Goal: Task Accomplishment & Management: Manage account settings

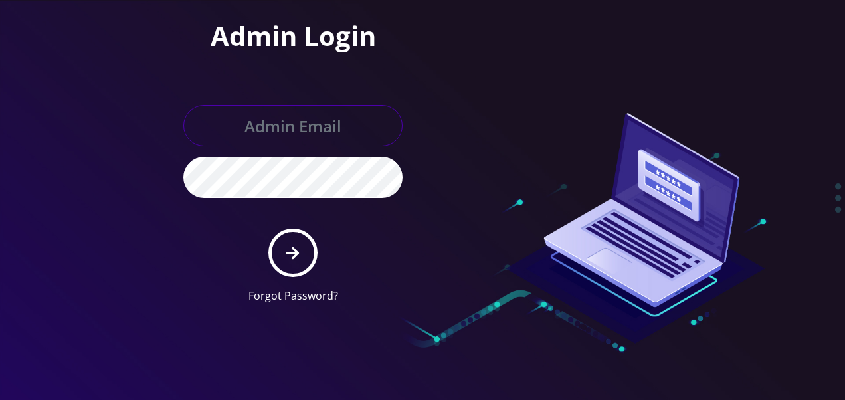
type input "[EMAIL_ADDRESS][DOMAIN_NAME]"
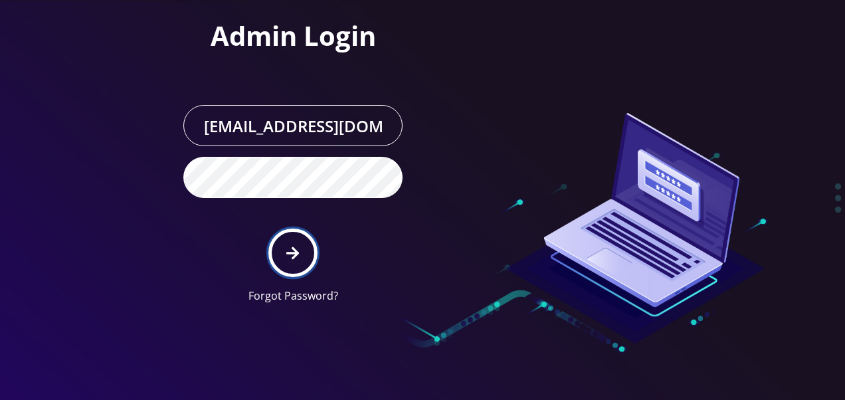
click at [274, 253] on button "submit" at bounding box center [292, 253] width 48 height 48
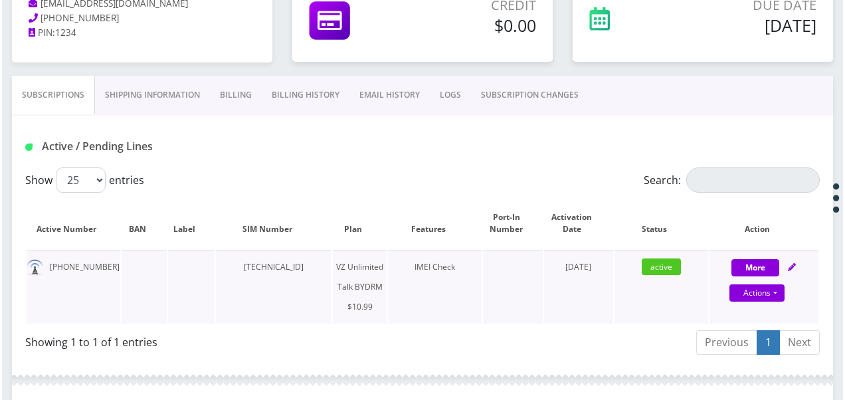
scroll to position [266, 0]
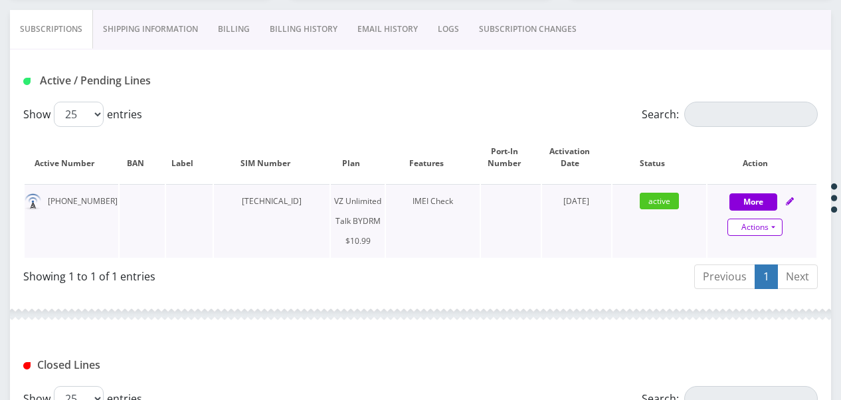
click at [775, 222] on link "Actions" at bounding box center [754, 227] width 55 height 17
select select "469"
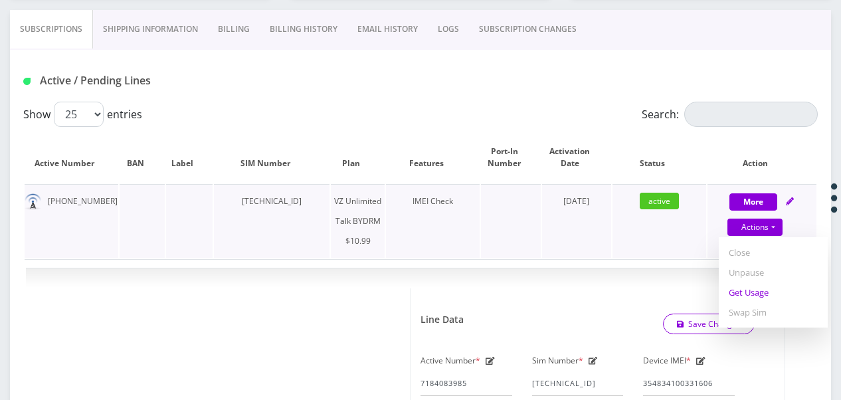
click at [764, 291] on link "Get Usage" at bounding box center [773, 292] width 109 height 20
select select "469"
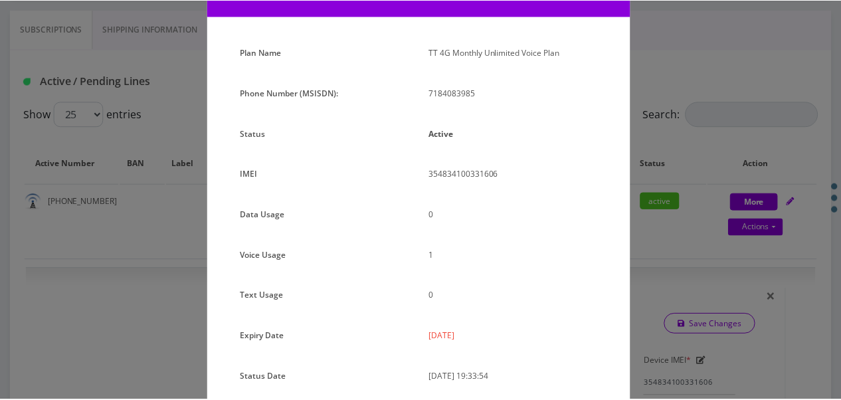
scroll to position [30, 0]
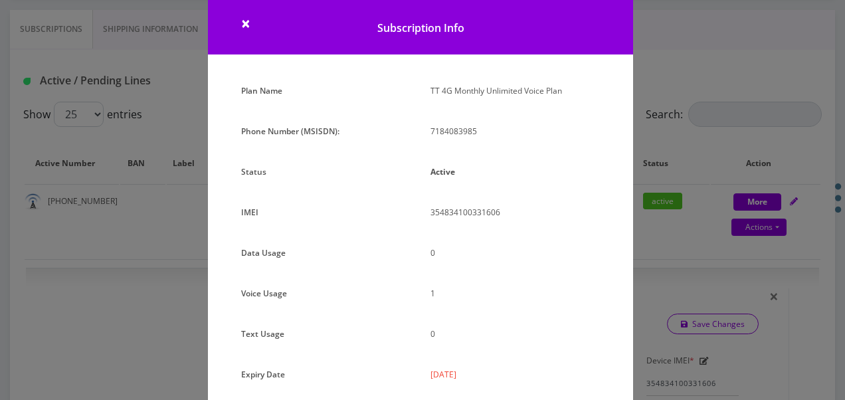
click at [636, 135] on div "× Subscription Info Plan Name TT 4G Monthly Unlimited Voice Plan Phone Number (…" at bounding box center [422, 200] width 845 height 400
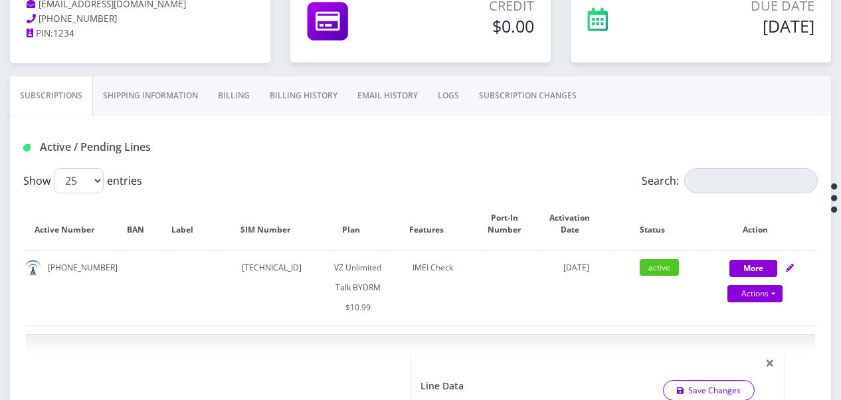
scroll to position [133, 0]
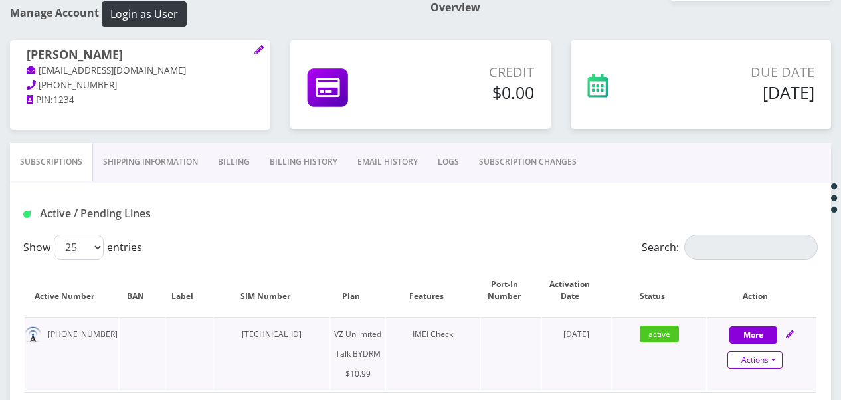
click at [781, 363] on link "Actions" at bounding box center [754, 359] width 55 height 17
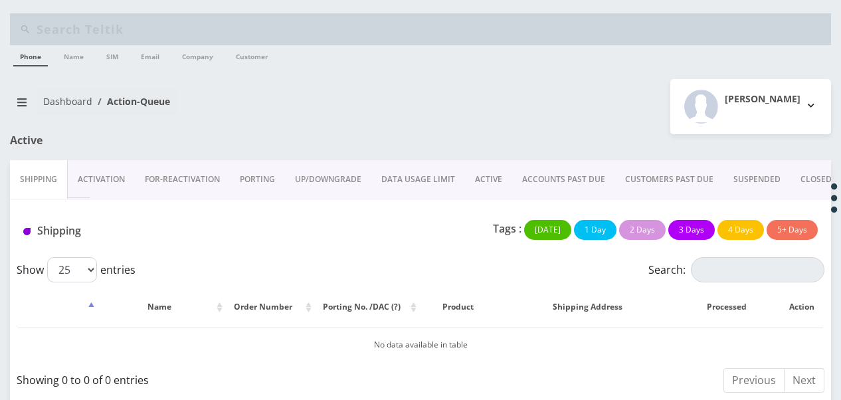
click at [105, 189] on link "Activation" at bounding box center [101, 179] width 67 height 39
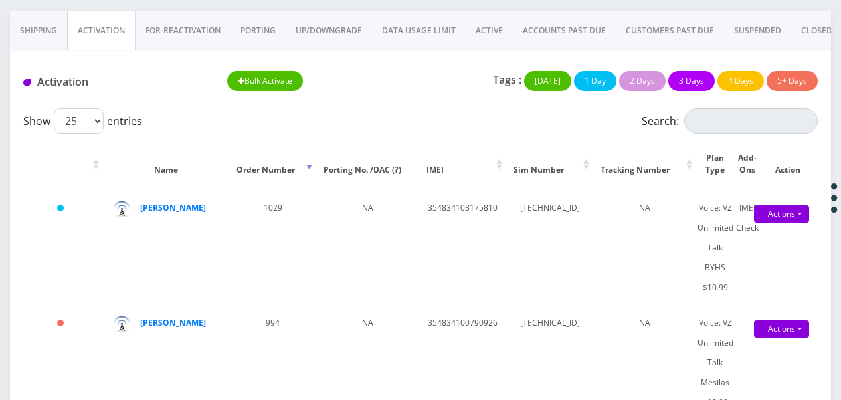
scroll to position [132, 0]
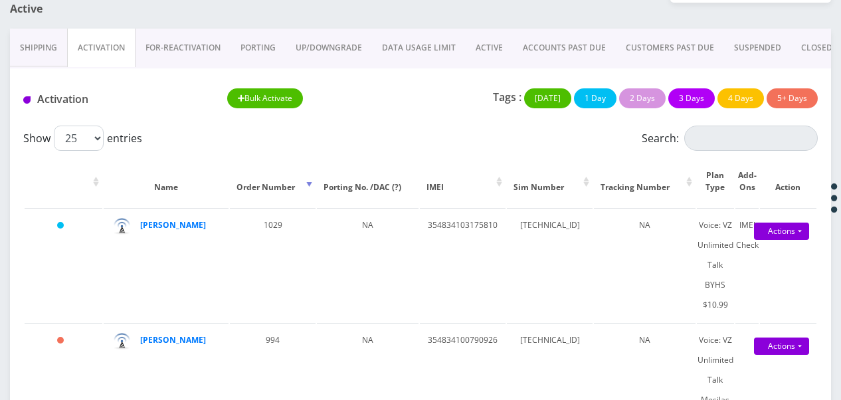
click at [260, 45] on link "PORTING" at bounding box center [258, 48] width 55 height 39
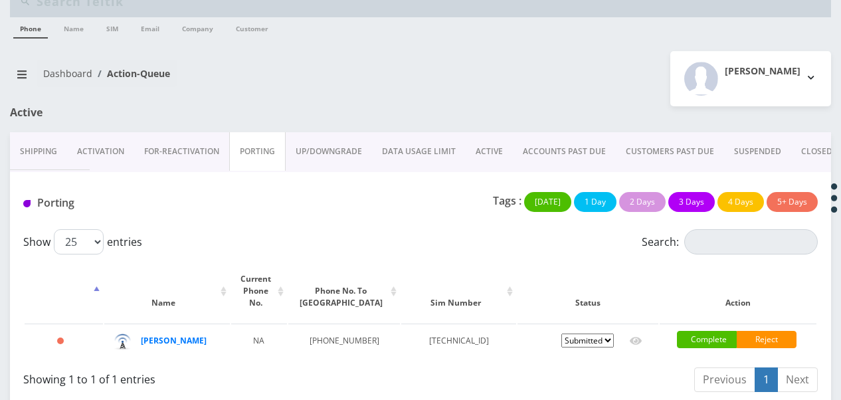
scroll to position [42, 0]
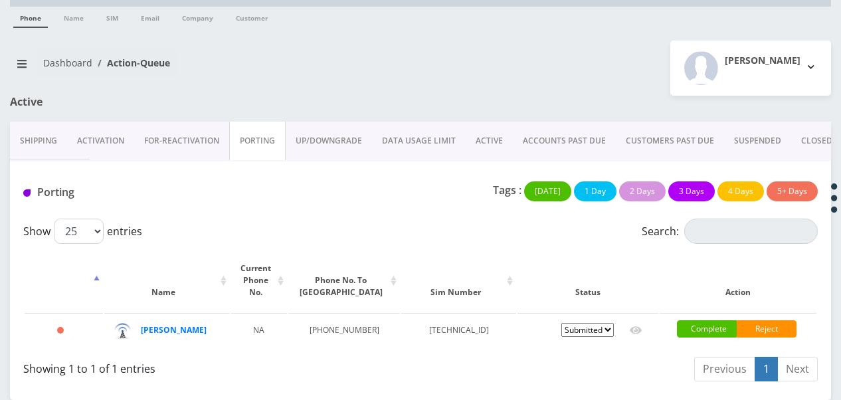
click at [104, 135] on link "Activation" at bounding box center [100, 141] width 67 height 39
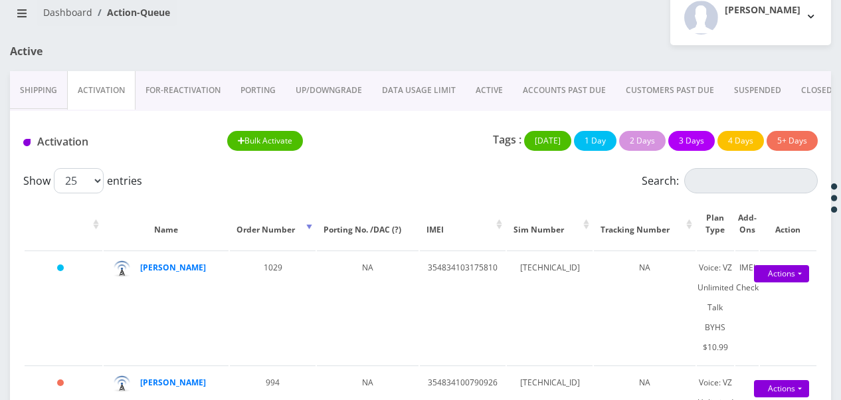
scroll to position [108, 0]
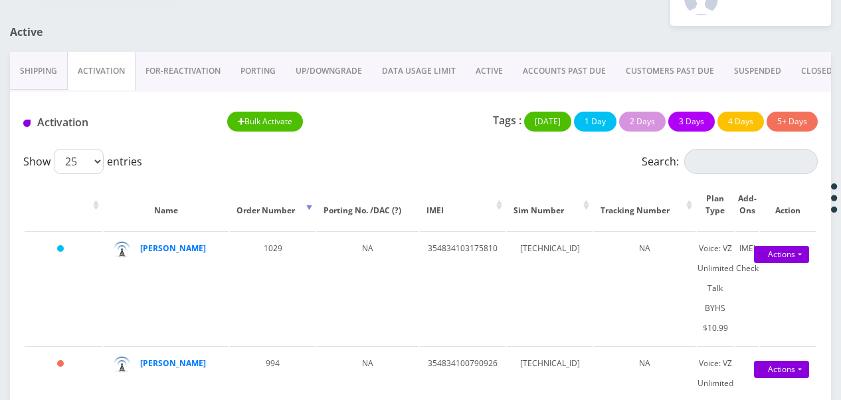
click at [256, 73] on link "PORTING" at bounding box center [258, 71] width 55 height 39
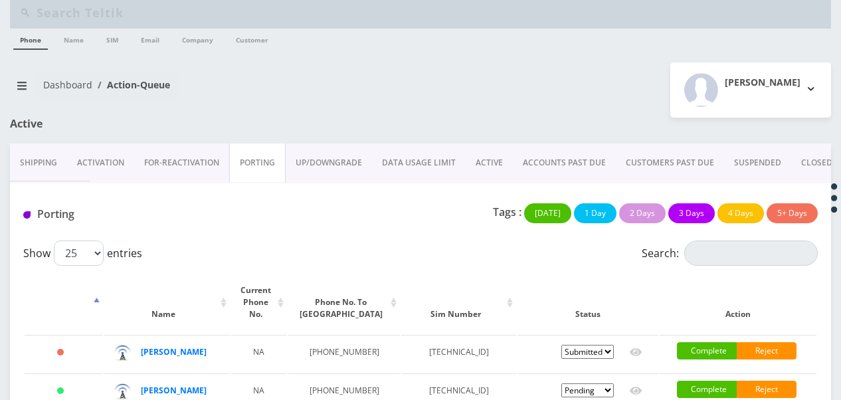
scroll to position [97, 0]
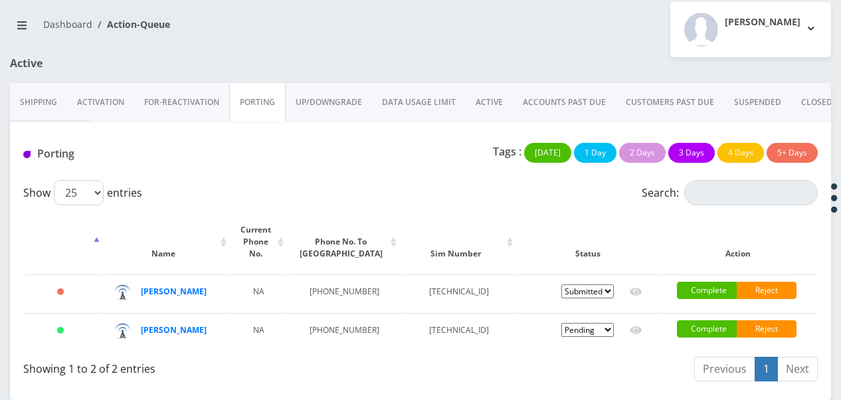
click at [466, 83] on link "ACTIVE" at bounding box center [489, 102] width 47 height 39
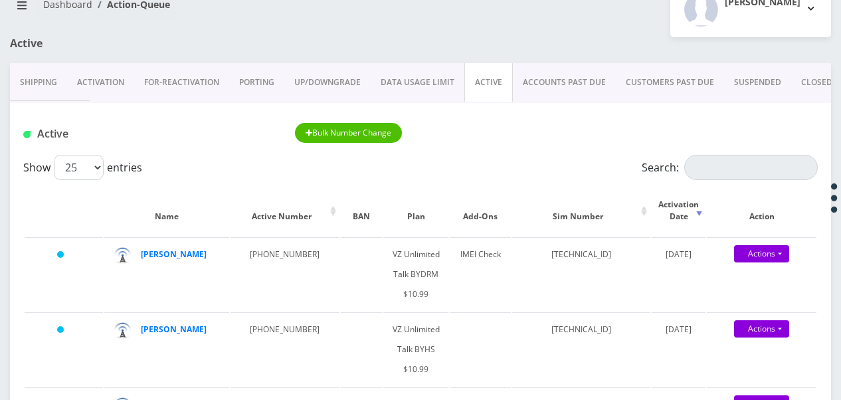
click at [242, 78] on link "PORTING" at bounding box center [256, 82] width 55 height 39
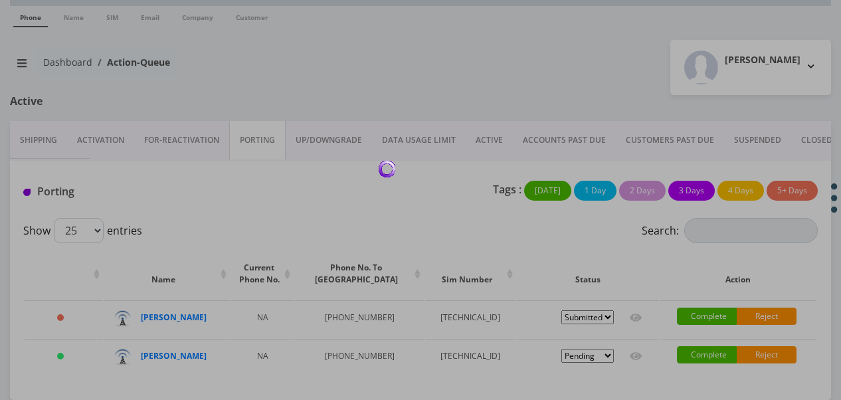
scroll to position [97, 0]
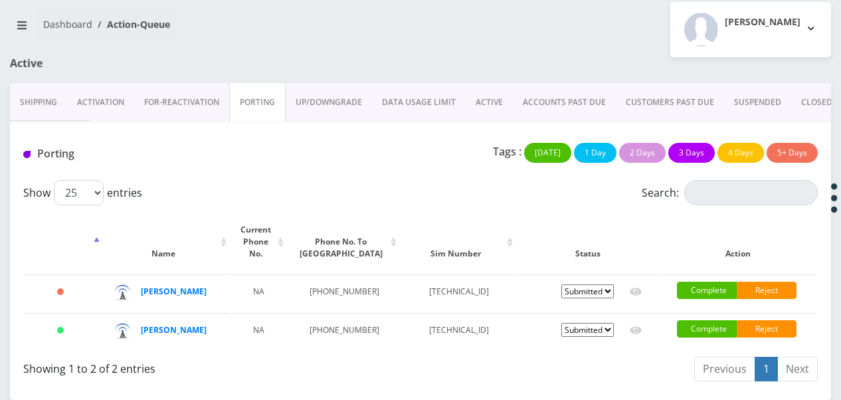
click at [494, 86] on link "ACTIVE" at bounding box center [489, 102] width 47 height 39
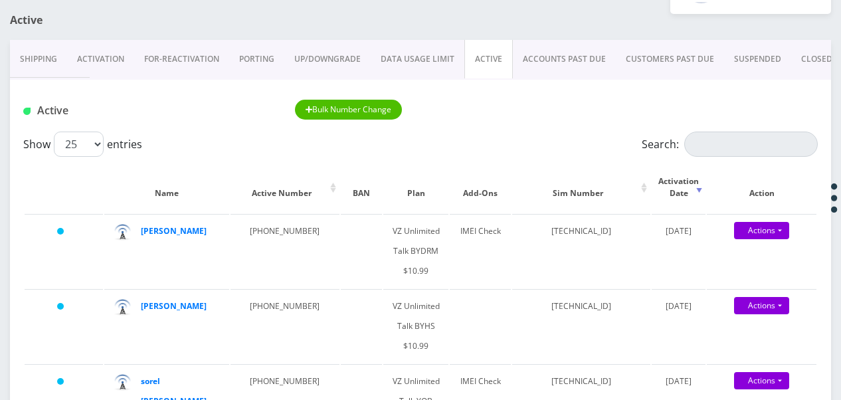
scroll to position [133, 0]
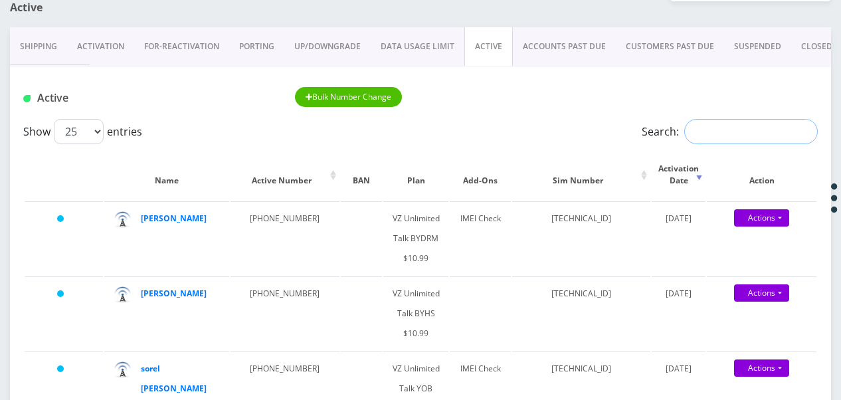
click at [700, 120] on input "Search:" at bounding box center [751, 131] width 134 height 25
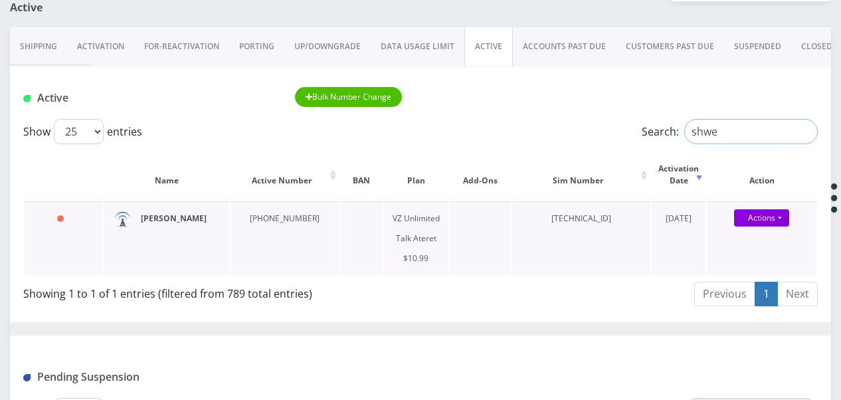
type input "shwe"
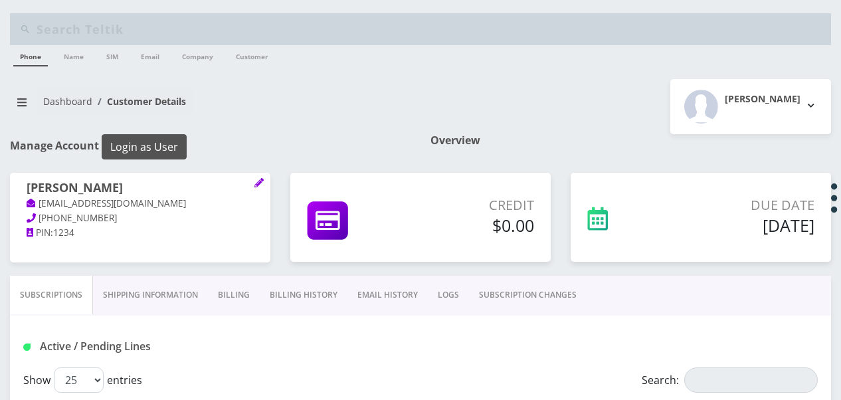
click at [154, 143] on button "Login as User" at bounding box center [144, 146] width 85 height 25
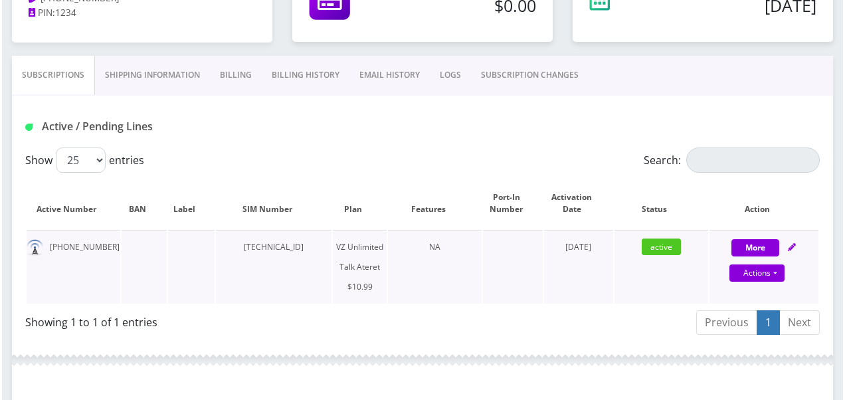
scroll to position [199, 0]
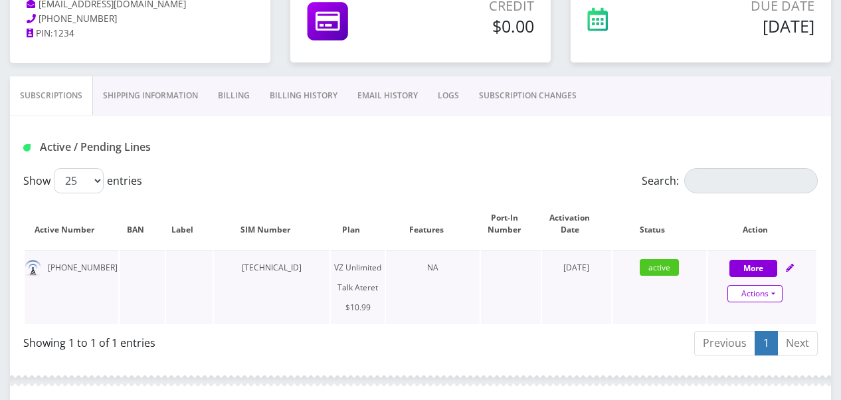
click at [781, 299] on link "Actions" at bounding box center [754, 293] width 55 height 17
select select "483"
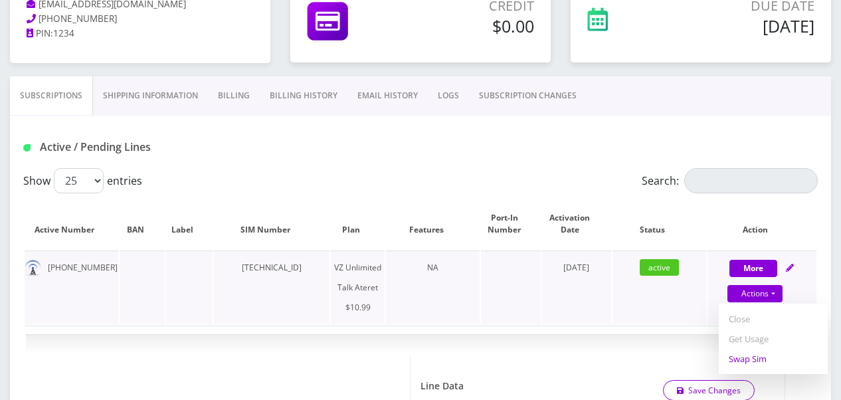
click at [754, 354] on link "Swap Sim" at bounding box center [773, 359] width 109 height 20
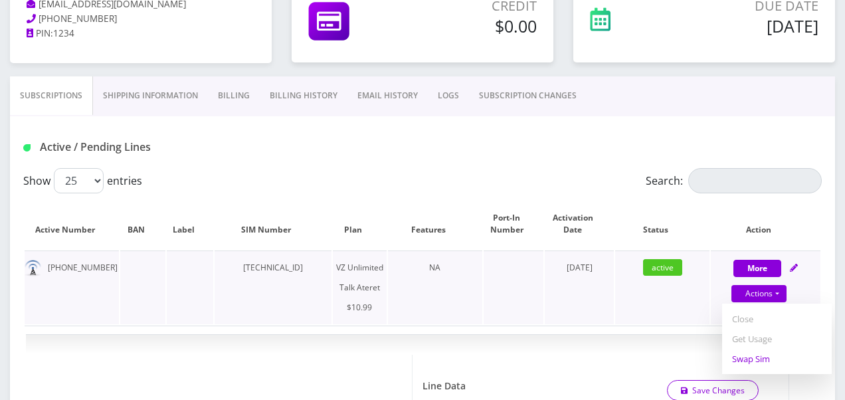
select select "483"
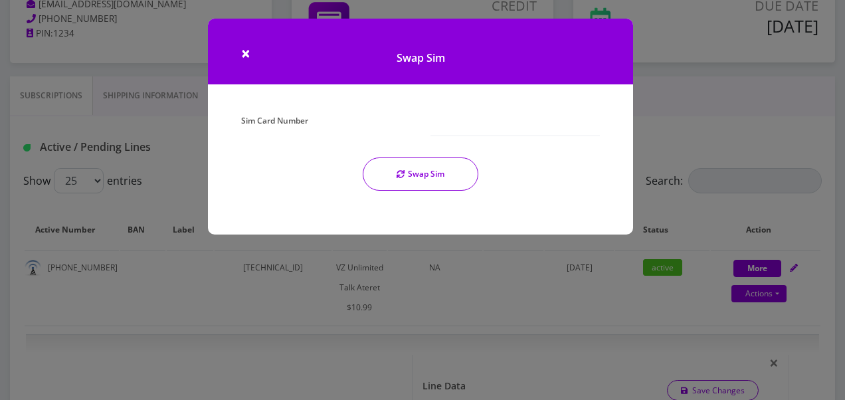
drag, startPoint x: 539, startPoint y: 145, endPoint x: 539, endPoint y: 138, distance: 6.7
click at [539, 145] on div "Sim Card Number Swap Sim" at bounding box center [420, 156] width 379 height 90
click at [538, 138] on div "Sim Card Number Swap Sim" at bounding box center [420, 156] width 379 height 90
click at [537, 135] on input "Sim Card Number" at bounding box center [514, 123] width 169 height 25
type input "89148000009458581305"
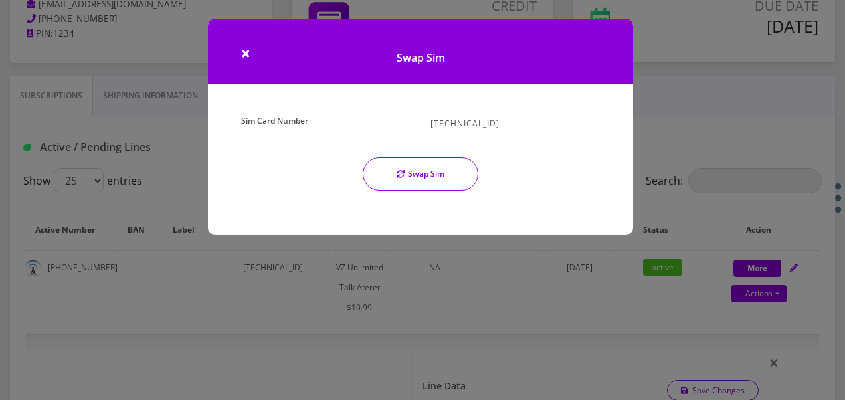
click at [450, 171] on button "Swap Sim" at bounding box center [421, 173] width 116 height 33
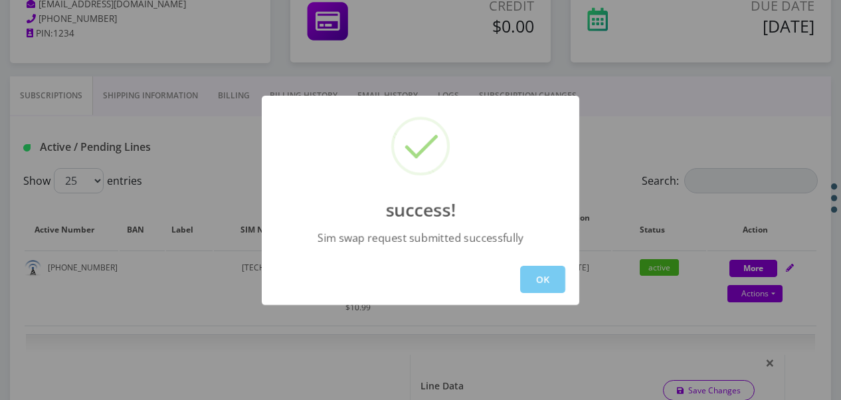
click at [520, 274] on button "OK" at bounding box center [542, 279] width 45 height 27
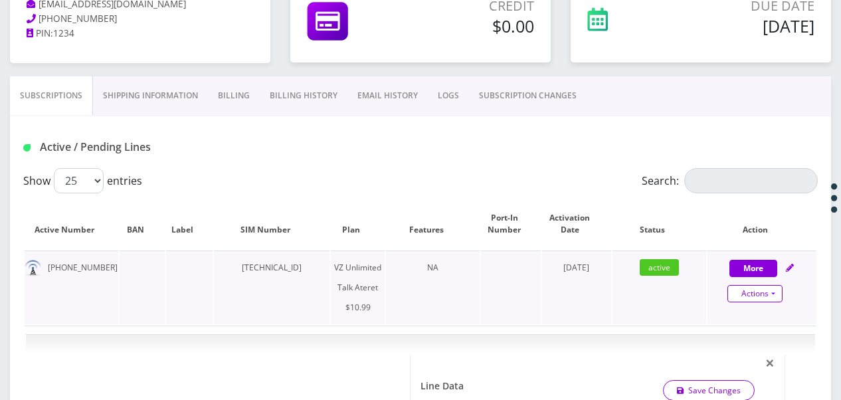
click at [766, 299] on link "Actions" at bounding box center [754, 293] width 55 height 17
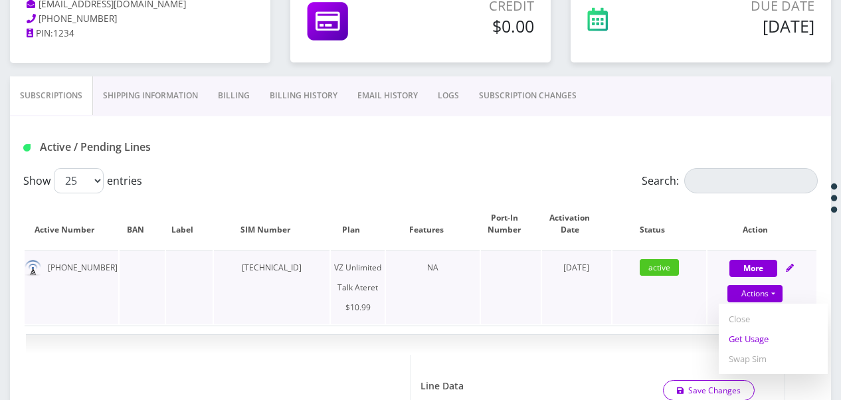
click at [755, 337] on link "Get Usage" at bounding box center [773, 339] width 109 height 20
select select "483"
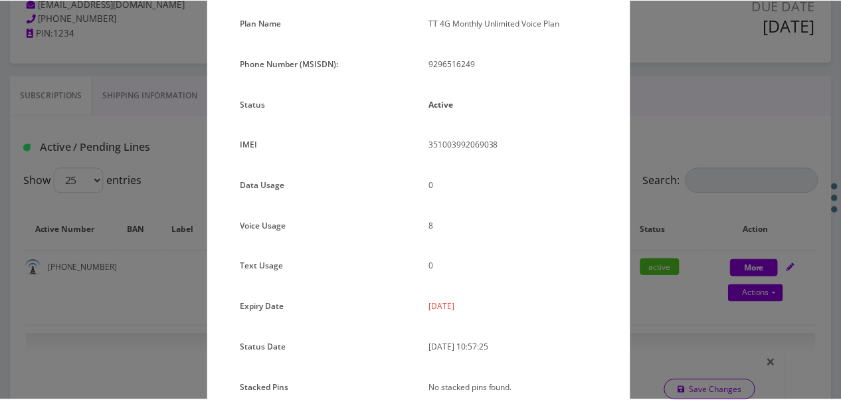
scroll to position [163, 0]
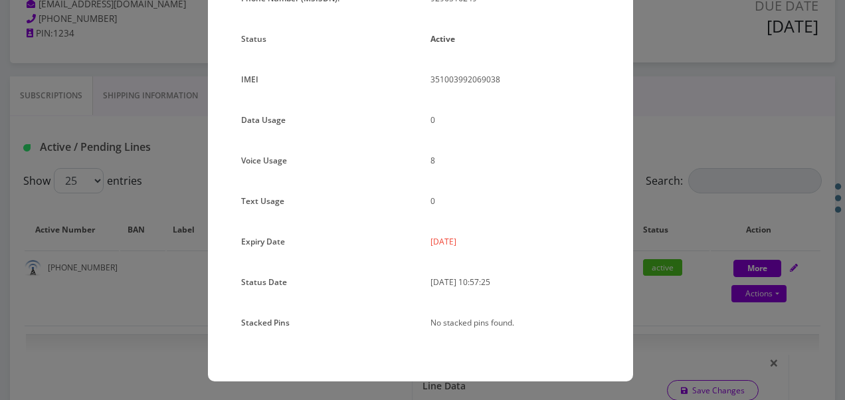
click at [149, 105] on div "× Subscription Info Plan Name TT 4G Monthly Unlimited Voice Plan Phone Number (…" at bounding box center [422, 200] width 845 height 400
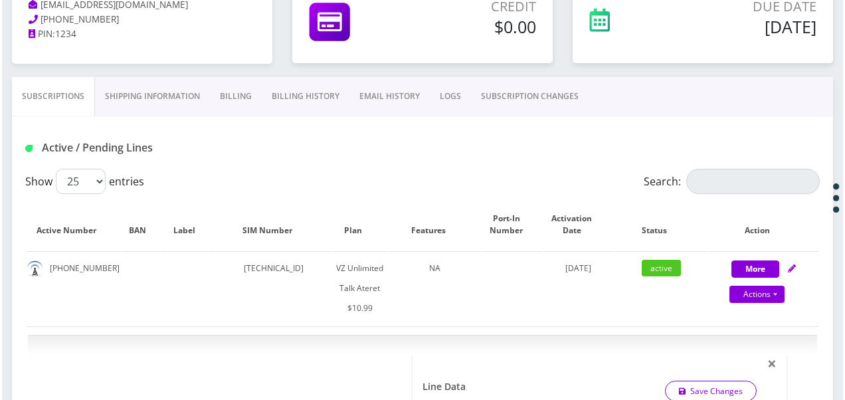
scroll to position [199, 0]
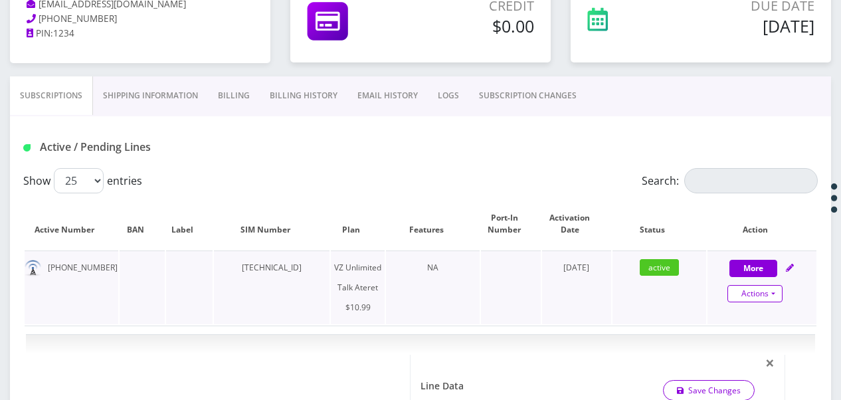
click at [777, 289] on link "Actions" at bounding box center [754, 293] width 55 height 17
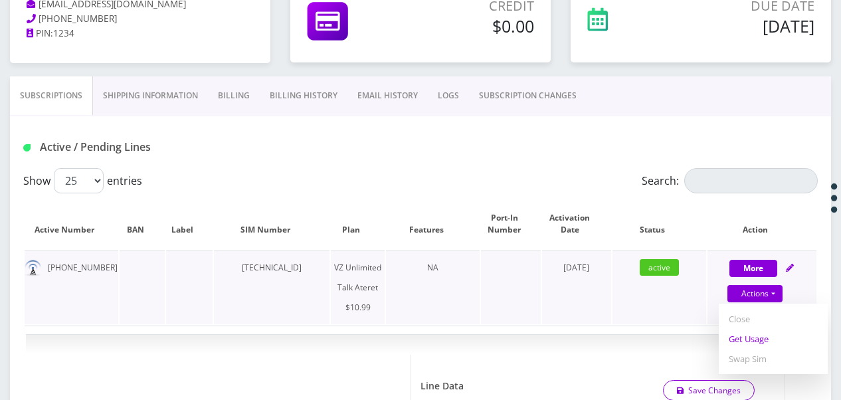
click at [761, 343] on link "Get Usage" at bounding box center [773, 339] width 109 height 20
select select "483"
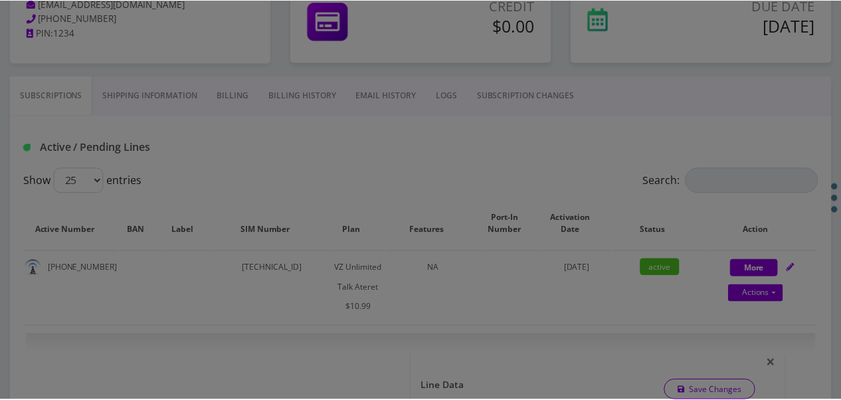
scroll to position [0, 0]
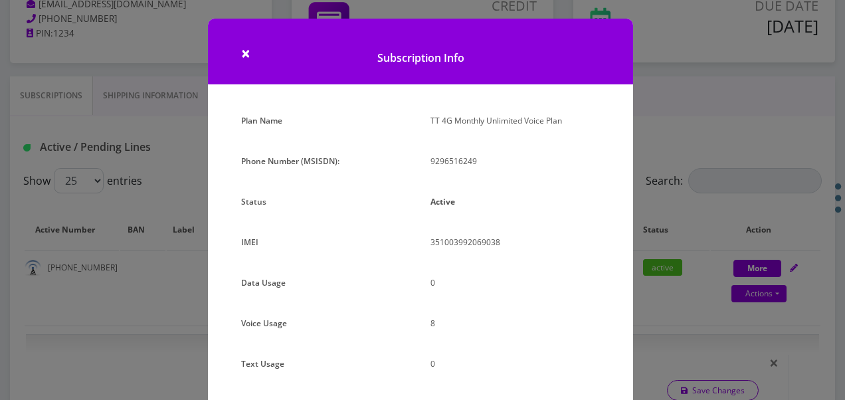
click at [672, 214] on div "× Subscription Info Plan Name TT 4G Monthly Unlimited Voice Plan Phone Number (…" at bounding box center [422, 200] width 845 height 400
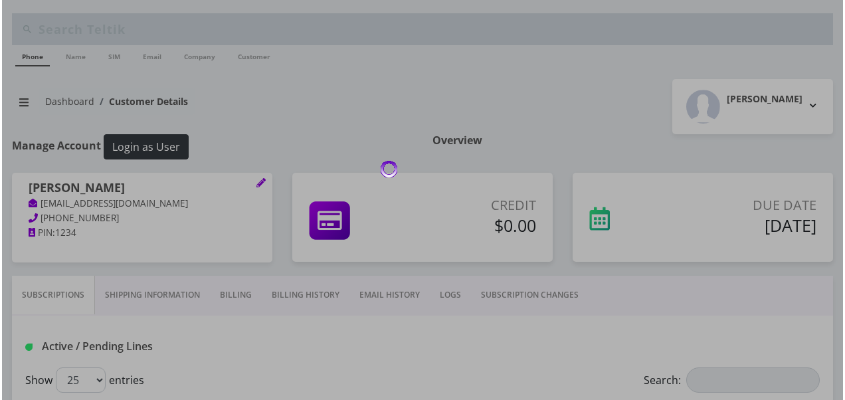
scroll to position [199, 0]
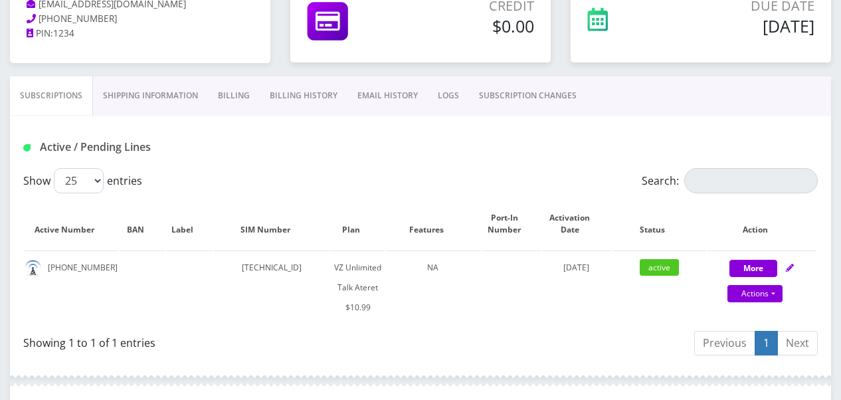
click at [519, 101] on link "SUBSCRIPTION CHANGES" at bounding box center [528, 95] width 118 height 39
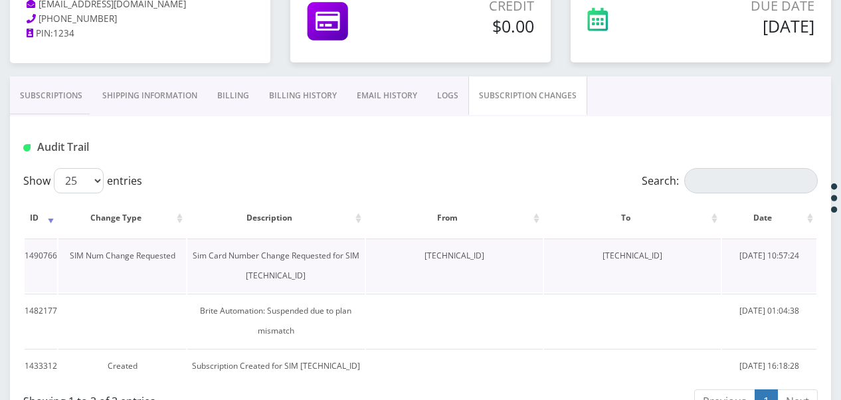
drag, startPoint x: 628, startPoint y: 258, endPoint x: 694, endPoint y: 267, distance: 67.0
click at [694, 267] on td "[TECHNICAL_ID]" at bounding box center [632, 265] width 177 height 54
drag, startPoint x: 694, startPoint y: 267, endPoint x: 638, endPoint y: 243, distance: 60.7
copy td "[TECHNICAL_ID]"
click at [87, 88] on link "Subscriptions" at bounding box center [51, 95] width 82 height 39
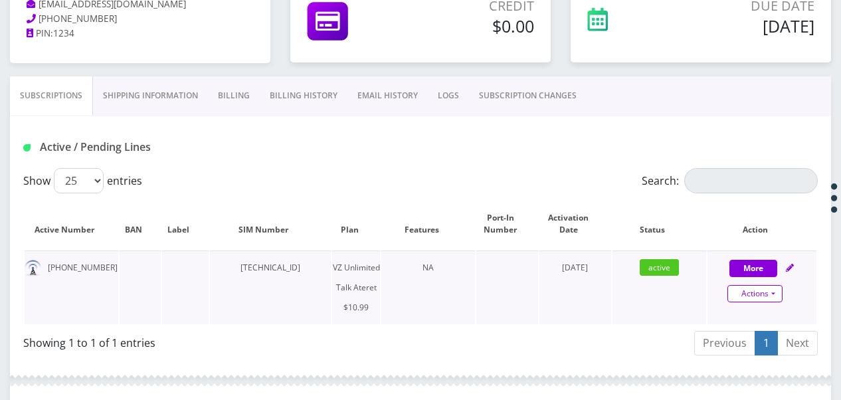
click at [779, 291] on link "Actions" at bounding box center [754, 293] width 55 height 17
select select "483"
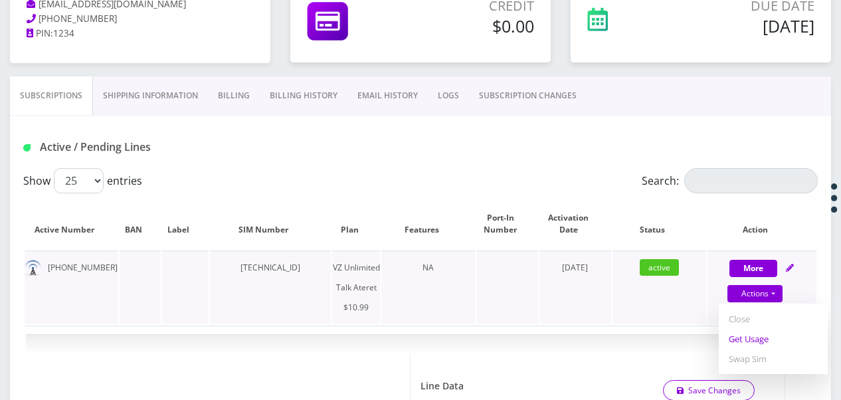
click at [764, 334] on link "Get Usage" at bounding box center [773, 339] width 109 height 20
select select "483"
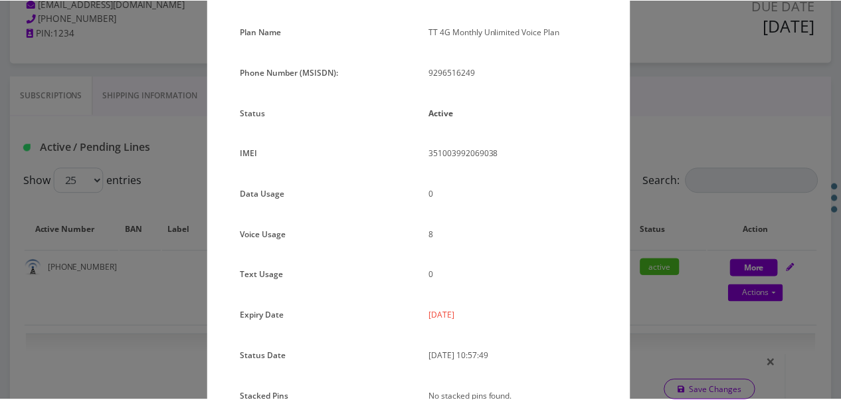
scroll to position [163, 0]
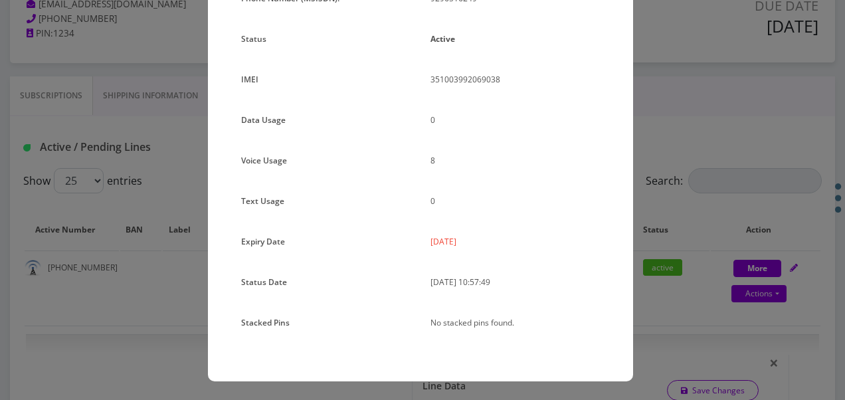
click at [153, 92] on div "× Subscription Info Plan Name TT 4G Monthly Unlimited Voice Plan Phone Number (…" at bounding box center [422, 200] width 845 height 400
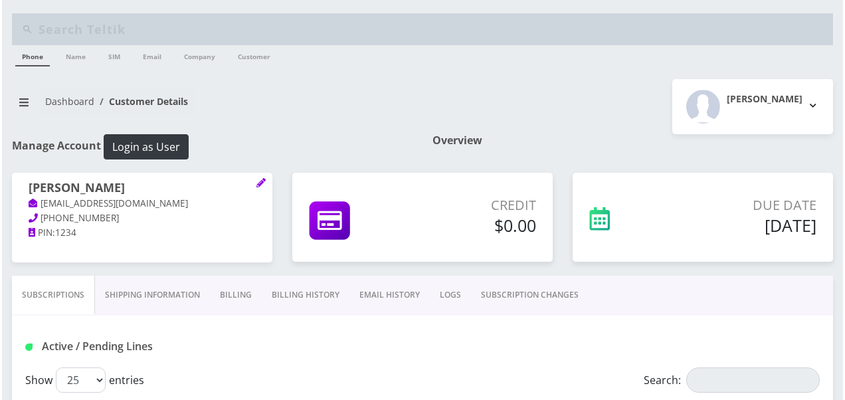
scroll to position [199, 0]
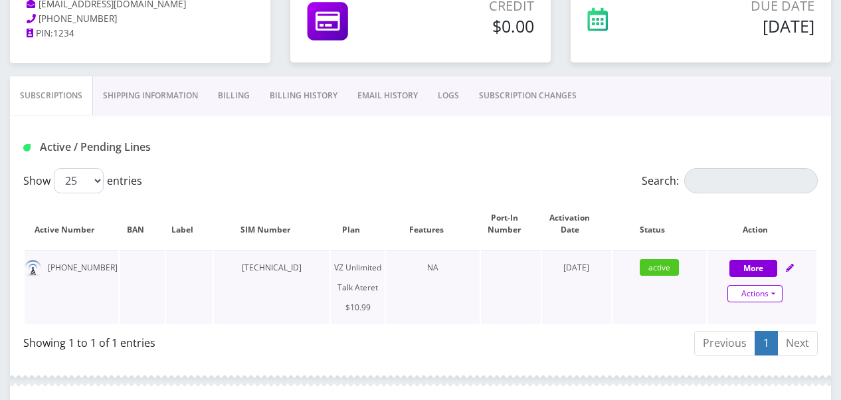
click at [775, 290] on link "Actions" at bounding box center [754, 293] width 55 height 17
select select "483"
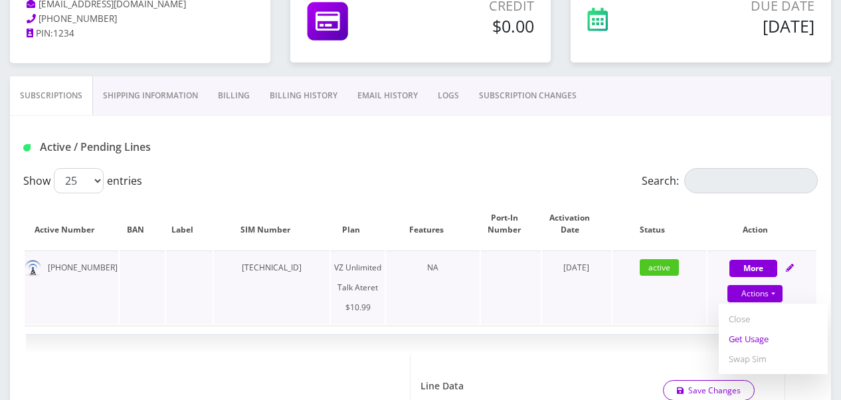
click at [774, 343] on link "Get Usage" at bounding box center [773, 339] width 109 height 20
select select "483"
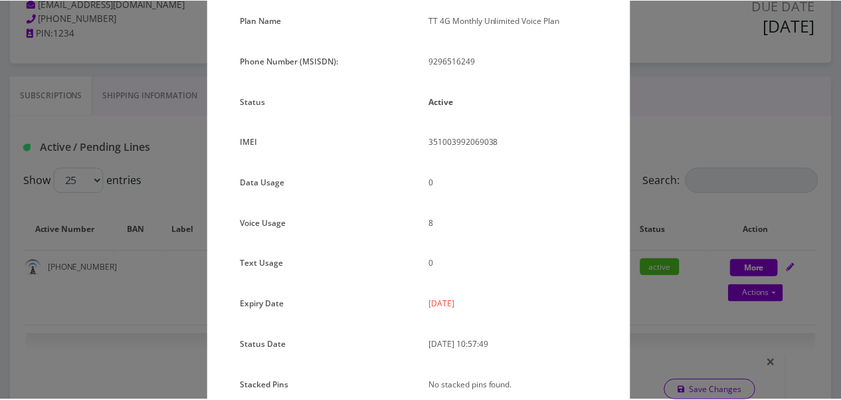
scroll to position [163, 0]
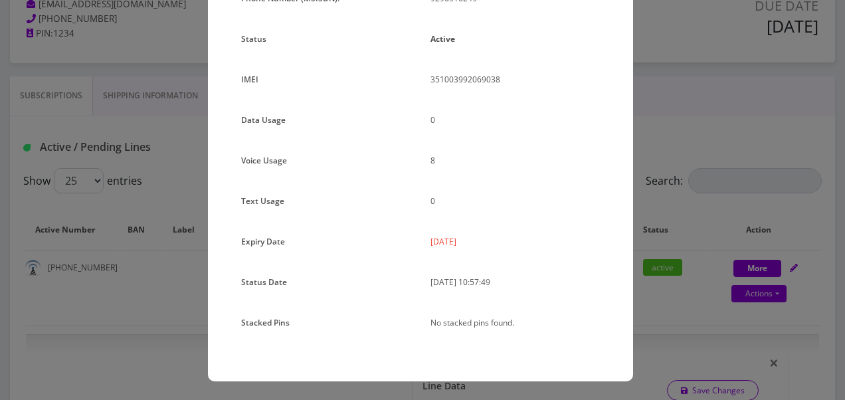
click at [647, 207] on div "× Subscription Info Plan Name TT 4G Monthly Unlimited Voice Plan Phone Number (…" at bounding box center [422, 200] width 845 height 400
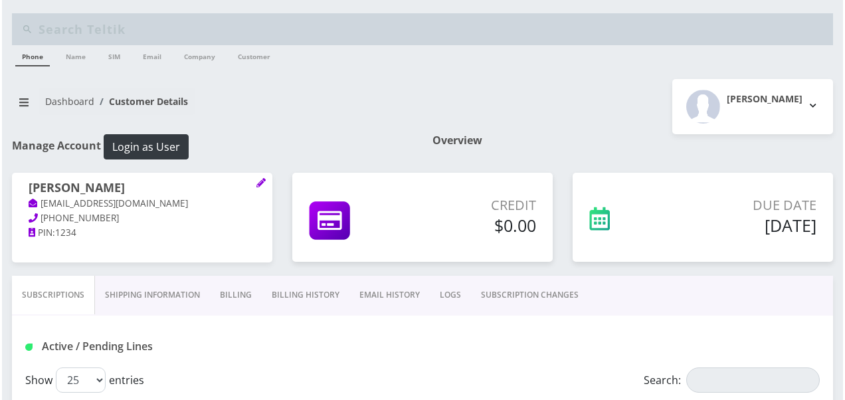
scroll to position [199, 0]
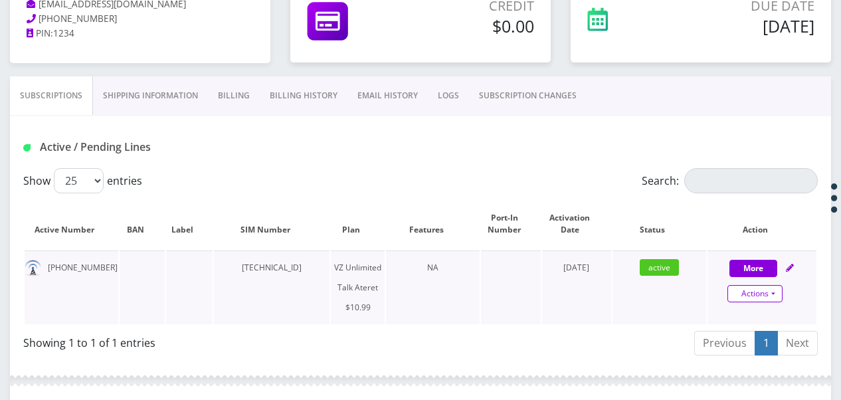
click at [777, 296] on link "Actions" at bounding box center [754, 293] width 55 height 17
select select "483"
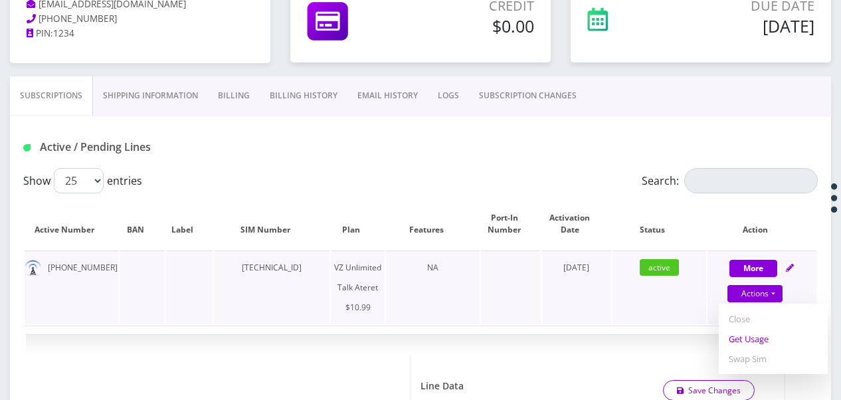
click at [749, 347] on link "Get Usage" at bounding box center [773, 339] width 109 height 20
select select "483"
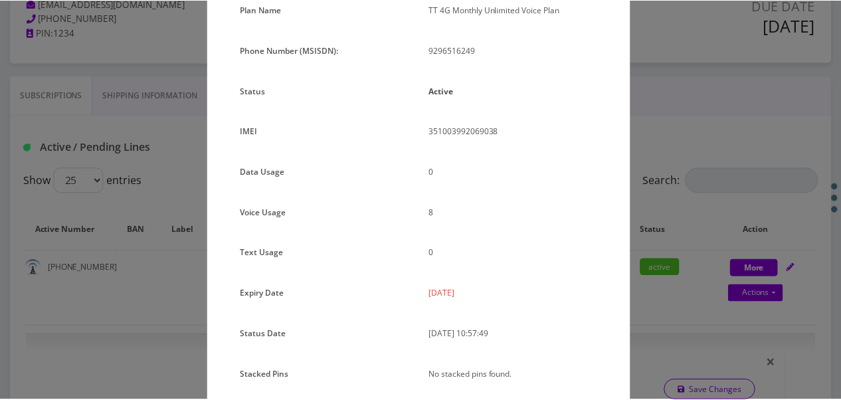
scroll to position [0, 0]
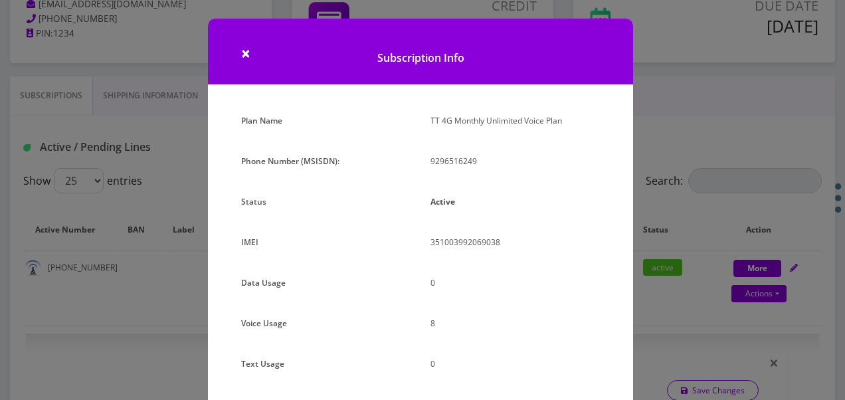
click at [238, 37] on h1 "Subscription Info" at bounding box center [420, 52] width 425 height 66
click at [247, 53] on span "×" at bounding box center [245, 53] width 9 height 22
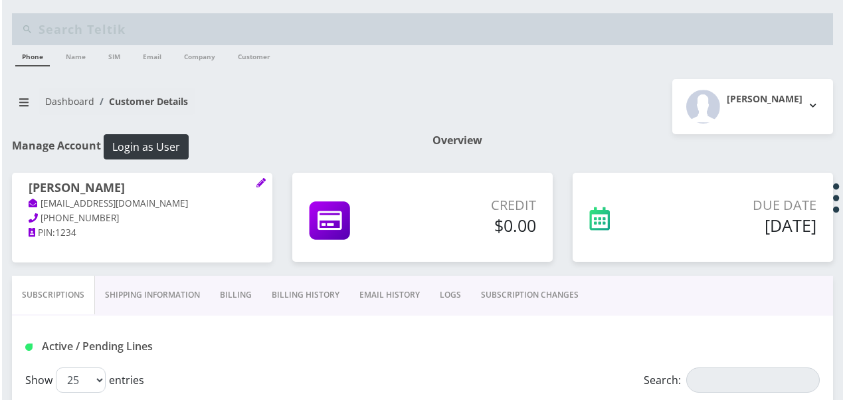
scroll to position [199, 0]
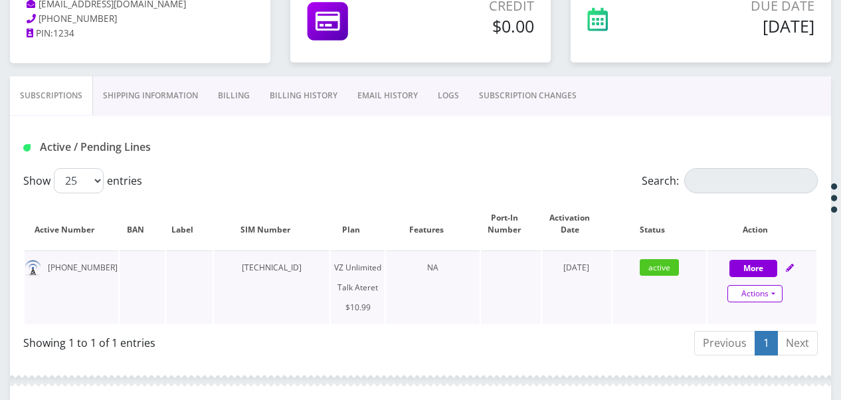
click at [775, 294] on link "Actions" at bounding box center [754, 293] width 55 height 17
select select "483"
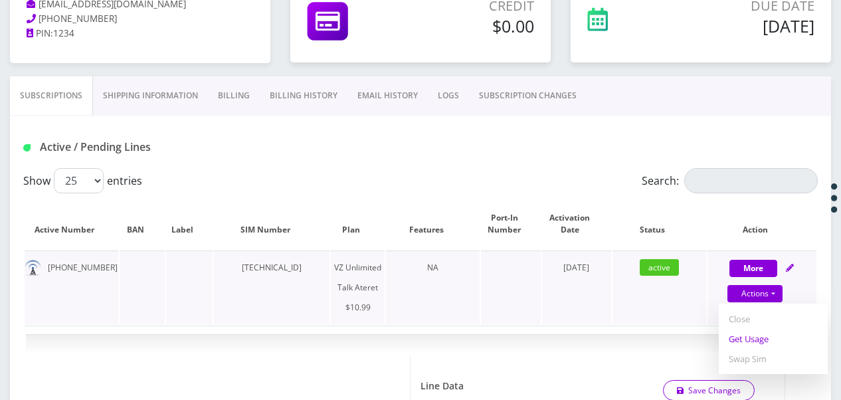
click at [763, 331] on link "Get Usage" at bounding box center [773, 339] width 109 height 20
select select "483"
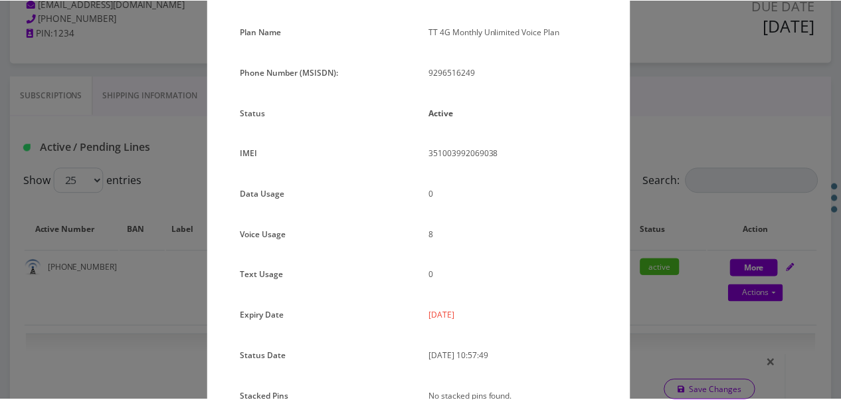
scroll to position [163, 0]
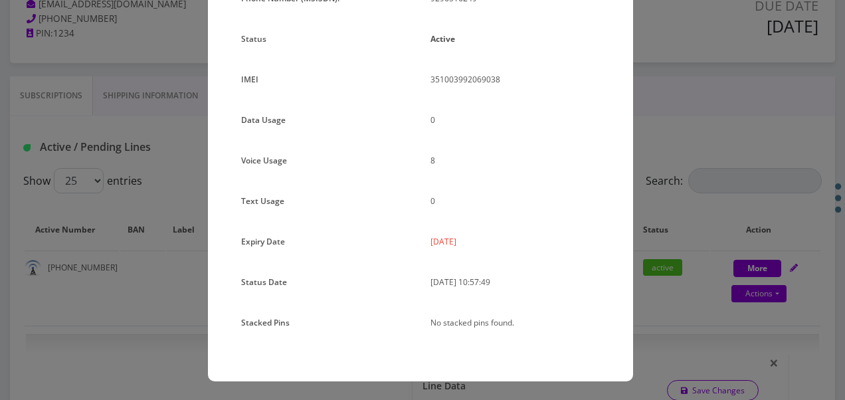
click at [699, 283] on div "× Subscription Info Plan Name TT 4G Monthly Unlimited Voice Plan Phone Number (…" at bounding box center [422, 200] width 845 height 400
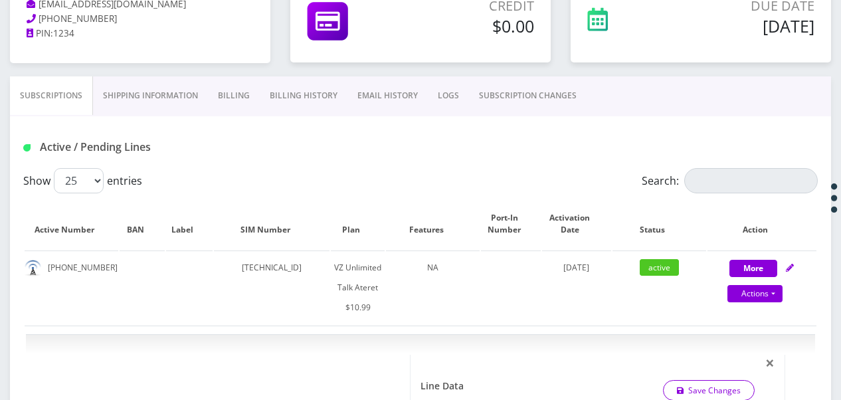
click at [462, 90] on link "LOGS" at bounding box center [448, 95] width 41 height 39
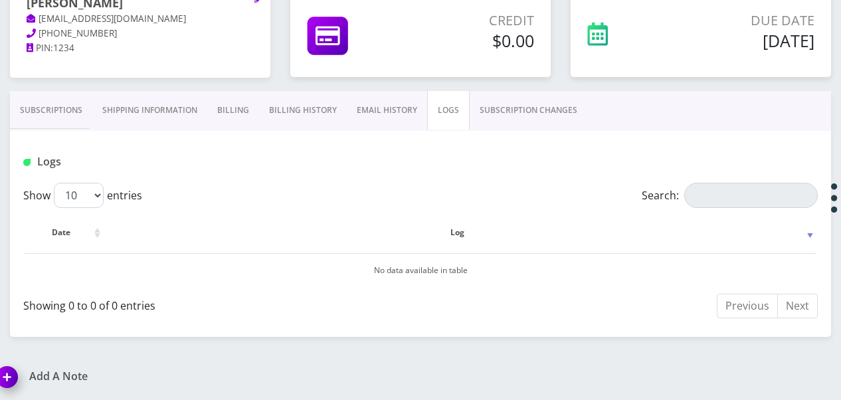
click at [499, 94] on link "SUBSCRIPTION CHANGES" at bounding box center [529, 110] width 118 height 39
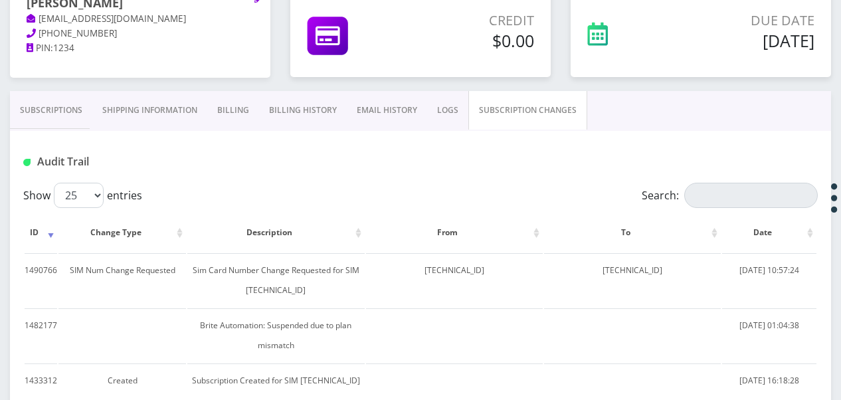
click at [102, 110] on link "Shipping Information" at bounding box center [149, 110] width 115 height 39
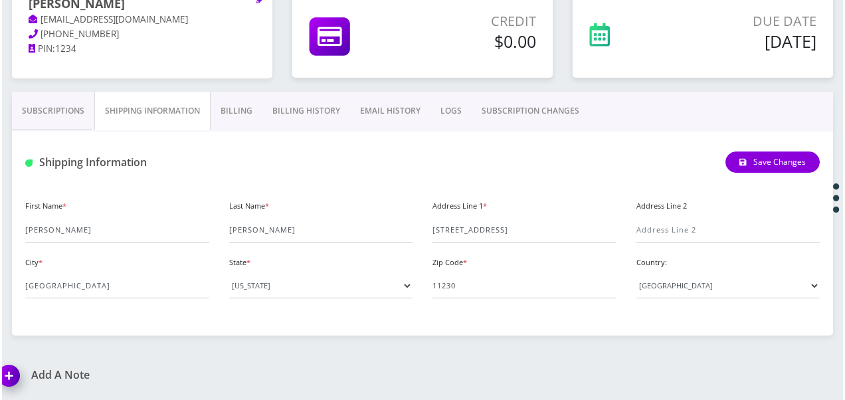
scroll to position [183, 0]
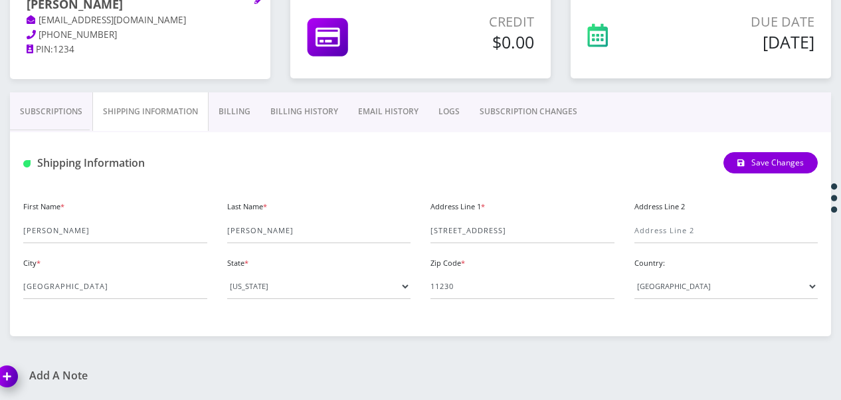
click at [92, 105] on link "Shipping Information" at bounding box center [150, 111] width 116 height 39
click at [88, 108] on link "Subscriptions" at bounding box center [51, 111] width 82 height 39
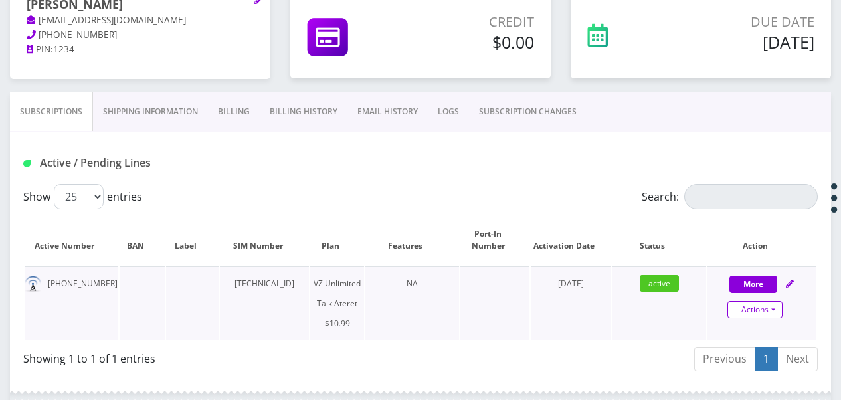
click at [780, 312] on link "Actions" at bounding box center [754, 309] width 55 height 17
select select "483"
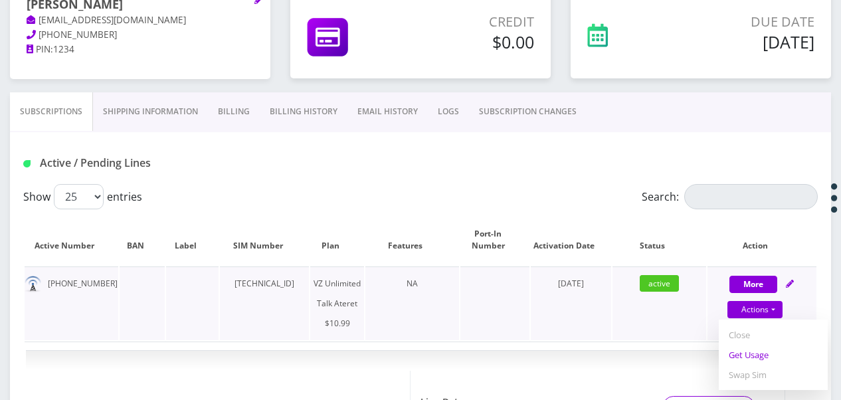
click at [769, 353] on link "Get Usage" at bounding box center [773, 355] width 109 height 20
select select "483"
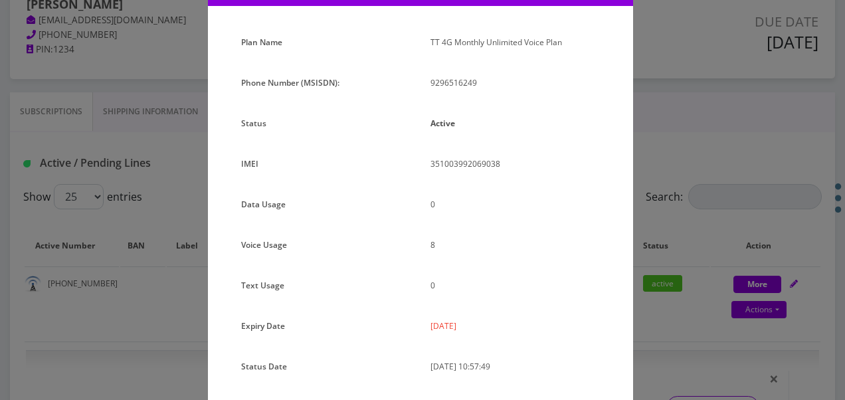
scroll to position [163, 0]
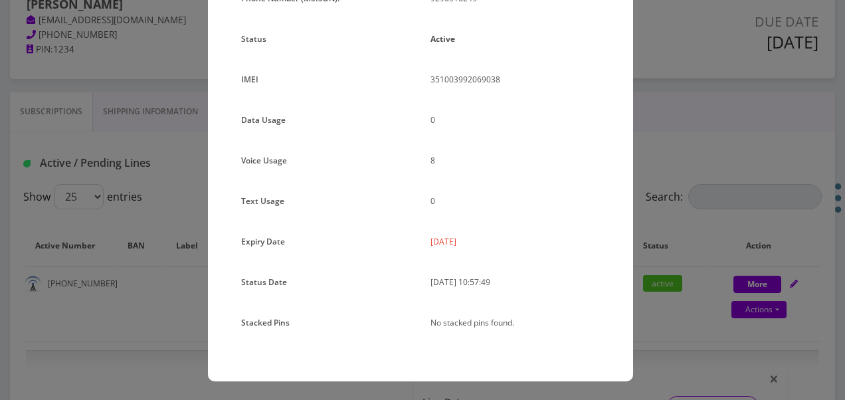
click at [668, 173] on div "× Subscription Info Plan Name TT 4G Monthly Unlimited Voice Plan Phone Number (…" at bounding box center [422, 200] width 845 height 400
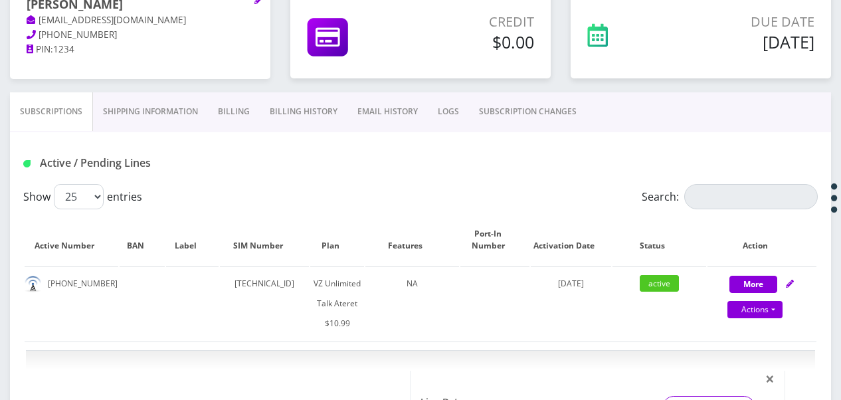
click at [484, 104] on link "SUBSCRIPTION CHANGES" at bounding box center [528, 111] width 118 height 39
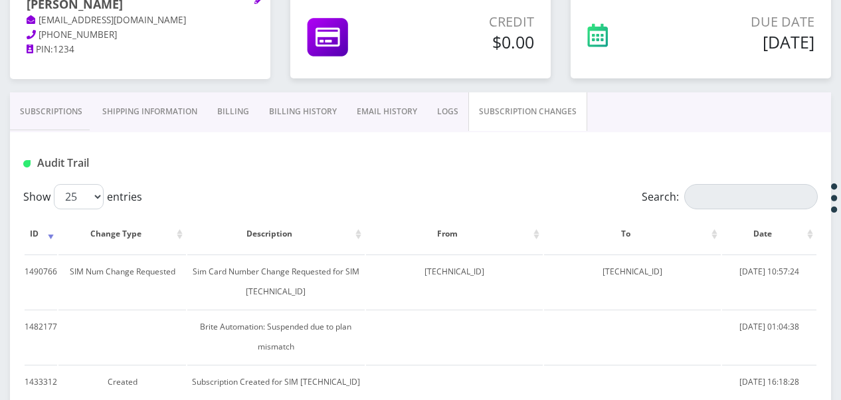
click at [66, 128] on link "Subscriptions" at bounding box center [51, 111] width 82 height 39
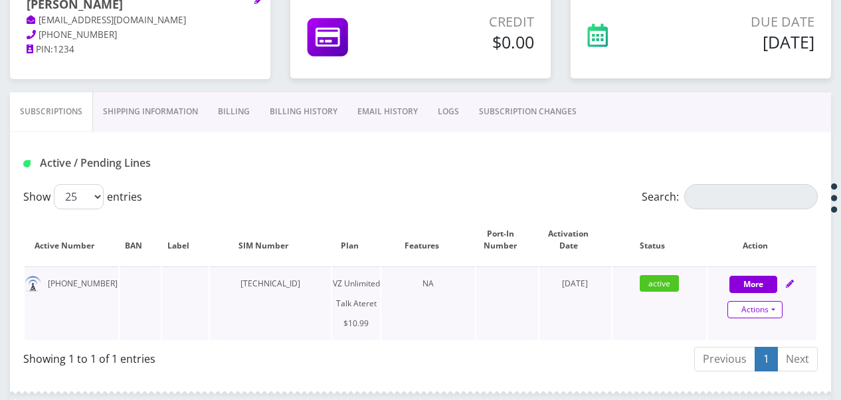
click at [769, 312] on link "Actions" at bounding box center [754, 309] width 55 height 17
select select "483"
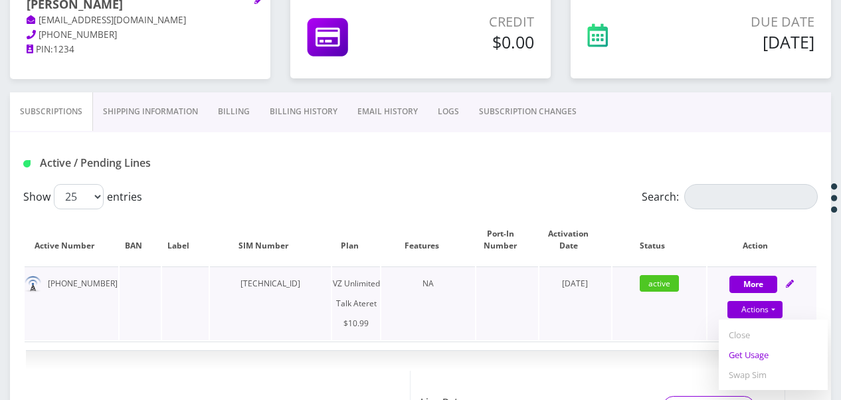
click at [747, 355] on link "Get Usage" at bounding box center [773, 355] width 109 height 20
select select "483"
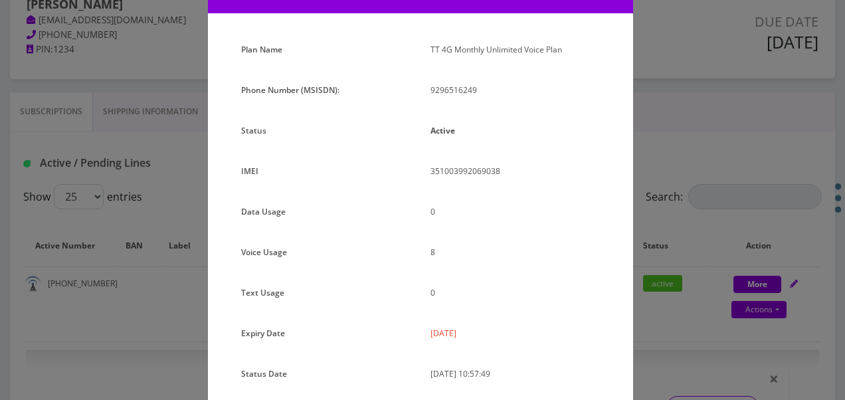
scroll to position [163, 0]
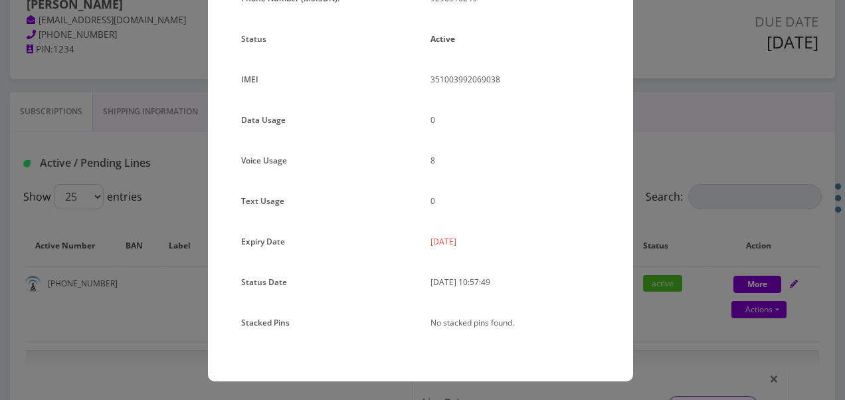
click at [717, 238] on div "× Subscription Info Plan Name TT 4G Monthly Unlimited Voice Plan Phone Number (…" at bounding box center [422, 200] width 845 height 400
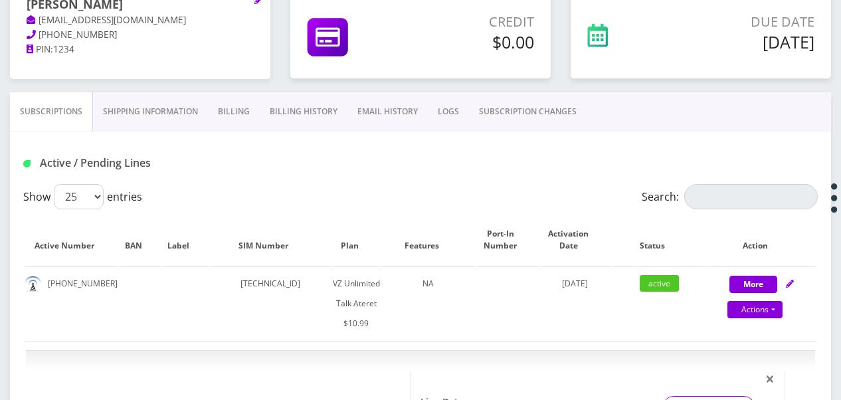
click at [470, 104] on link "SUBSCRIPTION CHANGES" at bounding box center [528, 111] width 118 height 39
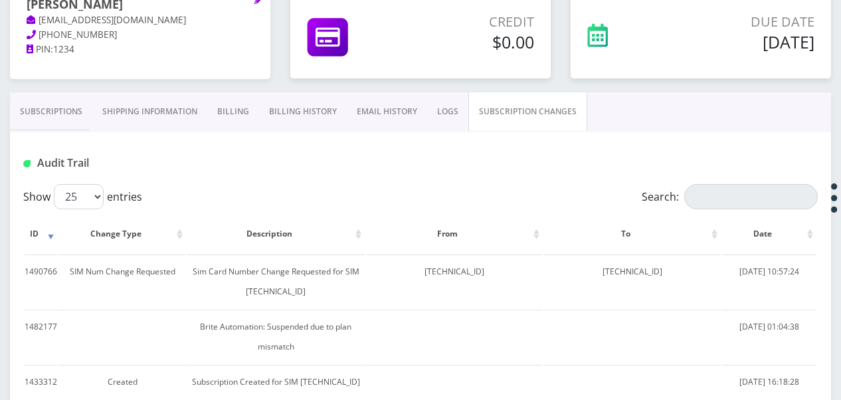
drag, startPoint x: 0, startPoint y: 88, endPoint x: 28, endPoint y: 93, distance: 28.4
click at [0, 88] on html "Phone Name SIM Email Company Customer Action Queues Support Email Template Emai…" at bounding box center [420, 165] width 841 height 696
click at [28, 93] on link "Subscriptions" at bounding box center [51, 111] width 82 height 39
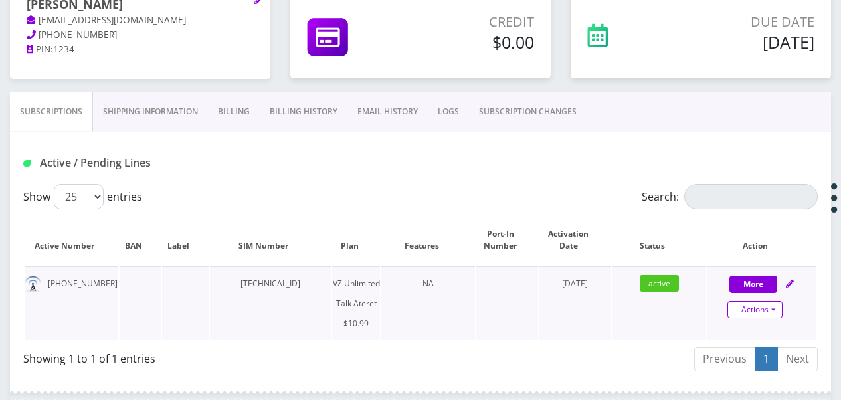
click at [777, 310] on link "Actions" at bounding box center [754, 309] width 55 height 17
select select "483"
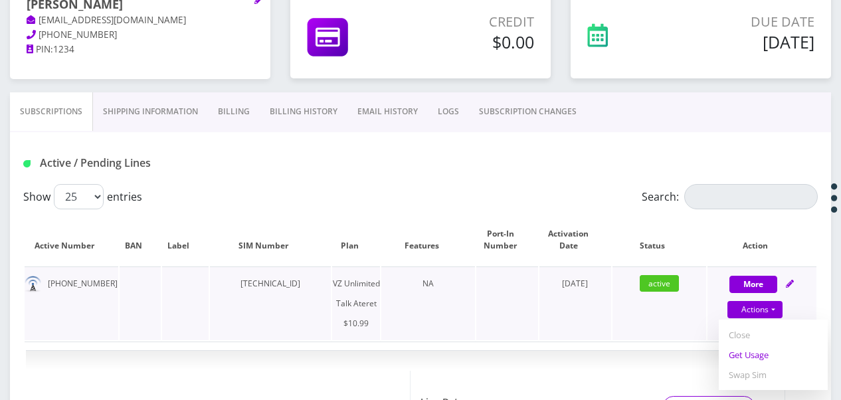
click at [761, 345] on link "Get Usage" at bounding box center [773, 355] width 109 height 20
select select "483"
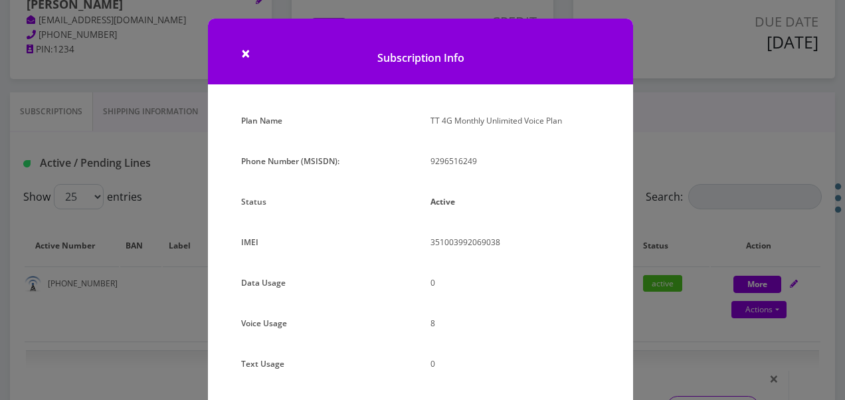
click at [674, 258] on div "× Subscription Info Plan Name TT 4G Monthly Unlimited Voice Plan Phone Number (…" at bounding box center [422, 200] width 845 height 400
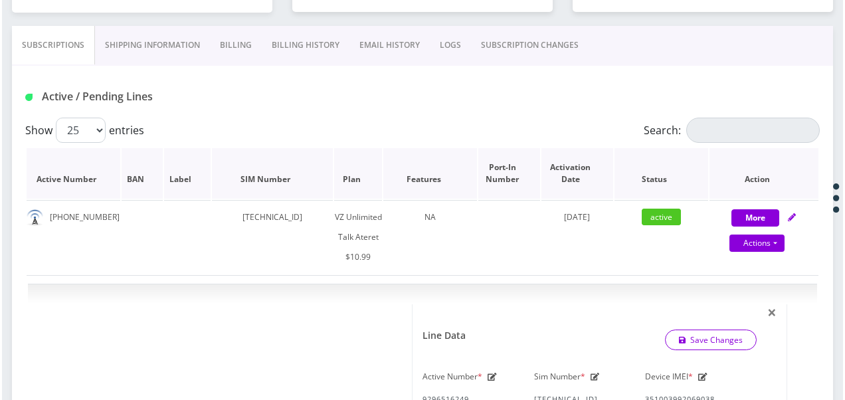
scroll to position [183, 0]
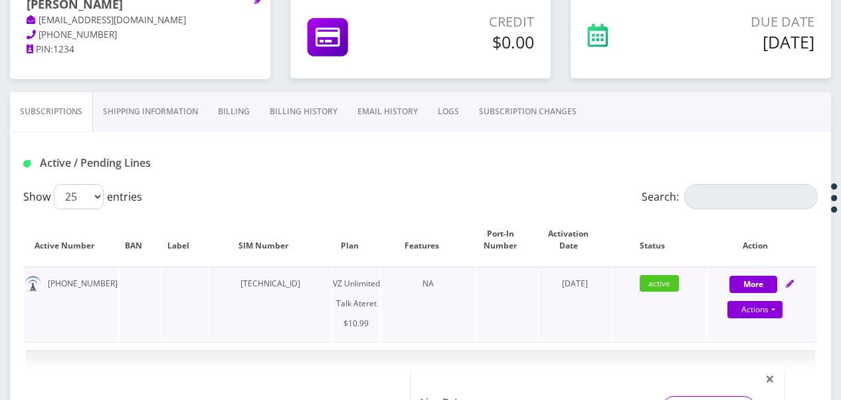
click at [785, 308] on div "Actions Suspend Close Get Usage Swap Sim" at bounding box center [755, 310] width 109 height 20
select select "483"
click at [781, 308] on link "Actions" at bounding box center [754, 309] width 55 height 17
click at [759, 357] on link "Get Usage" at bounding box center [773, 355] width 109 height 20
select select "483"
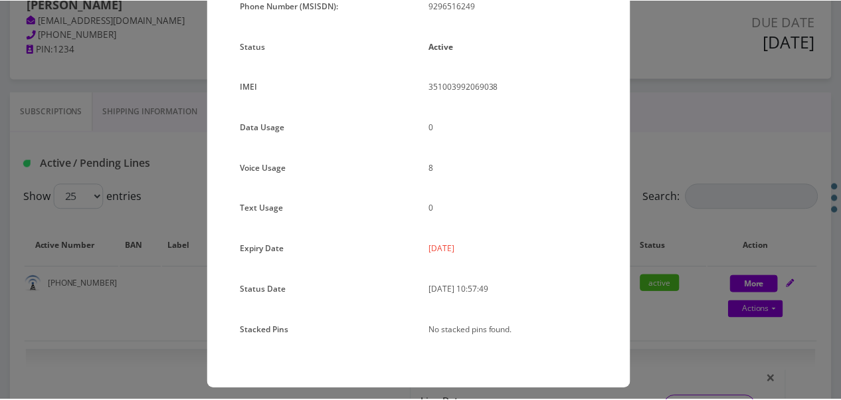
scroll to position [163, 0]
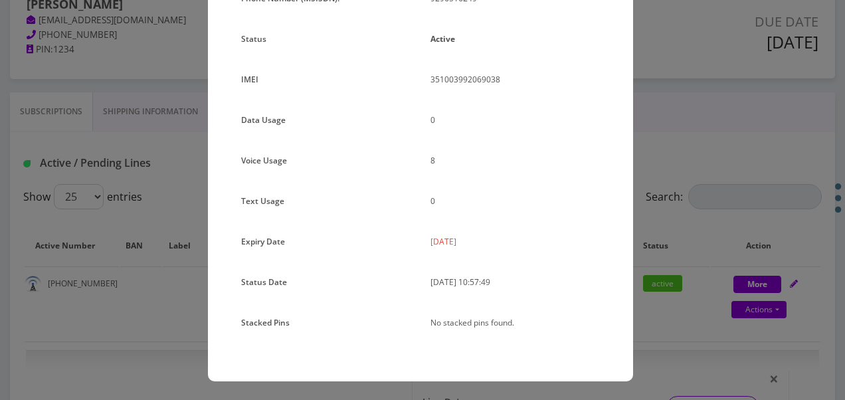
click at [668, 247] on div "× Subscription Info Plan Name TT 4G Monthly Unlimited Voice Plan Phone Number (…" at bounding box center [422, 200] width 845 height 400
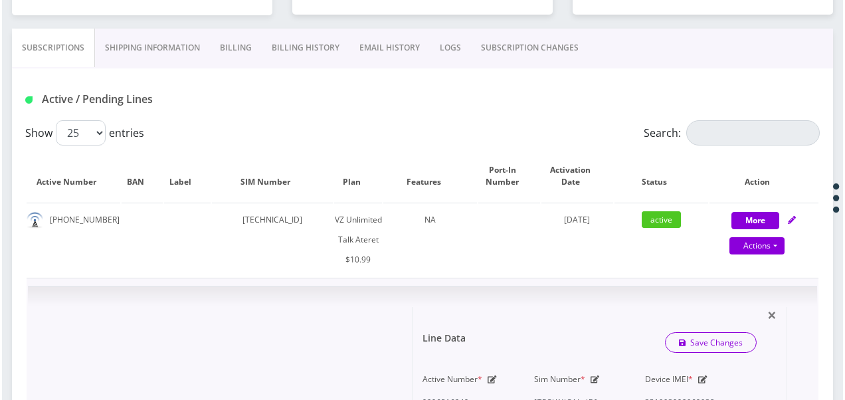
scroll to position [250, 0]
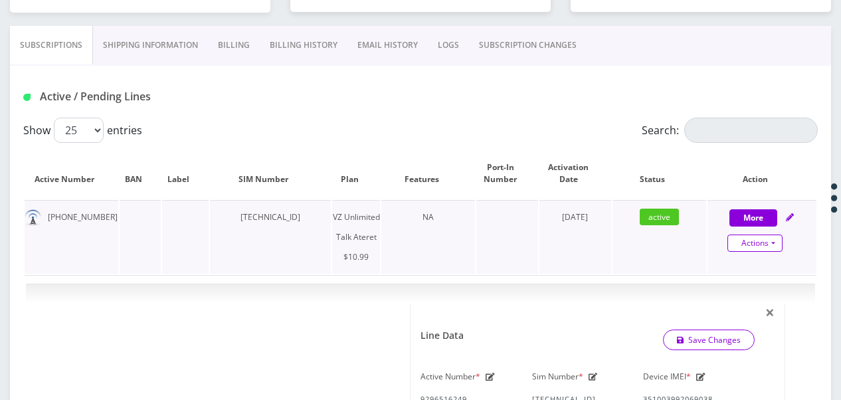
click at [772, 243] on link "Actions" at bounding box center [754, 242] width 55 height 17
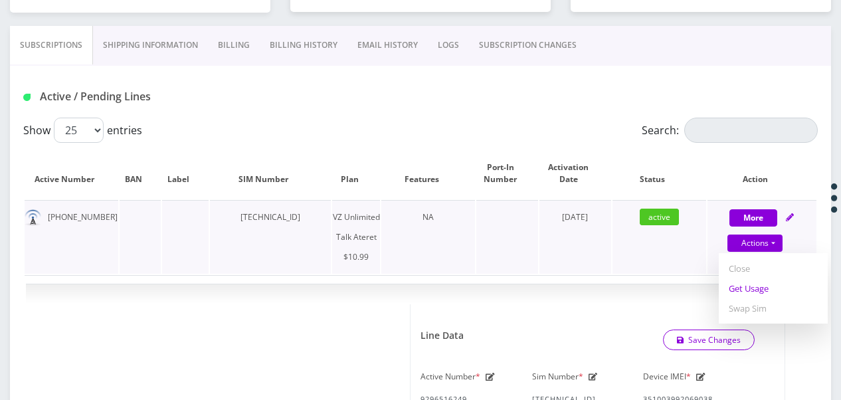
click at [755, 285] on link "Get Usage" at bounding box center [773, 288] width 109 height 20
select select "483"
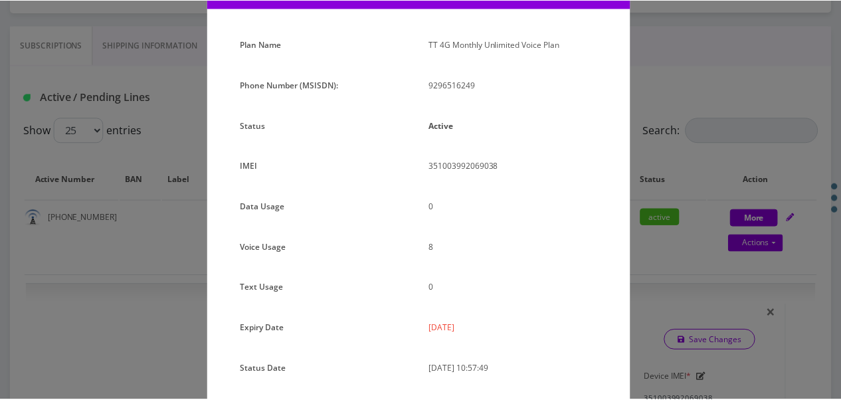
scroll to position [163, 0]
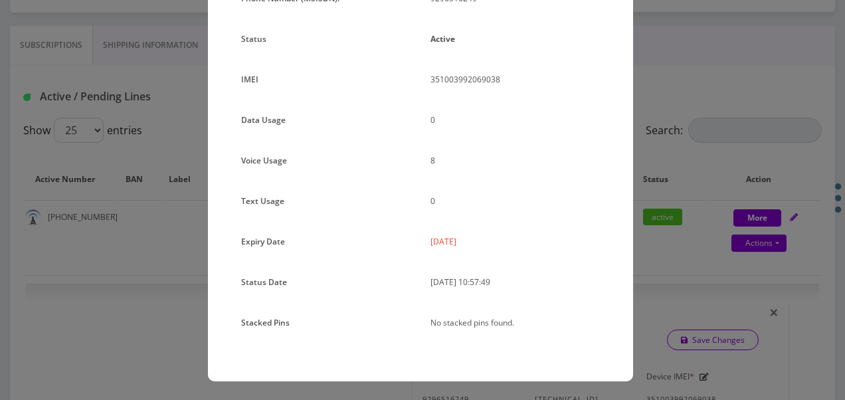
click at [643, 195] on div "× Subscription Info Plan Name TT 4G Monthly Unlimited Voice Plan Phone Number (…" at bounding box center [422, 200] width 845 height 400
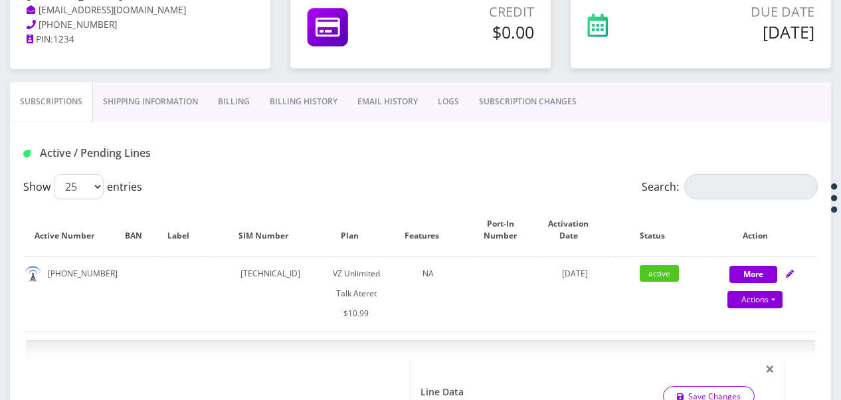
scroll to position [266, 0]
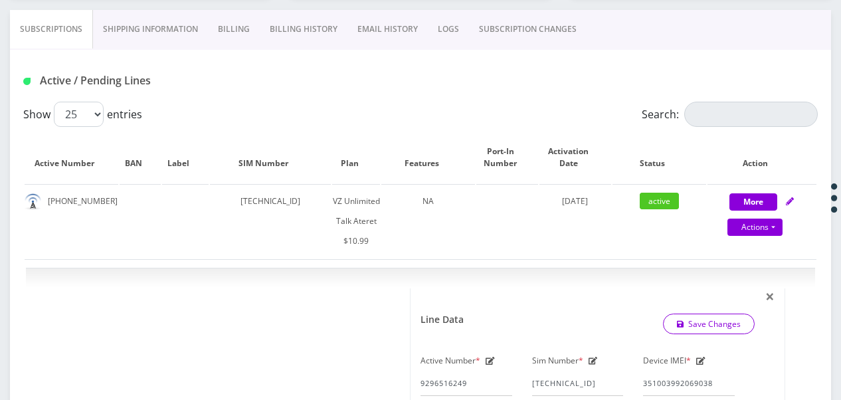
click at [506, 41] on link "SUBSCRIPTION CHANGES" at bounding box center [528, 29] width 118 height 39
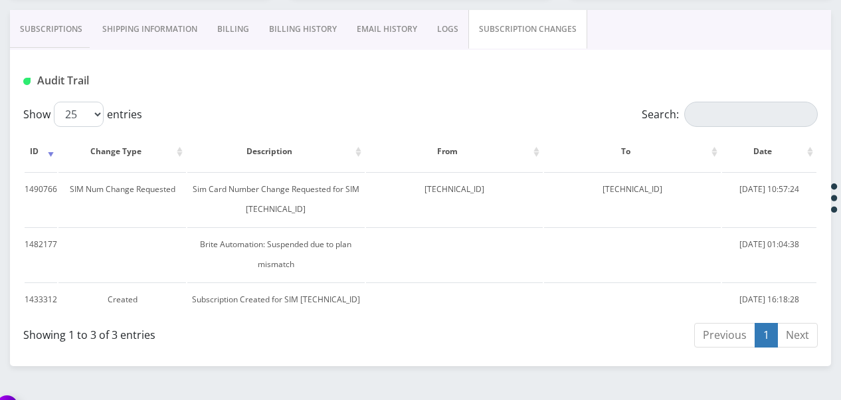
click at [40, 27] on link "Subscriptions" at bounding box center [51, 29] width 82 height 39
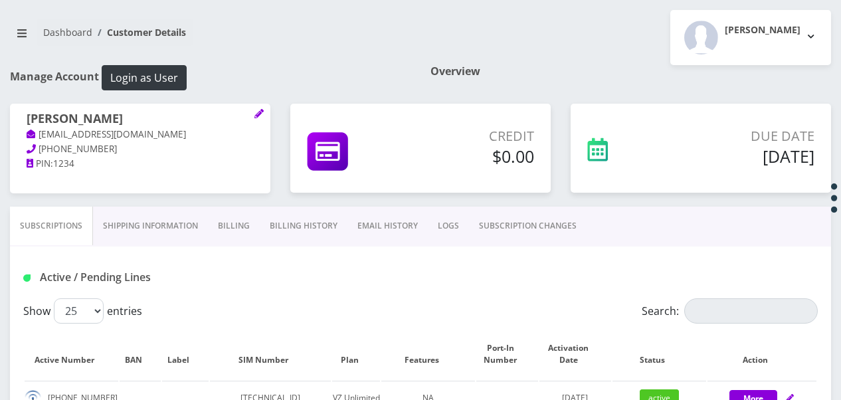
scroll to position [136, 0]
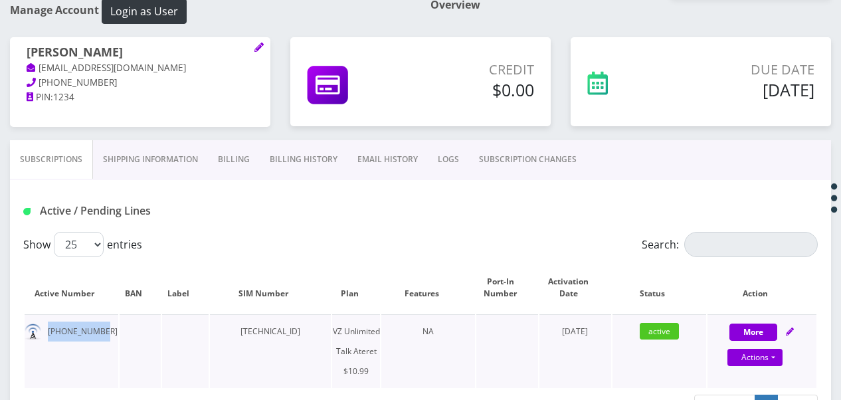
drag, startPoint x: 45, startPoint y: 326, endPoint x: 98, endPoint y: 324, distance: 53.2
click at [98, 324] on td "929-651-6249" at bounding box center [72, 351] width 94 height 74
drag, startPoint x: 98, startPoint y: 324, endPoint x: 92, endPoint y: 326, distance: 6.9
copy td "929-651-6249"
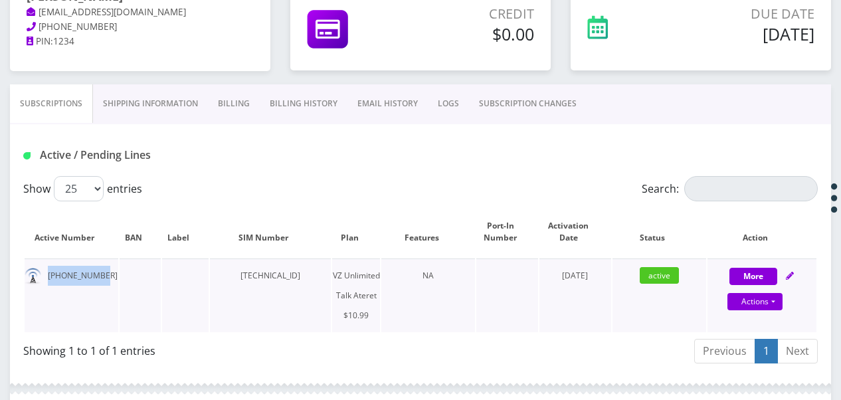
scroll to position [335, 0]
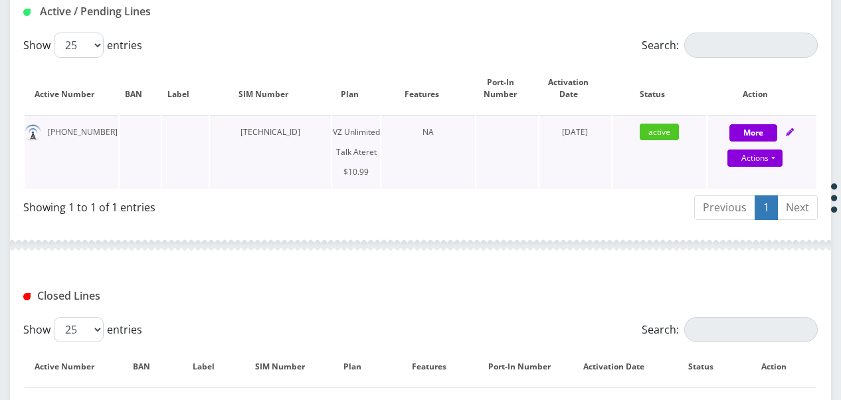
click at [744, 118] on td "More Actions Suspend Close Get Usage Swap Sim Confirm" at bounding box center [761, 152] width 109 height 74
select select "483"
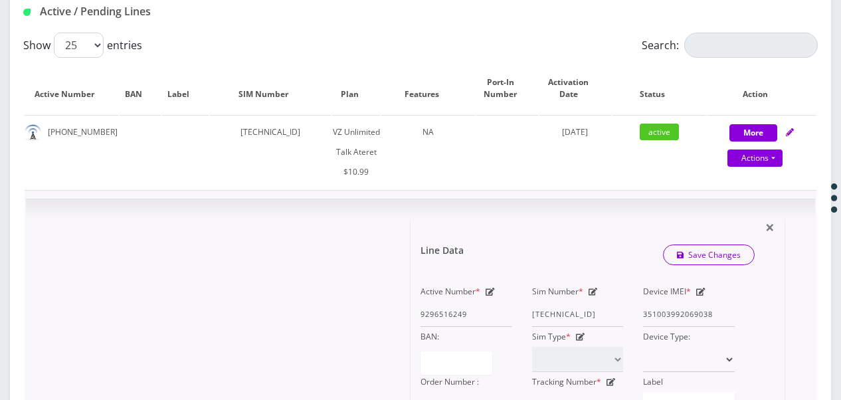
click at [735, 308] on div "Device IMEI * 351003992069038" at bounding box center [689, 304] width 112 height 45
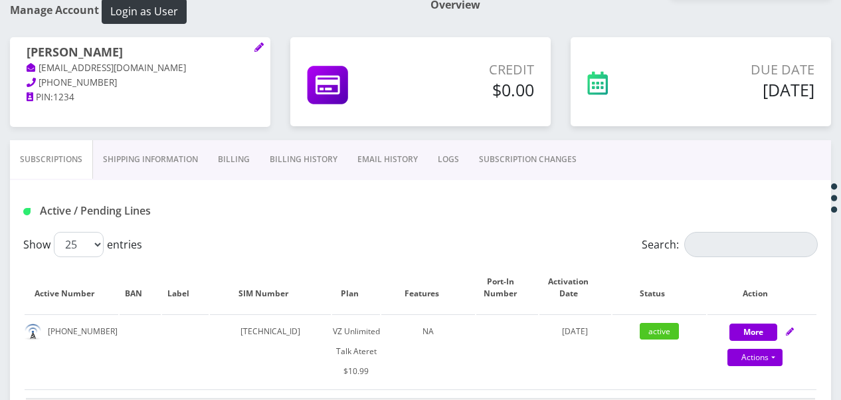
scroll to position [268, 0]
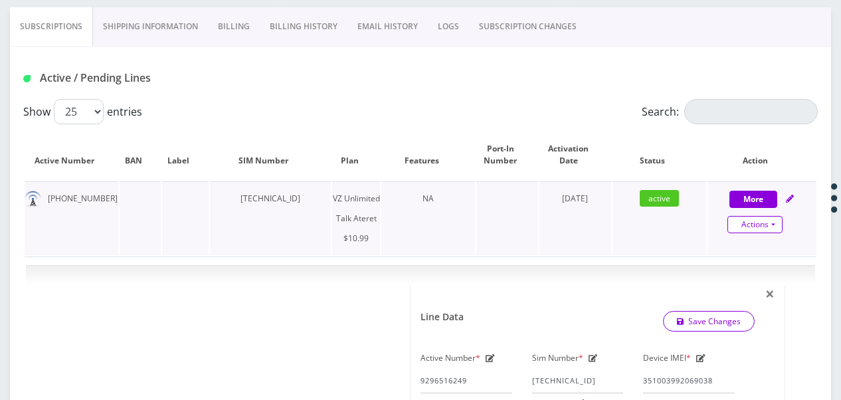
click at [773, 223] on link "Actions" at bounding box center [754, 224] width 55 height 17
select select "483"
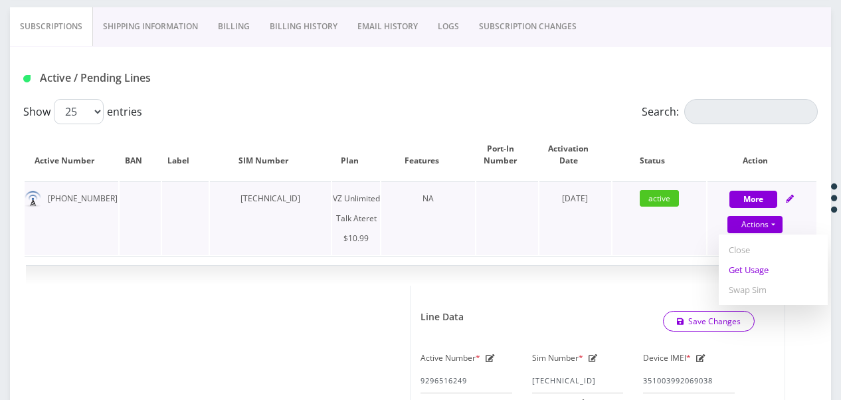
click at [767, 265] on link "Get Usage" at bounding box center [773, 270] width 109 height 20
select select "483"
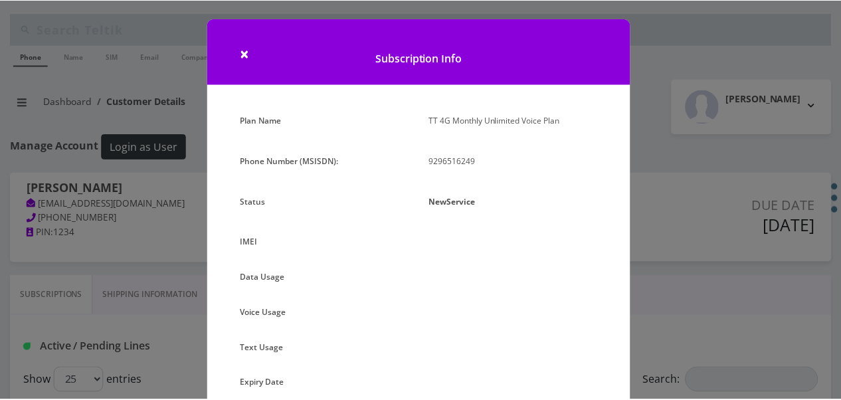
scroll to position [136, 0]
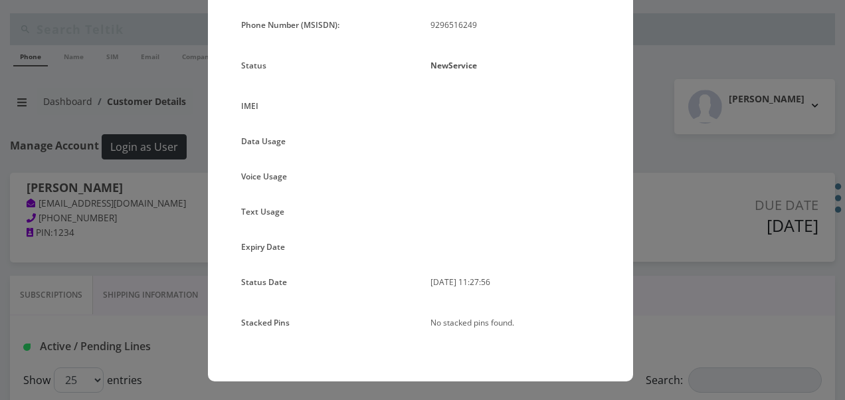
click at [666, 177] on div "× Subscription Info Plan Name TT 4G Monthly Unlimited Voice Plan Phone Number (…" at bounding box center [422, 200] width 845 height 400
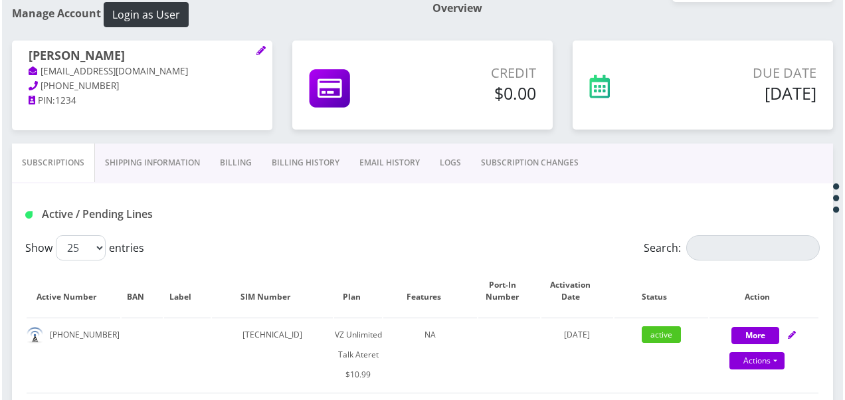
scroll to position [133, 0]
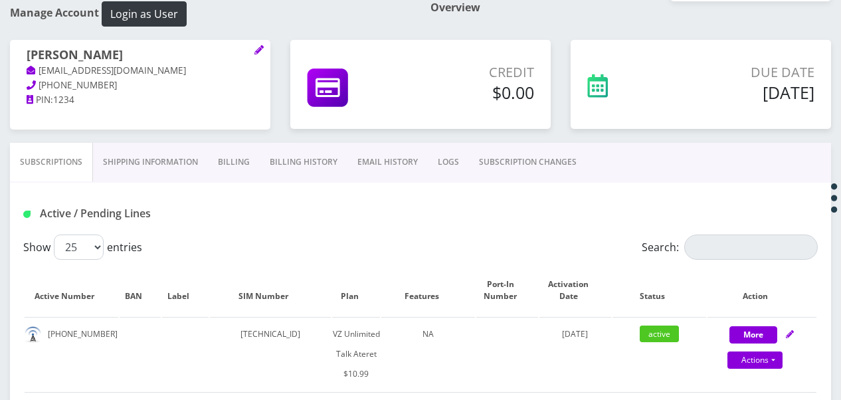
click at [547, 159] on link "SUBSCRIPTION CHANGES" at bounding box center [528, 162] width 118 height 39
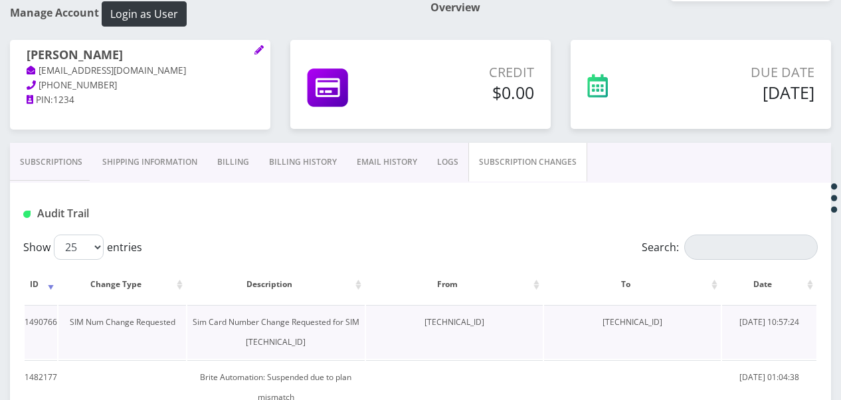
drag, startPoint x: 392, startPoint y: 320, endPoint x: 485, endPoint y: 322, distance: 93.0
click at [485, 322] on td "89148000011835964980" at bounding box center [454, 332] width 177 height 54
drag, startPoint x: 485, startPoint y: 322, endPoint x: 474, endPoint y: 318, distance: 11.8
copy td "89148000011835964980"
click at [48, 159] on link "Subscriptions" at bounding box center [51, 162] width 82 height 39
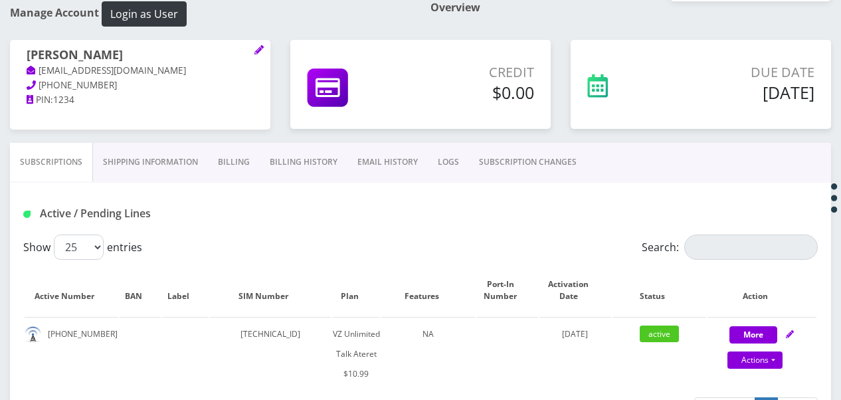
click at [502, 155] on link "SUBSCRIPTION CHANGES" at bounding box center [528, 162] width 118 height 39
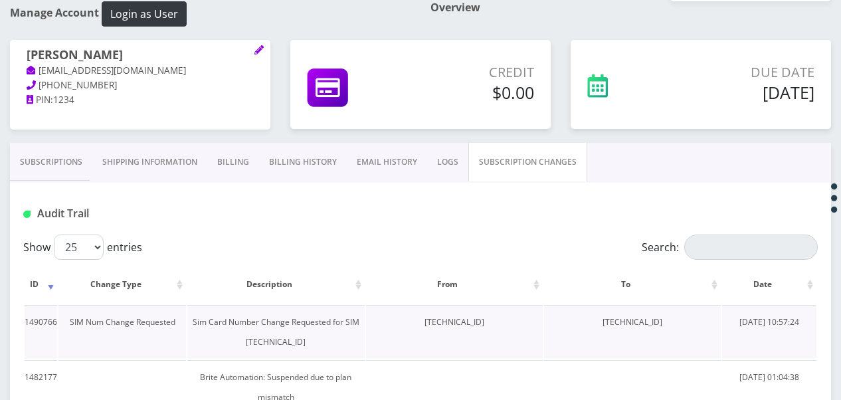
drag, startPoint x: 587, startPoint y: 316, endPoint x: 685, endPoint y: 319, distance: 97.7
click at [685, 319] on td "89148000009458581305" at bounding box center [632, 332] width 177 height 54
drag, startPoint x: 685, startPoint y: 319, endPoint x: 633, endPoint y: 313, distance: 52.2
copy td "89148000009458581305"
click at [67, 149] on link "Subscriptions" at bounding box center [51, 162] width 82 height 39
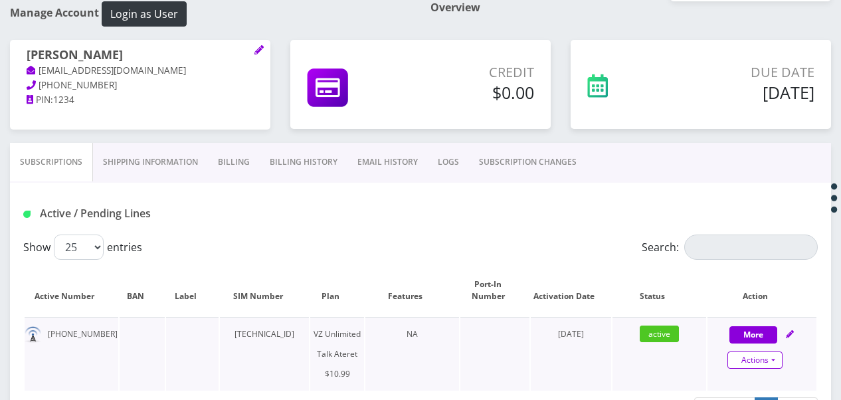
click at [773, 353] on link "Actions" at bounding box center [754, 359] width 55 height 17
select select "483"
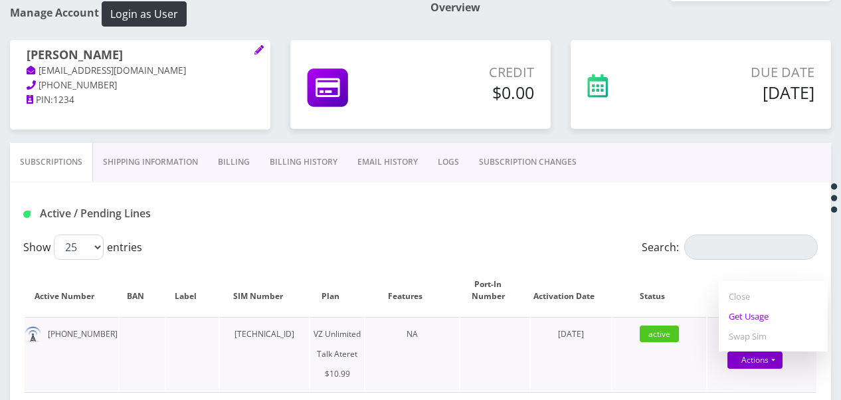
click at [755, 322] on link "Get Usage" at bounding box center [773, 316] width 109 height 20
select select "483"
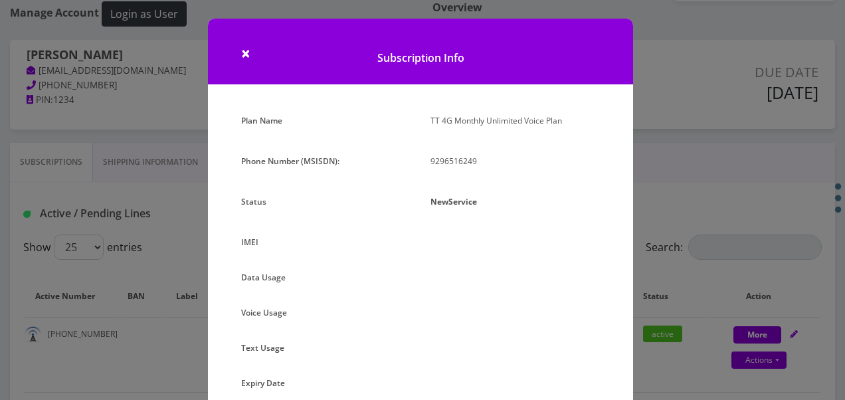
click at [233, 55] on h1 "Subscription Info" at bounding box center [420, 52] width 425 height 66
click at [238, 52] on h1 "Subscription Info" at bounding box center [420, 52] width 425 height 66
click at [248, 54] on span "×" at bounding box center [245, 53] width 9 height 22
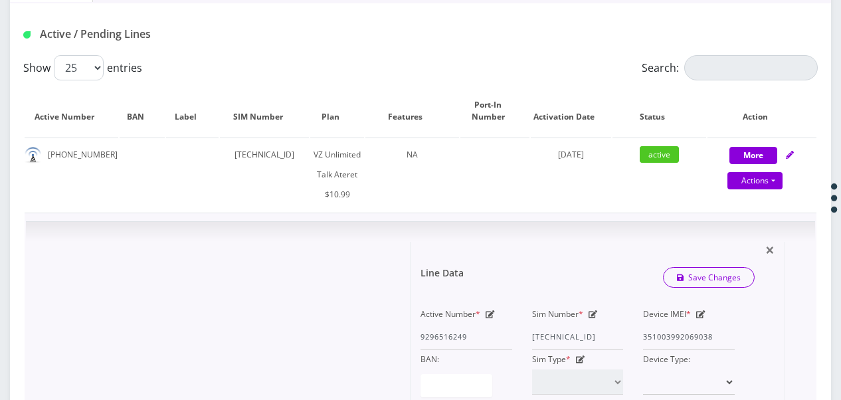
scroll to position [465, 0]
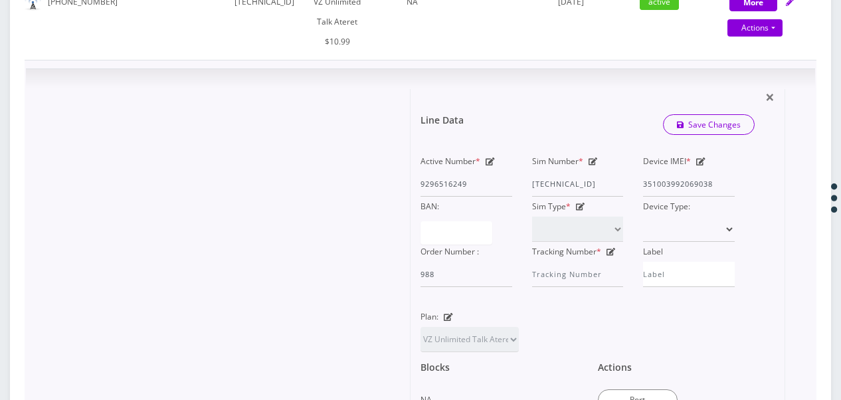
click at [591, 159] on icon at bounding box center [593, 161] width 9 height 8
click at [645, 187] on div "Active Number * 9296516249 Sim Number * 89148000011835964980 Device IMEI * 3510…" at bounding box center [578, 219] width 334 height 136
paste input "09458581305"
type input "89148000009458581305"
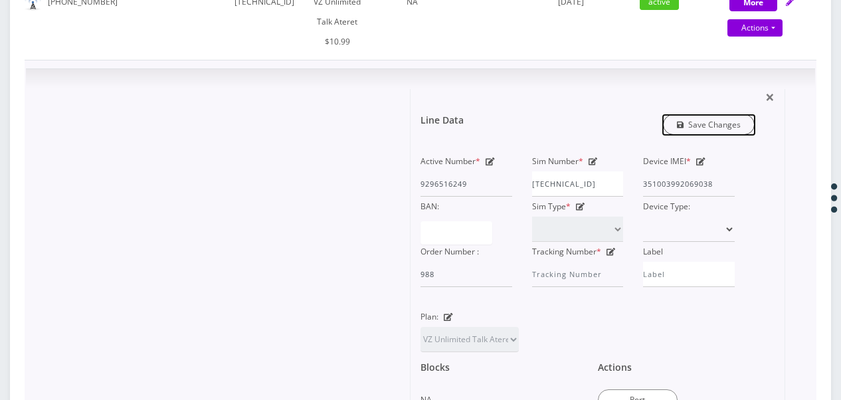
click at [682, 123] on icon "submit" at bounding box center [680, 124] width 7 height 7
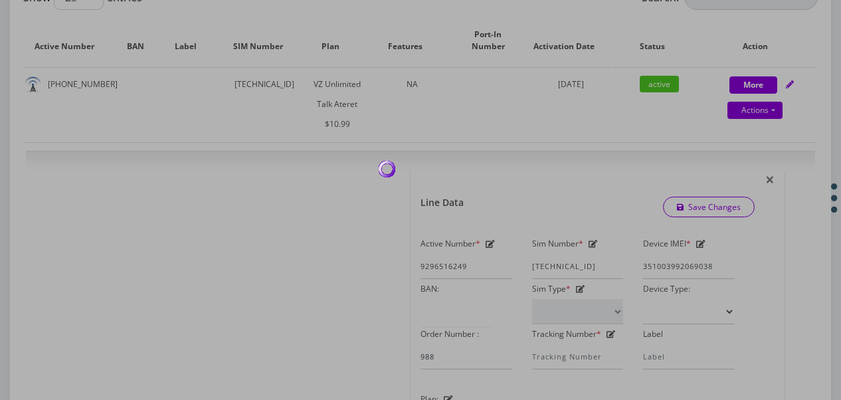
scroll to position [465, 0]
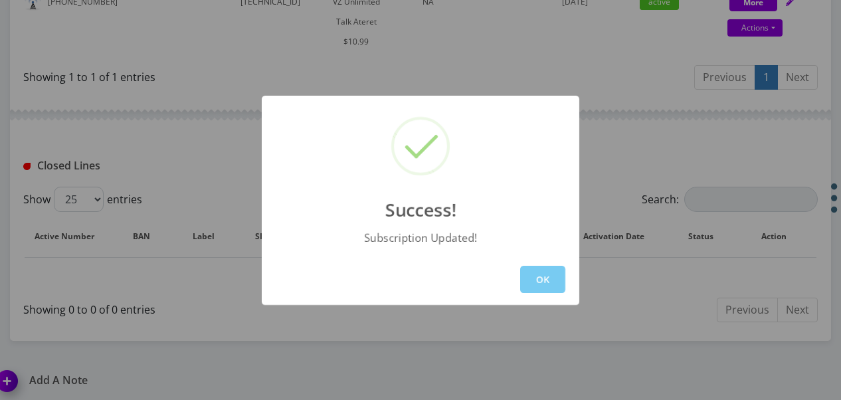
click at [525, 276] on button "OK" at bounding box center [542, 279] width 45 height 27
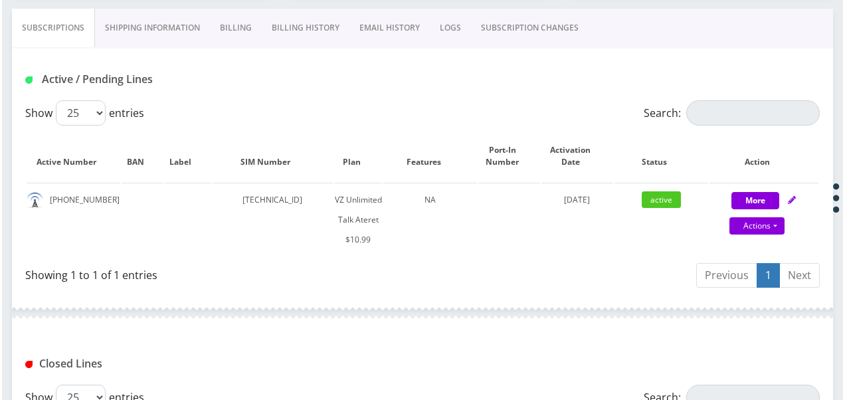
scroll to position [266, 0]
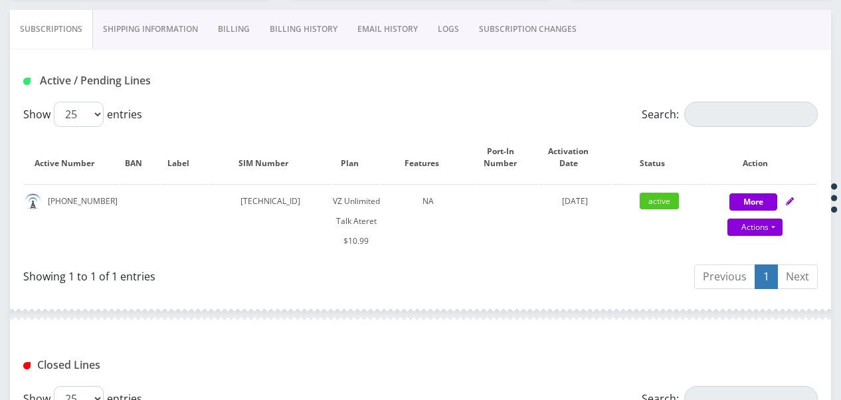
click at [526, 27] on link "SUBSCRIPTION CHANGES" at bounding box center [528, 29] width 118 height 39
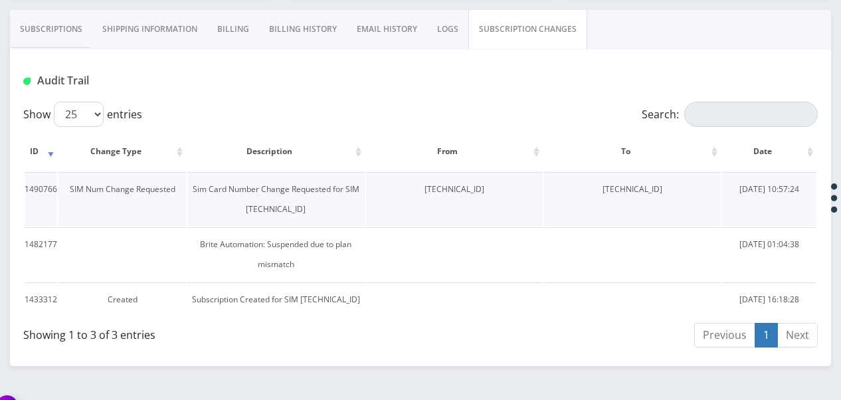
drag, startPoint x: 395, startPoint y: 188, endPoint x: 486, endPoint y: 185, distance: 91.1
click at [486, 185] on td "89148000011835964980" at bounding box center [454, 199] width 177 height 54
drag, startPoint x: 486, startPoint y: 185, endPoint x: 473, endPoint y: 190, distance: 14.3
copy td "89148000011835964980"
click at [78, 36] on link "Subscriptions" at bounding box center [51, 29] width 82 height 39
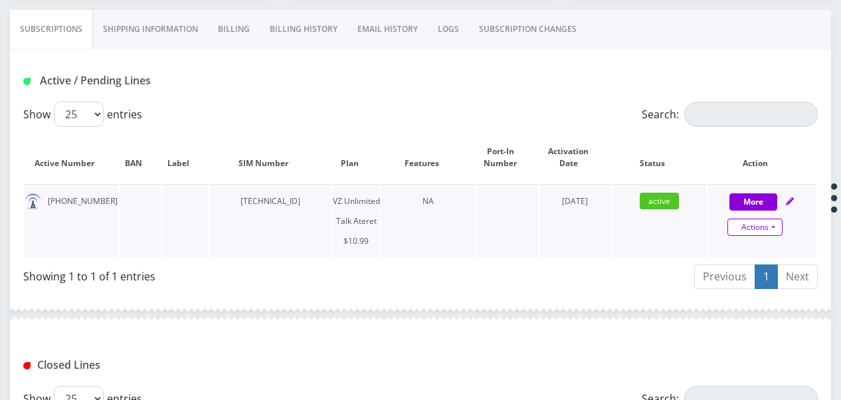
click at [777, 229] on link "Actions" at bounding box center [754, 227] width 55 height 17
select select "483"
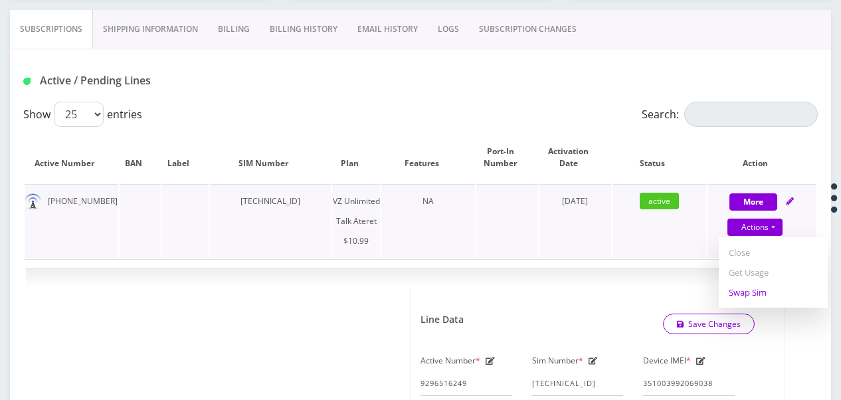
click at [758, 291] on link "Swap Sim" at bounding box center [773, 292] width 109 height 20
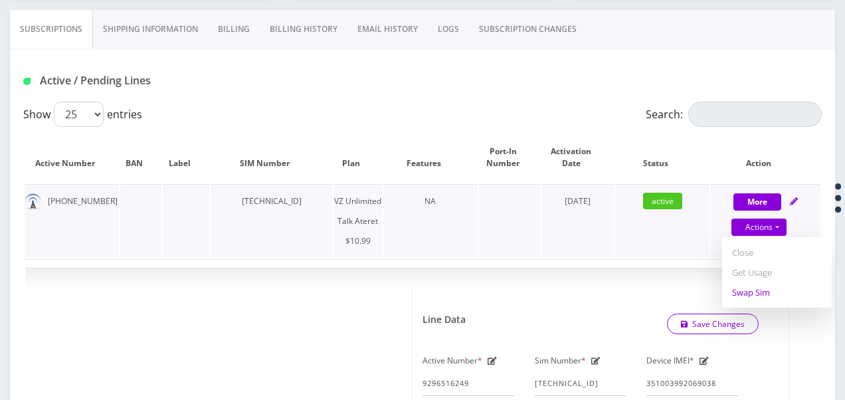
select select "483"
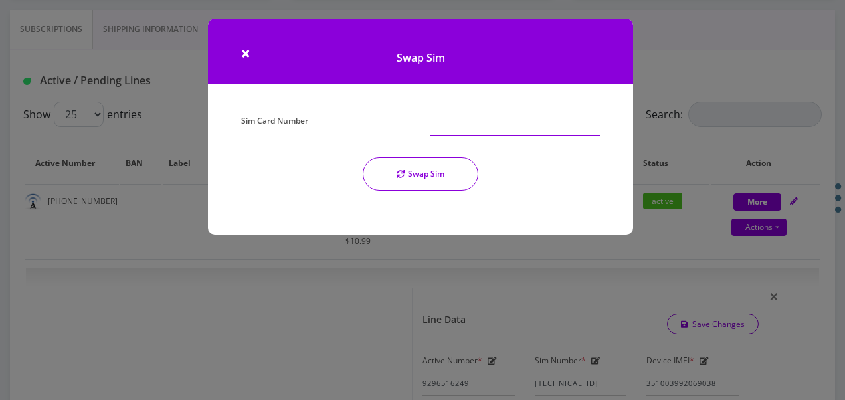
paste input "89148000011835964980"
type input "89148000011835964980"
click at [424, 170] on button "Swap Sim" at bounding box center [421, 173] width 116 height 33
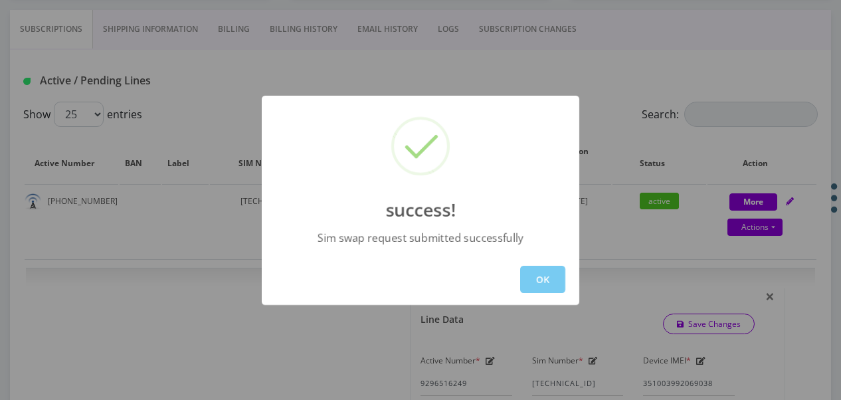
click at [527, 279] on button "OK" at bounding box center [542, 279] width 45 height 27
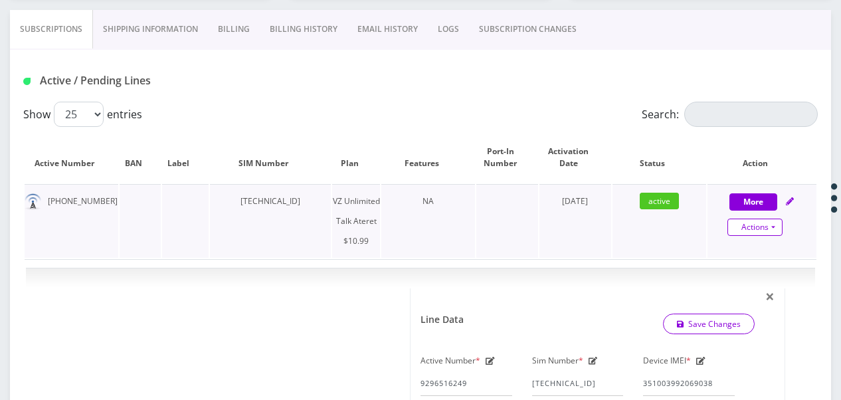
click at [776, 225] on link "Actions" at bounding box center [754, 227] width 55 height 17
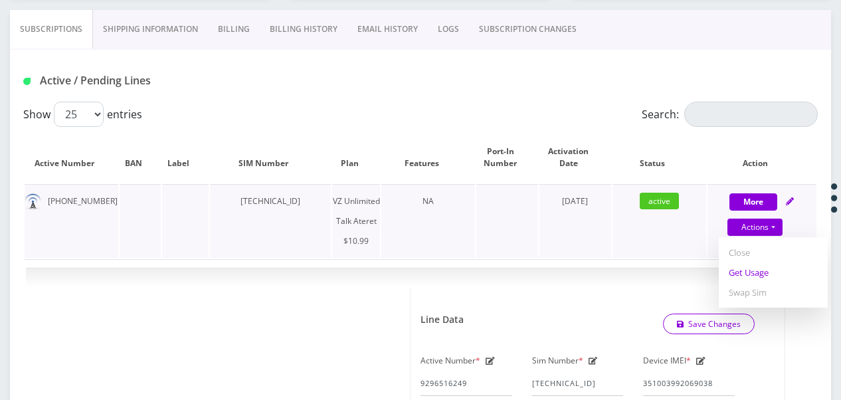
click at [765, 266] on link "Get Usage" at bounding box center [773, 272] width 109 height 20
select select "483"
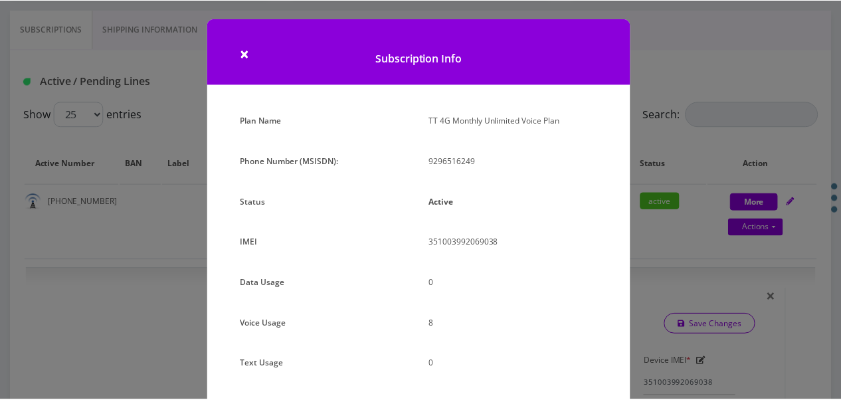
scroll to position [163, 0]
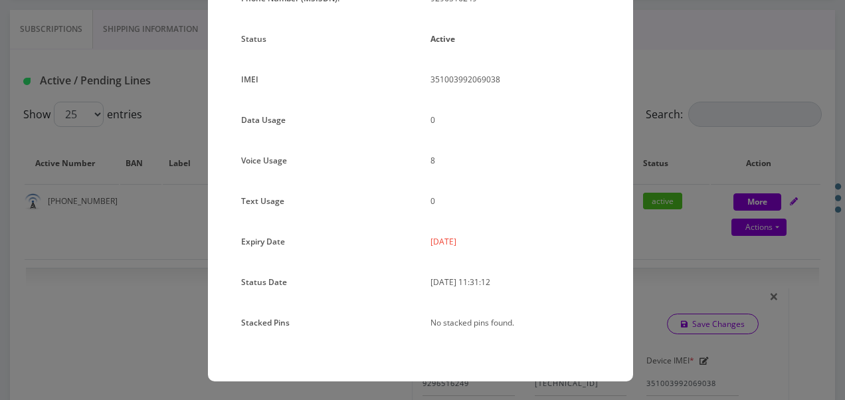
click at [655, 161] on div "× Subscription Info Plan Name TT 4G Monthly Unlimited Voice Plan Phone Number (…" at bounding box center [422, 200] width 845 height 400
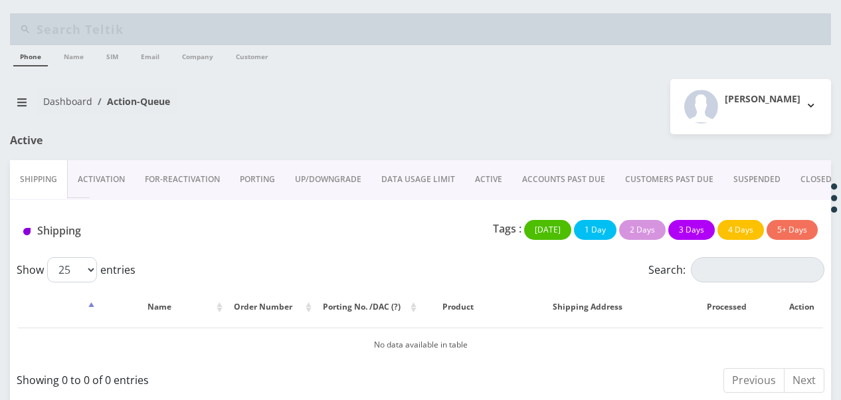
click at [268, 187] on link "PORTING" at bounding box center [257, 179] width 55 height 39
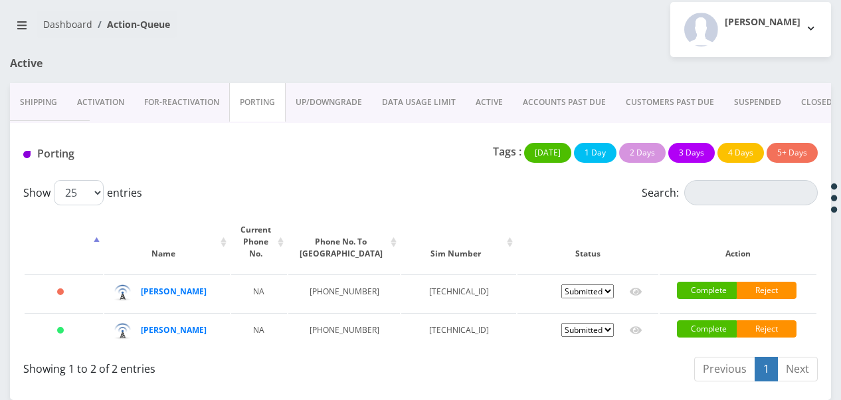
scroll to position [97, 0]
click at [467, 83] on link "ACTIVE" at bounding box center [489, 102] width 47 height 39
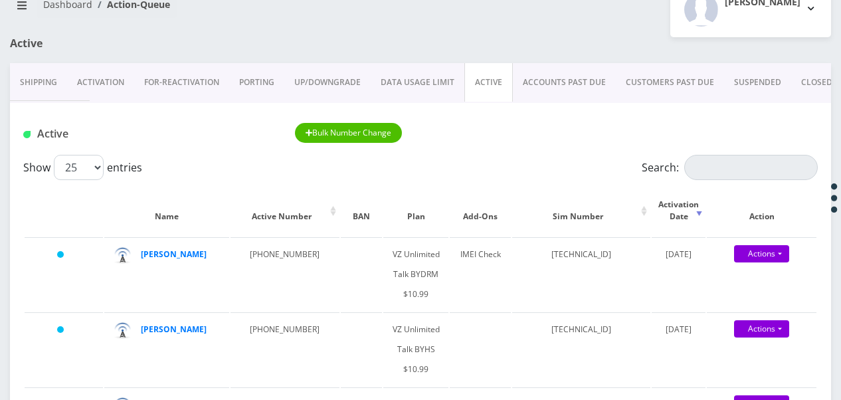
click at [266, 85] on link "PORTING" at bounding box center [256, 82] width 55 height 39
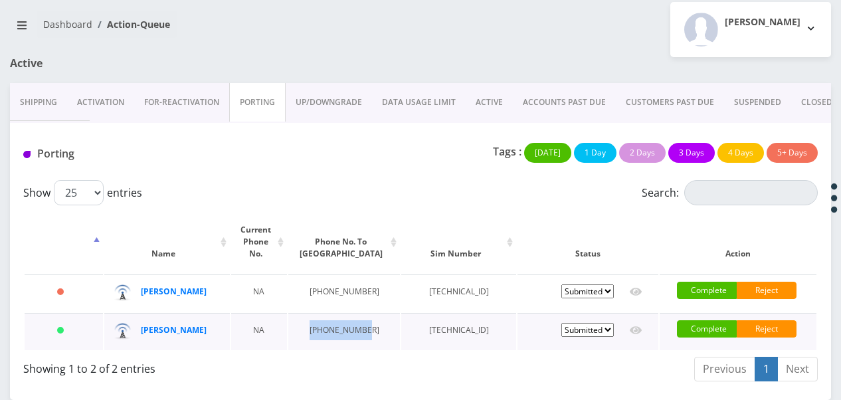
drag, startPoint x: 318, startPoint y: 314, endPoint x: 351, endPoint y: 329, distance: 36.6
click at [351, 329] on td "[PHONE_NUMBER]" at bounding box center [344, 331] width 112 height 37
drag, startPoint x: 351, startPoint y: 329, endPoint x: 326, endPoint y: 323, distance: 25.9
copy td "[PHONE_NUMBER]"
click at [498, 85] on link "ACTIVE" at bounding box center [489, 102] width 47 height 39
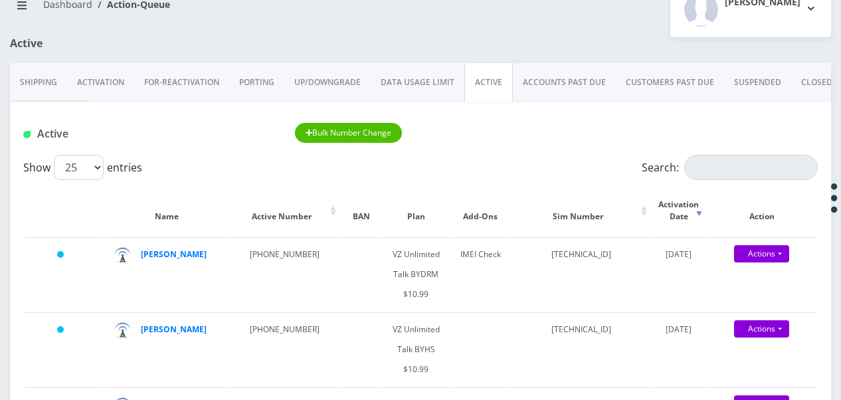
click at [272, 84] on link "PORTING" at bounding box center [256, 82] width 55 height 39
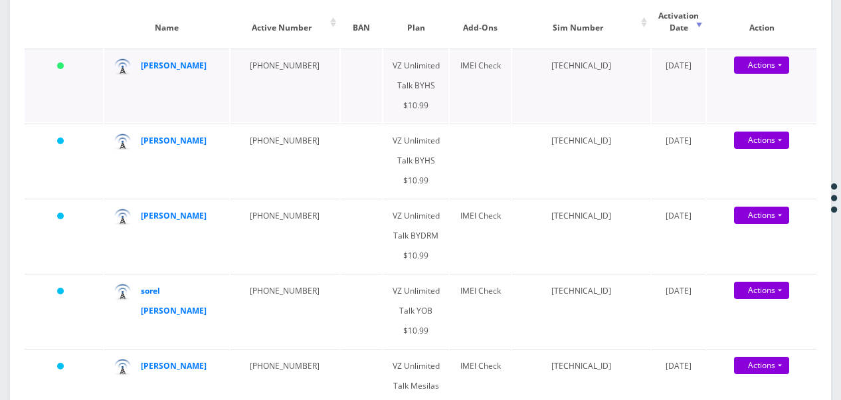
scroll to position [163, 0]
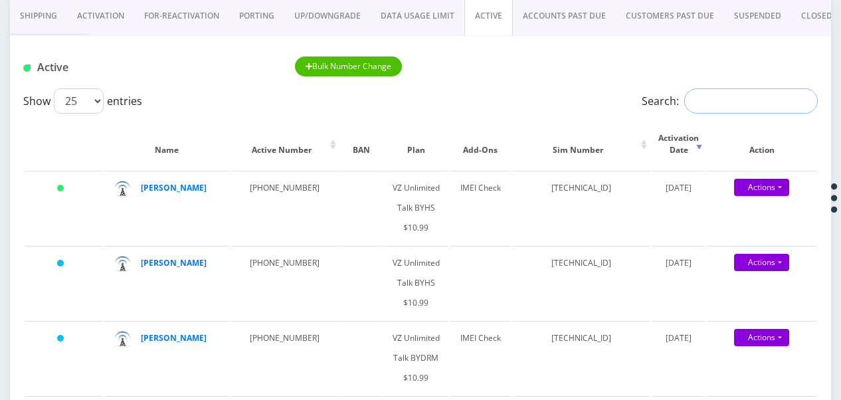
click at [722, 105] on input "Search:" at bounding box center [751, 100] width 134 height 25
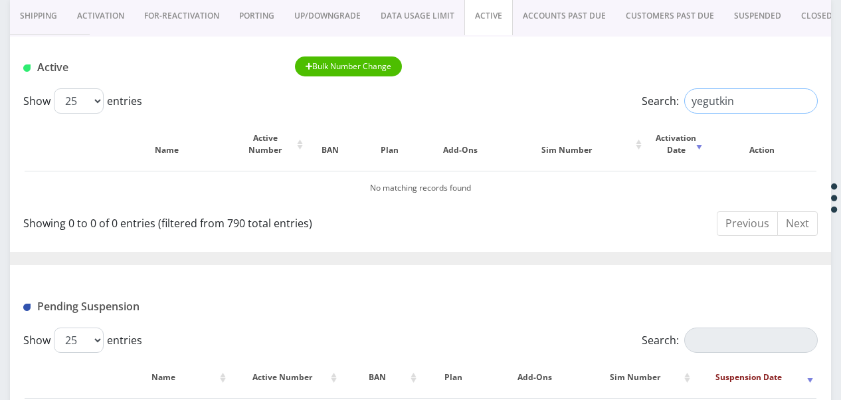
drag, startPoint x: 743, startPoint y: 106, endPoint x: 521, endPoint y: 78, distance: 223.0
click at [521, 78] on div "Active Bulk Number Change Show 25 50 100 250 500 1000 entries Search: yegutkin …" at bounding box center [420, 366] width 821 height 659
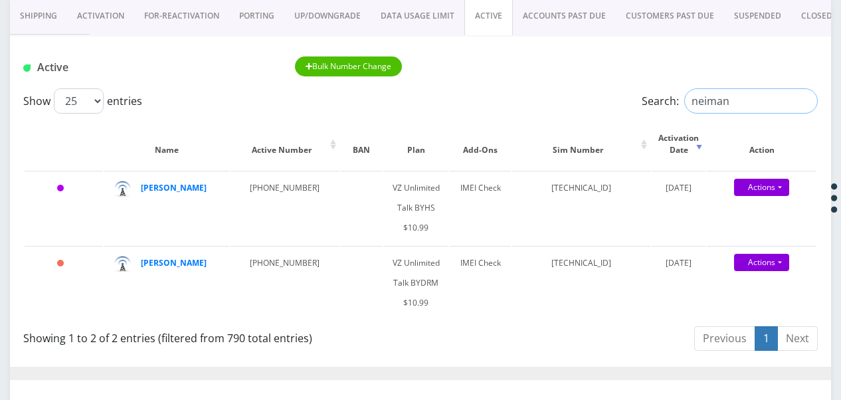
drag, startPoint x: 773, startPoint y: 98, endPoint x: 512, endPoint y: 92, distance: 261.1
click at [522, 93] on div "Show 25 50 100 250 500 1000 entries Search: neiman" at bounding box center [420, 100] width 794 height 25
type input "goldstein"
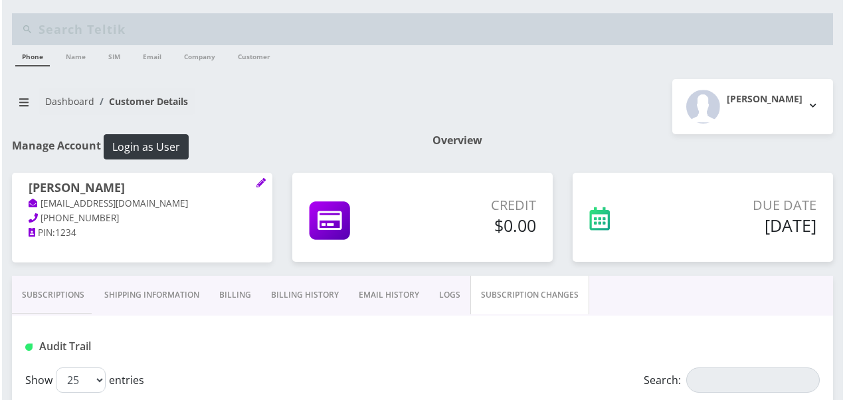
scroll to position [266, 0]
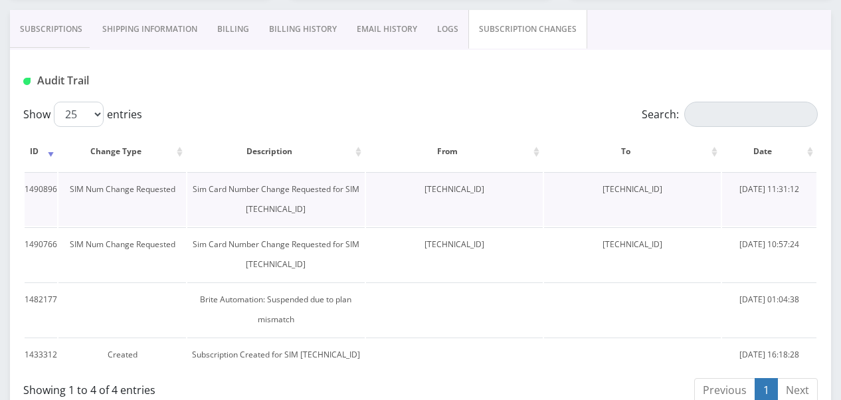
drag, startPoint x: 583, startPoint y: 186, endPoint x: 679, endPoint y: 187, distance: 95.7
click at [679, 187] on td "[TECHNICAL_ID]" at bounding box center [632, 199] width 177 height 54
copy td "[TECHNICAL_ID]"
click at [59, 29] on link "Subscriptions" at bounding box center [51, 29] width 82 height 39
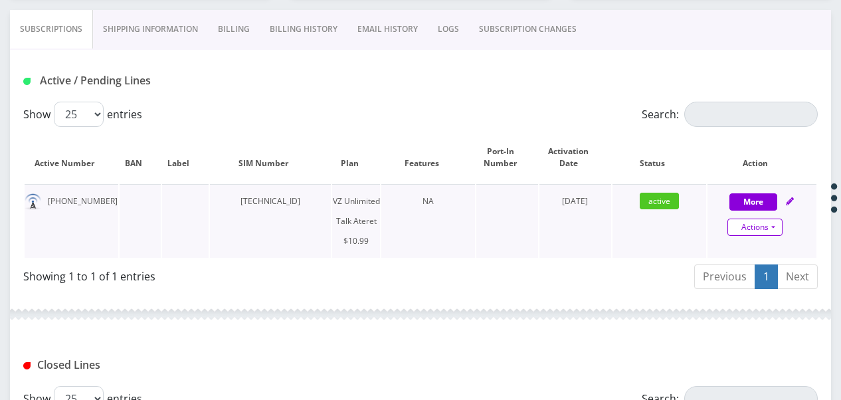
click at [769, 219] on link "Actions" at bounding box center [754, 227] width 55 height 17
select select "483"
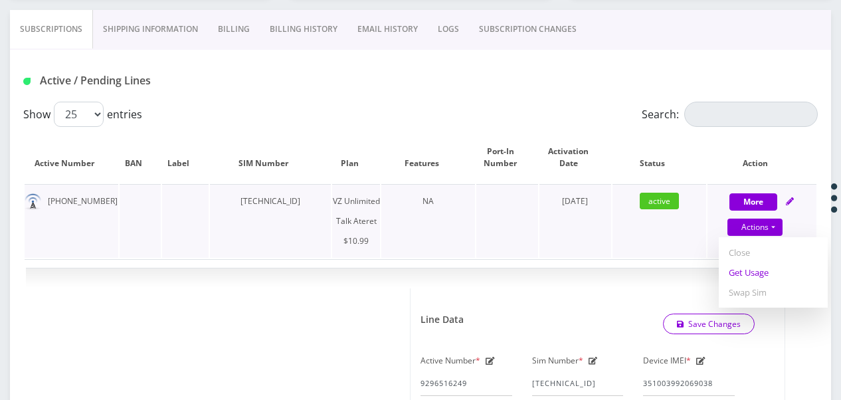
click at [769, 267] on link "Get Usage" at bounding box center [773, 272] width 109 height 20
select select "483"
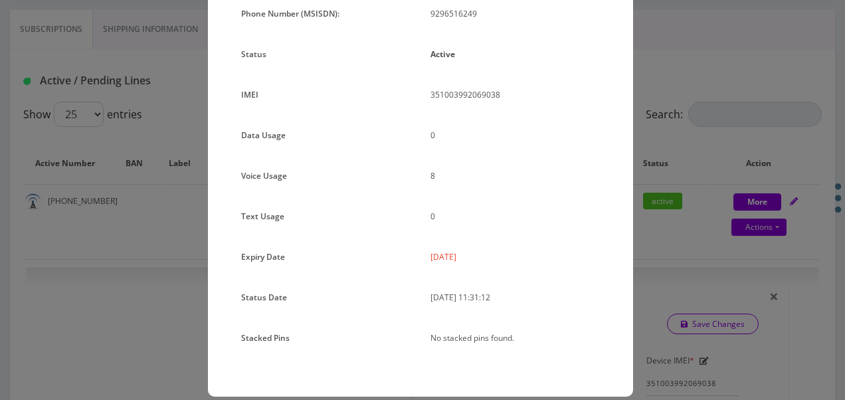
scroll to position [163, 0]
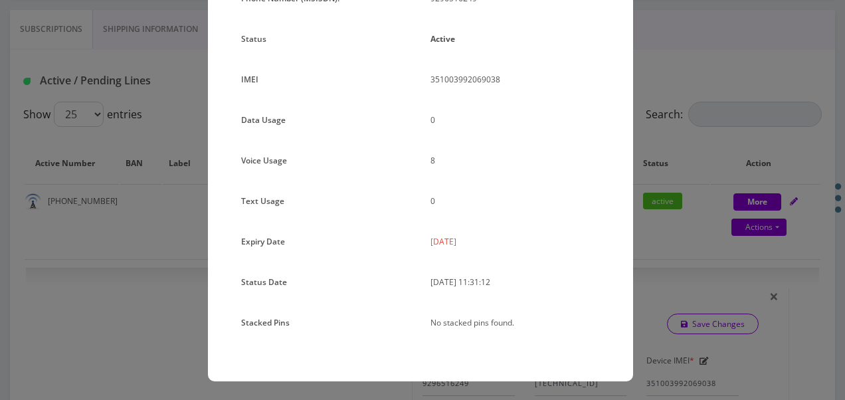
click at [645, 109] on div "× Subscription Info Plan Name TT 4G Monthly Unlimited Voice Plan Phone Number (…" at bounding box center [422, 200] width 845 height 400
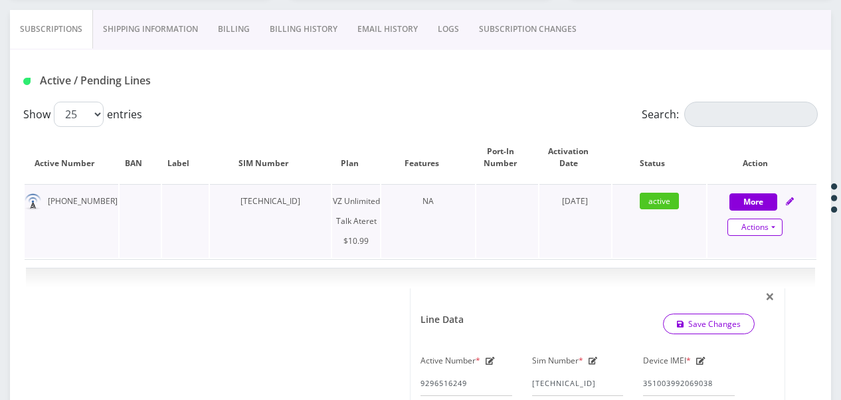
click at [777, 230] on link "Actions" at bounding box center [754, 227] width 55 height 17
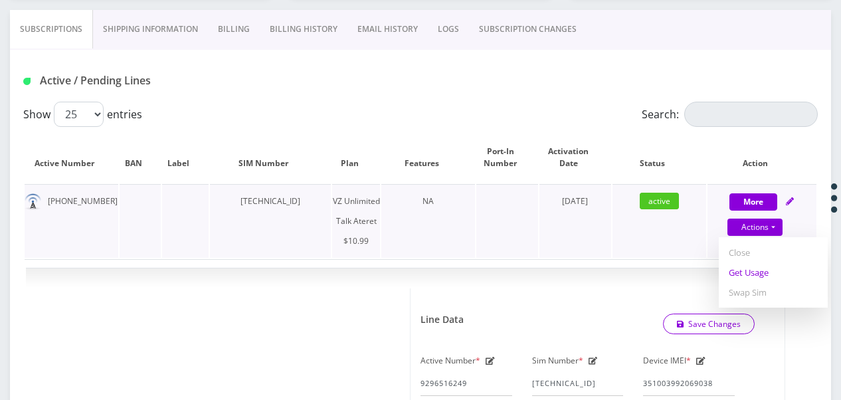
click at [764, 271] on link "Get Usage" at bounding box center [773, 272] width 109 height 20
select select "483"
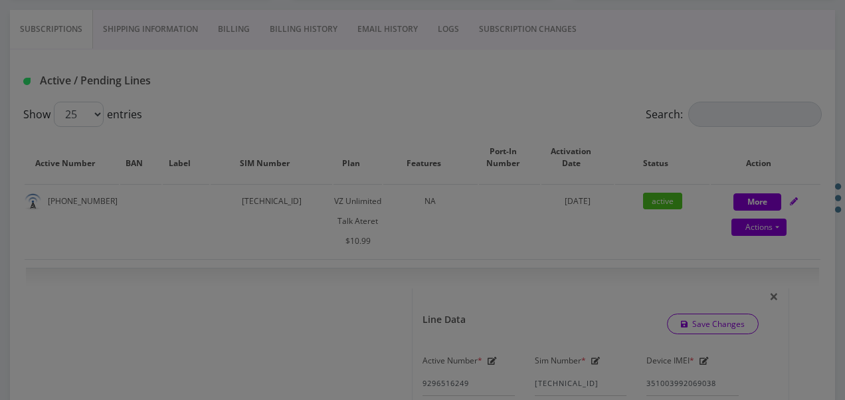
scroll to position [0, 0]
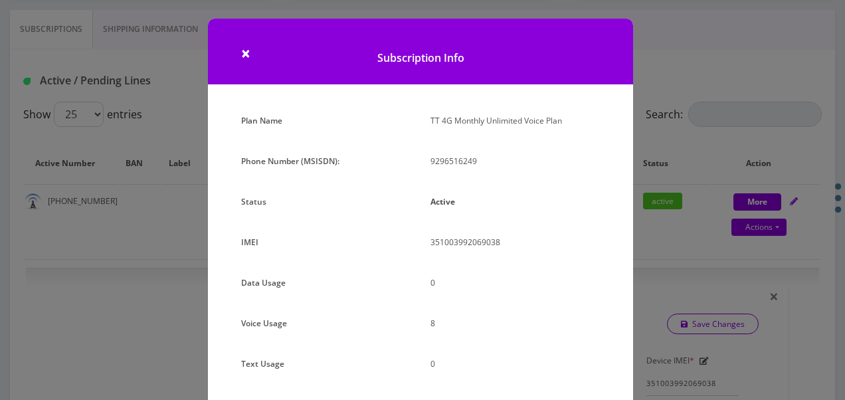
click at [682, 205] on div "× Subscription Info Plan Name TT 4G Monthly Unlimited Voice Plan Phone Number (…" at bounding box center [422, 200] width 845 height 400
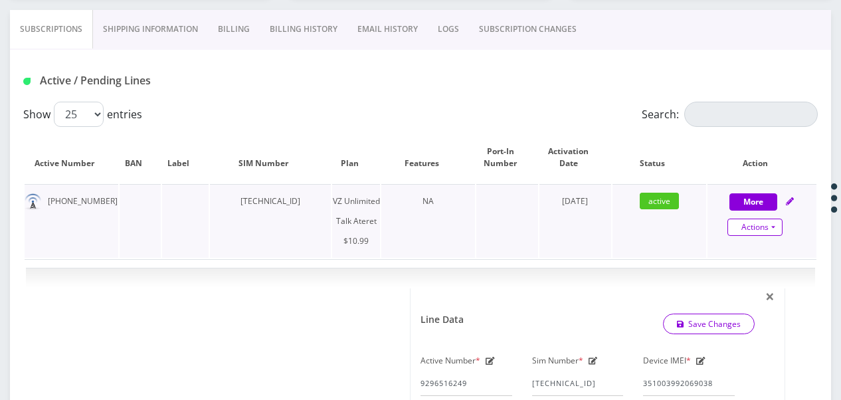
click at [776, 228] on link "Actions" at bounding box center [754, 227] width 55 height 17
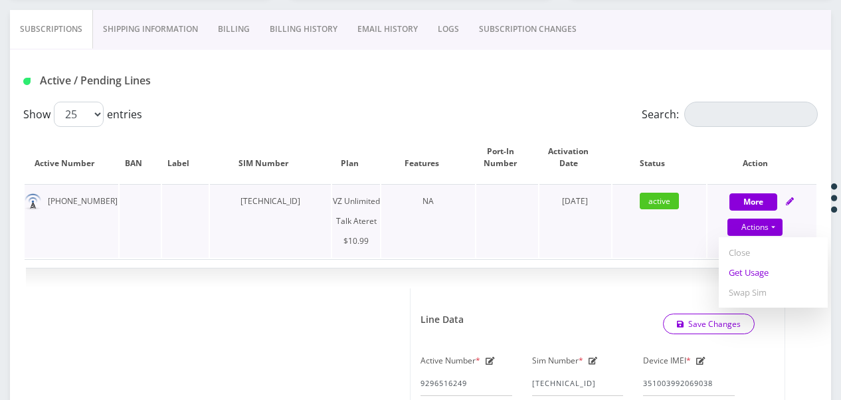
click at [747, 270] on link "Get Usage" at bounding box center [773, 272] width 109 height 20
select select "483"
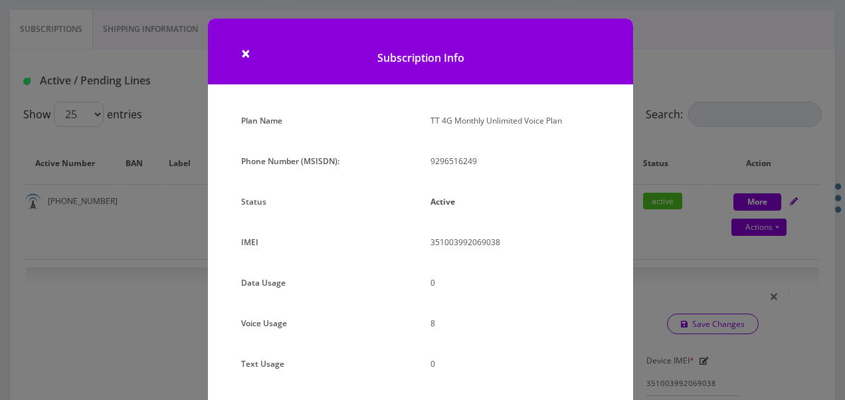
click at [679, 96] on div "× Subscription Info Plan Name TT 4G Monthly Unlimited Voice Plan Phone Number (…" at bounding box center [422, 200] width 845 height 400
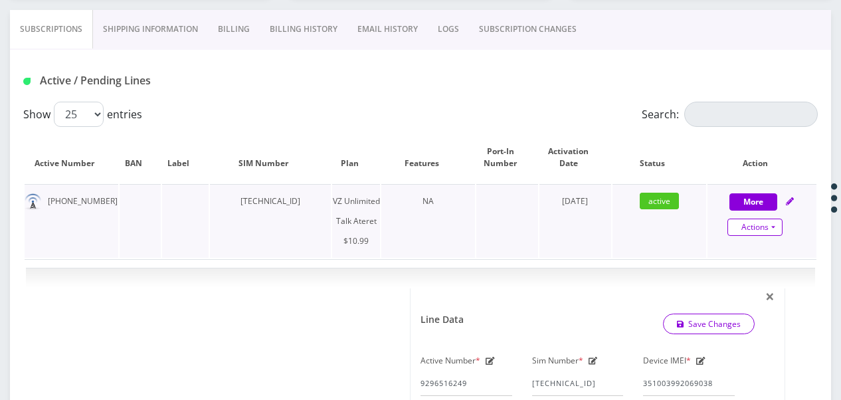
click at [777, 227] on link "Actions" at bounding box center [754, 227] width 55 height 17
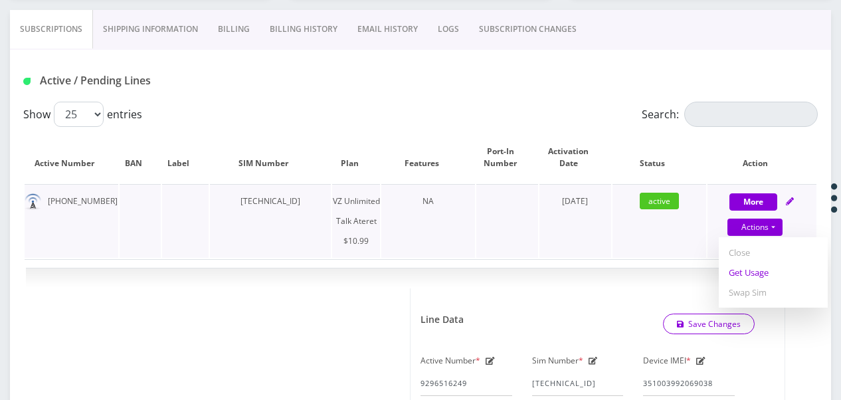
click at [765, 266] on link "Get Usage" at bounding box center [773, 272] width 109 height 20
select select "483"
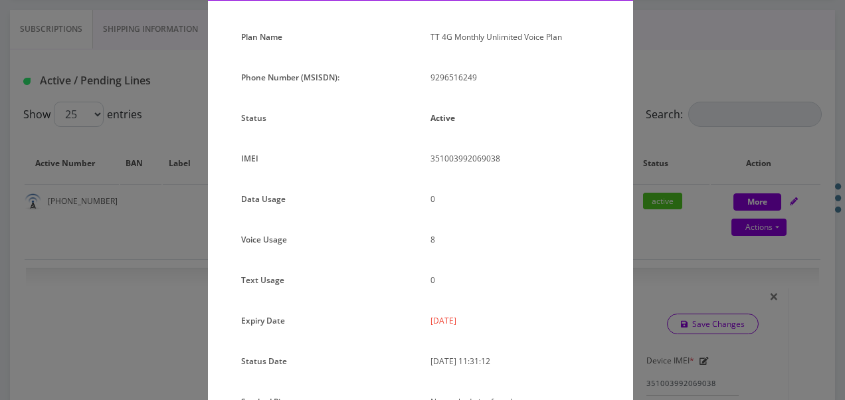
scroll to position [163, 0]
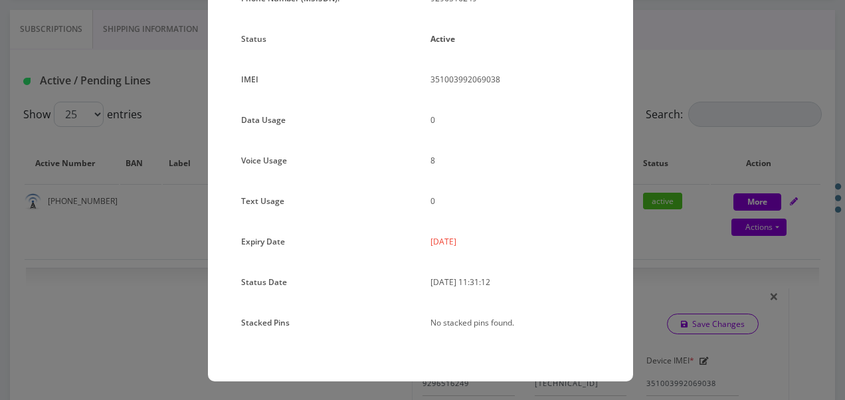
click at [651, 193] on div "× Subscription Info Plan Name TT 4G Monthly Unlimited Voice Plan Phone Number (…" at bounding box center [422, 200] width 845 height 400
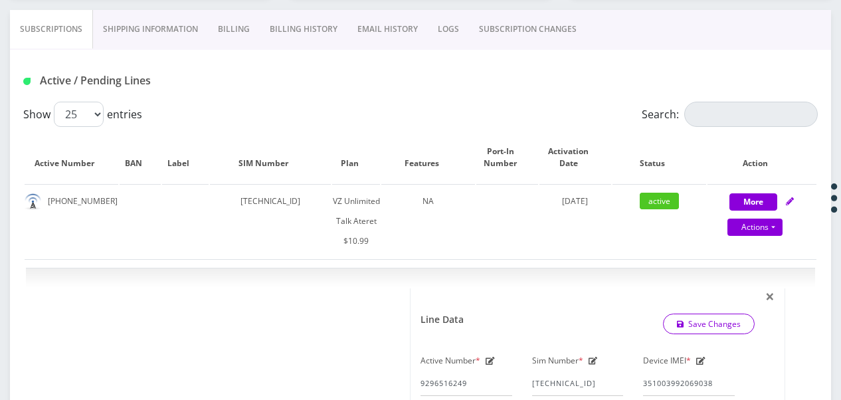
click at [509, 33] on link "SUBSCRIPTION CHANGES" at bounding box center [528, 29] width 118 height 39
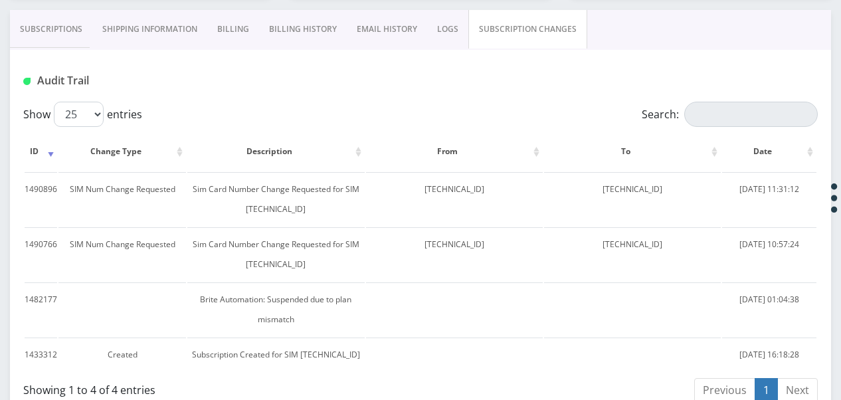
click at [81, 23] on link "Subscriptions" at bounding box center [51, 29] width 82 height 39
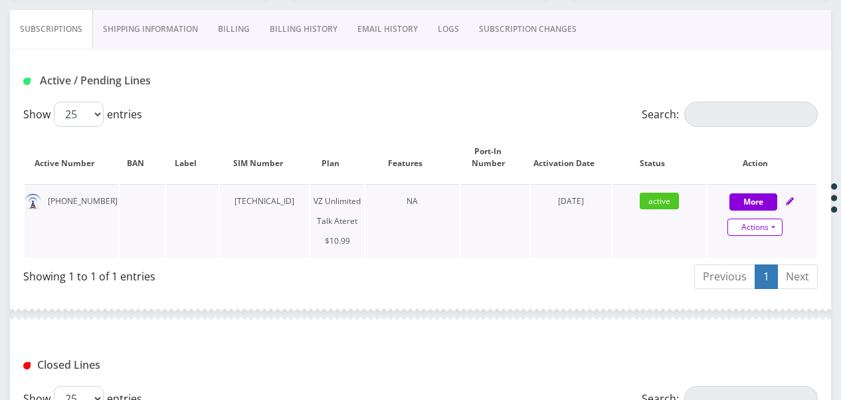
click at [767, 229] on link "Actions" at bounding box center [754, 227] width 55 height 17
select select "483"
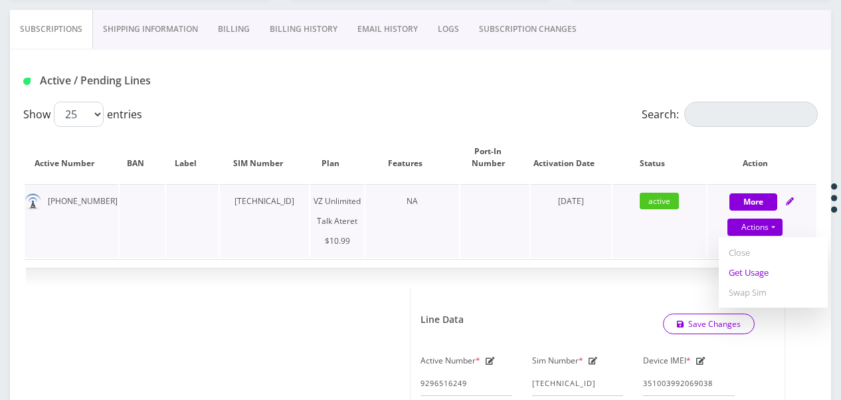
click at [761, 273] on link "Get Usage" at bounding box center [773, 272] width 109 height 20
select select "483"
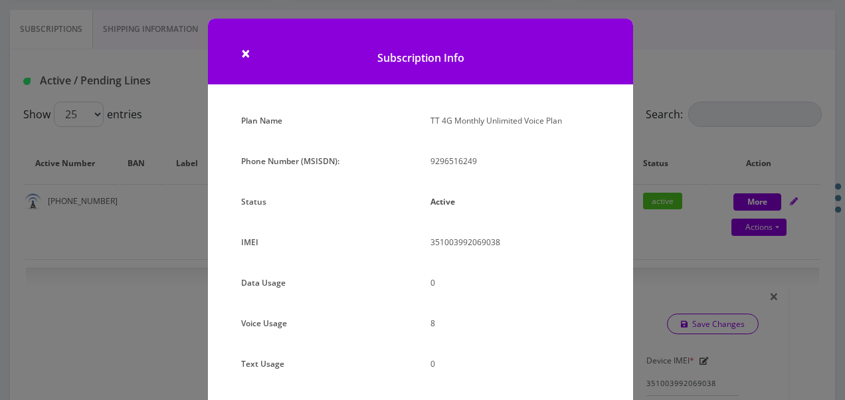
scroll to position [163, 0]
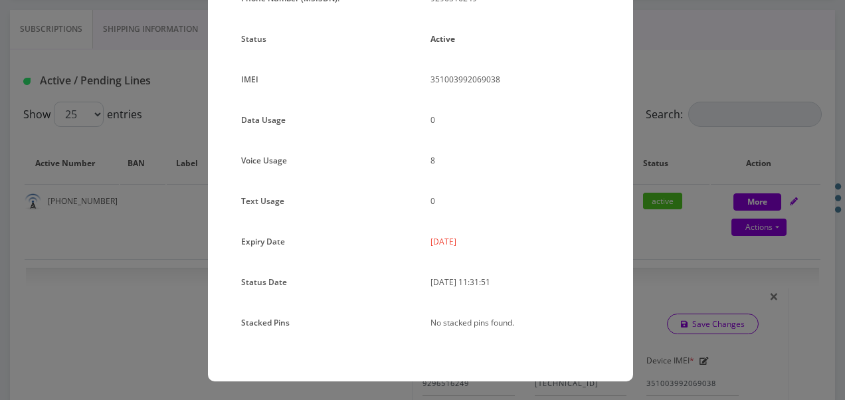
click at [674, 244] on div "× Subscription Info Plan Name TT 4G Monthly Unlimited Voice Plan Phone Number (…" at bounding box center [422, 200] width 845 height 400
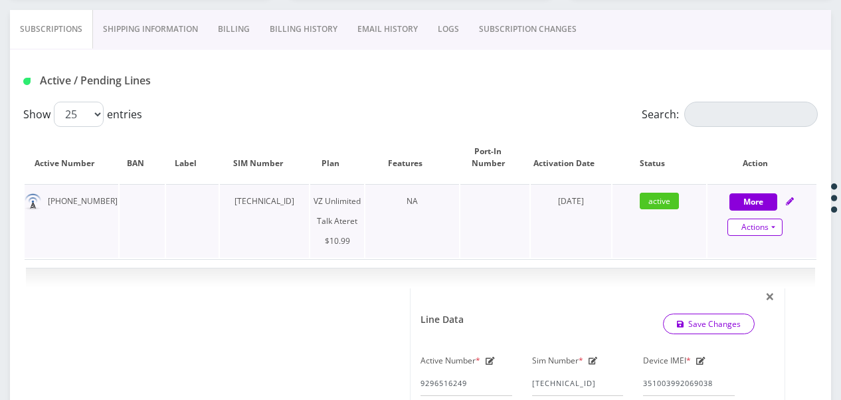
click at [772, 227] on link "Actions" at bounding box center [754, 227] width 55 height 17
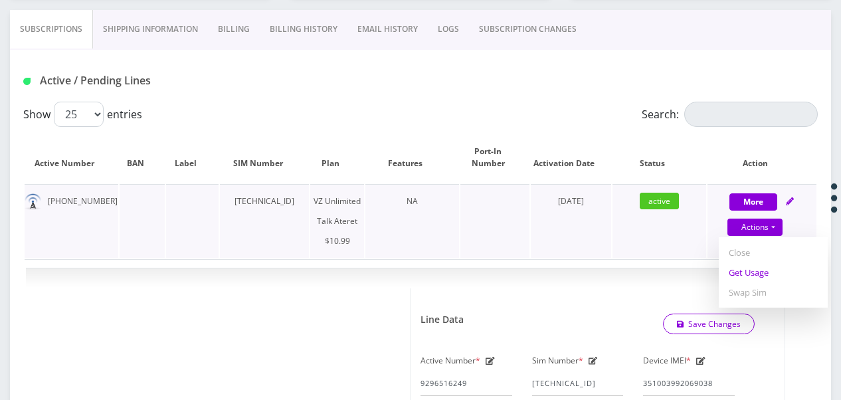
click at [757, 269] on link "Get Usage" at bounding box center [773, 272] width 109 height 20
select select "483"
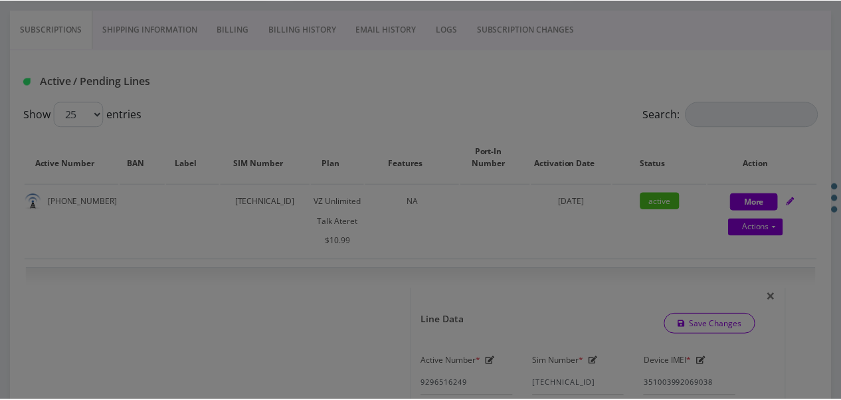
scroll to position [0, 0]
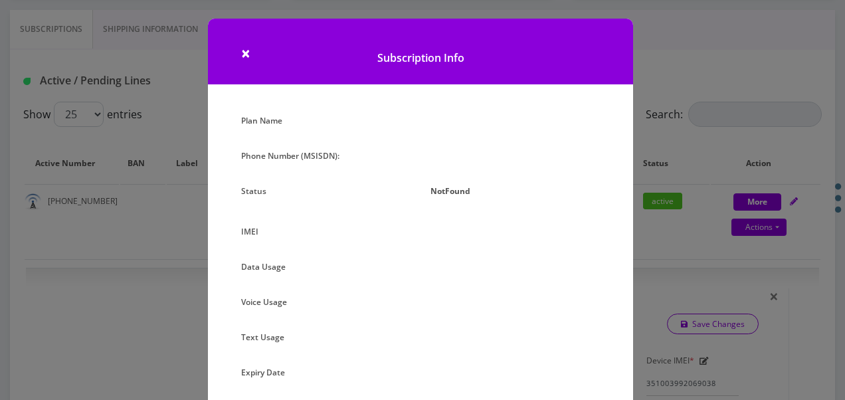
click at [650, 243] on div "× Subscription Info Plan Name Phone Number (MSISDN): Status NotFound IMEI Data …" at bounding box center [422, 200] width 845 height 400
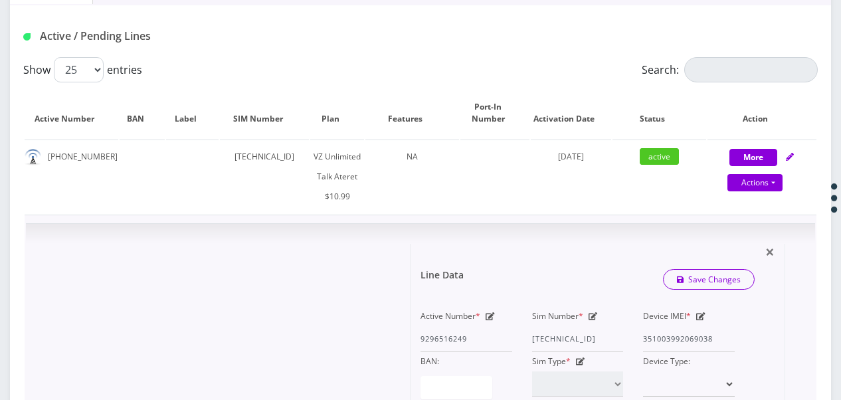
scroll to position [399, 0]
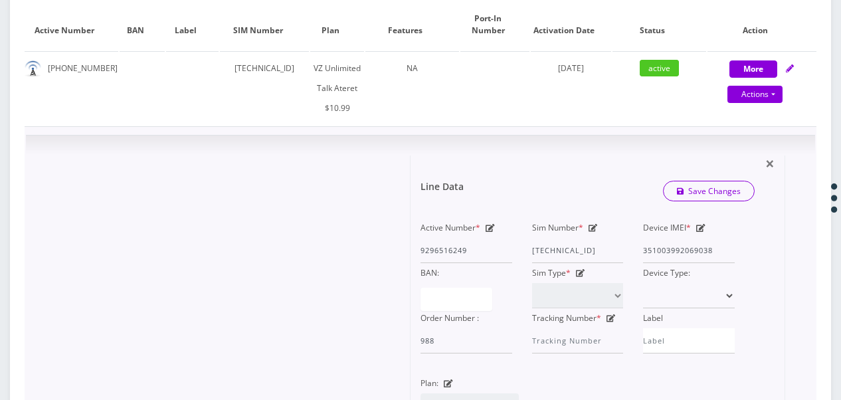
click at [591, 224] on icon at bounding box center [593, 228] width 9 height 8
click at [664, 240] on div "Active Number * 9296516249 Sim Number * 89148000009458581305 Device IMEI * 3510…" at bounding box center [578, 286] width 334 height 136
paste input "11835964980"
type input "89148000011835964980"
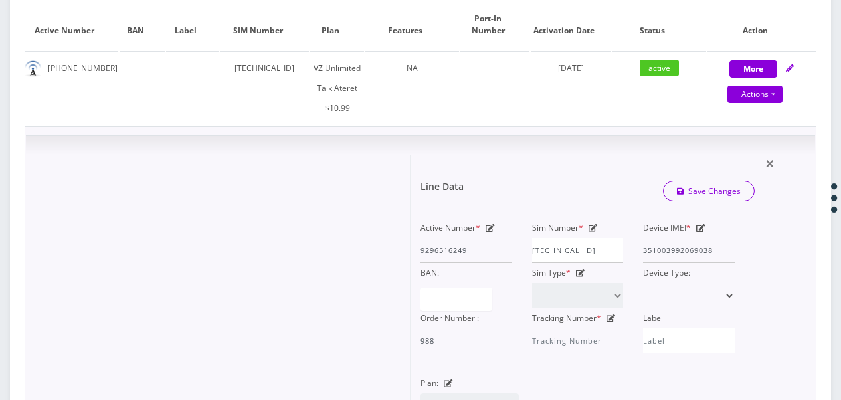
click at [688, 177] on div "Line Data Save Changes" at bounding box center [588, 191] width 354 height 40
click at [688, 185] on link "Save Changes" at bounding box center [709, 191] width 92 height 21
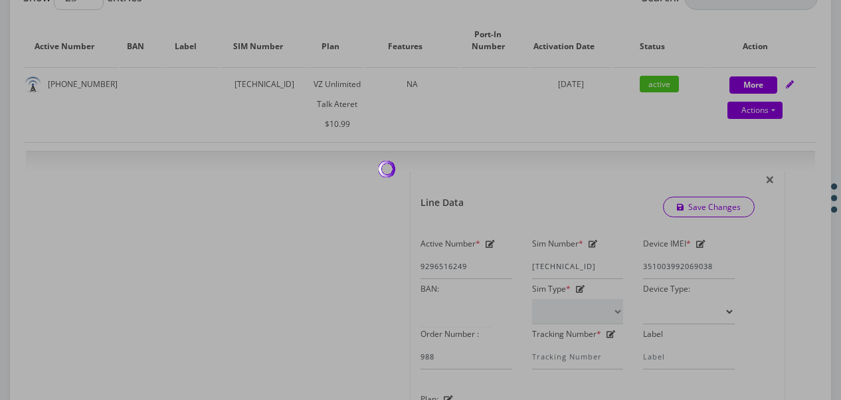
scroll to position [399, 0]
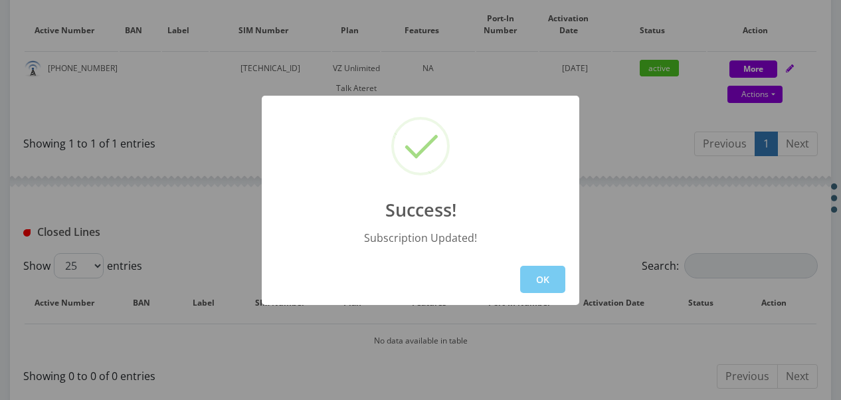
click at [541, 270] on button "OK" at bounding box center [542, 279] width 45 height 27
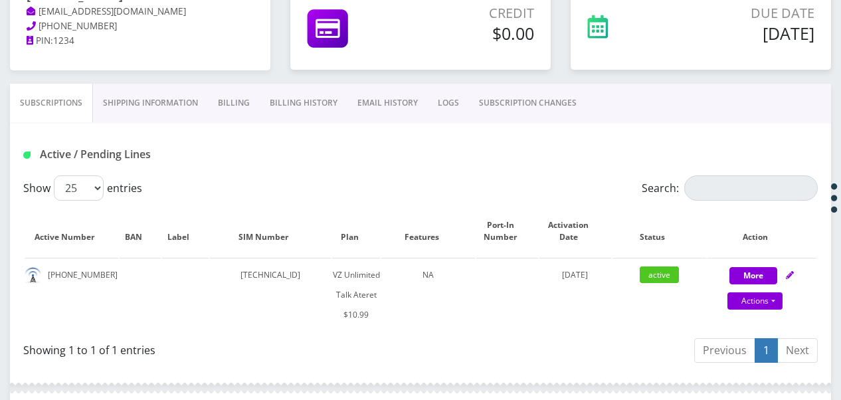
scroll to position [133, 0]
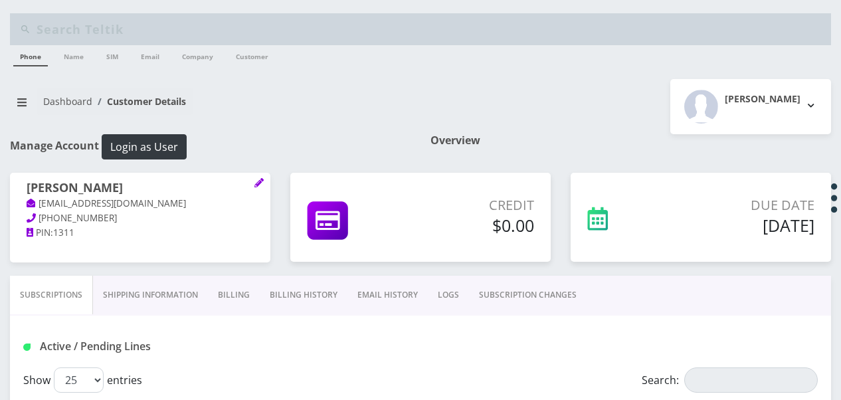
click at [266, 180] on div "[PERSON_NAME] [EMAIL_ADDRESS][DOMAIN_NAME] [PHONE_NUMBER] PIN: 1311" at bounding box center [140, 211] width 260 height 76
click at [260, 183] on icon at bounding box center [258, 182] width 9 height 9
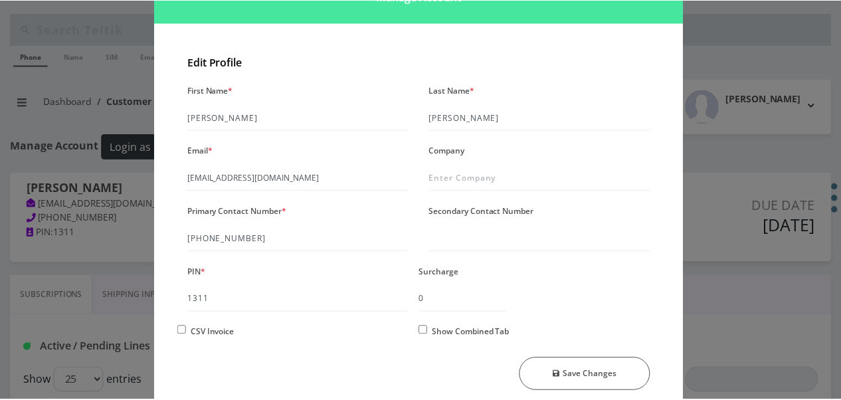
scroll to position [114, 0]
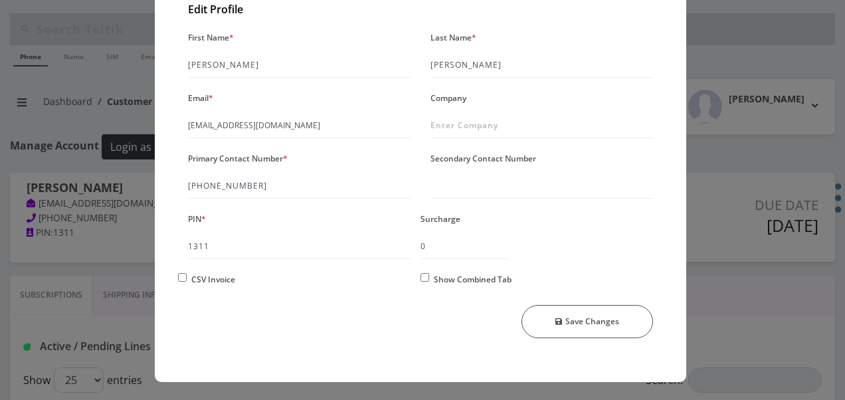
click at [737, 155] on div "× Manage Account Edit Profile First Name * [PERSON_NAME] Last Name * [PERSON_NA…" at bounding box center [422, 200] width 845 height 400
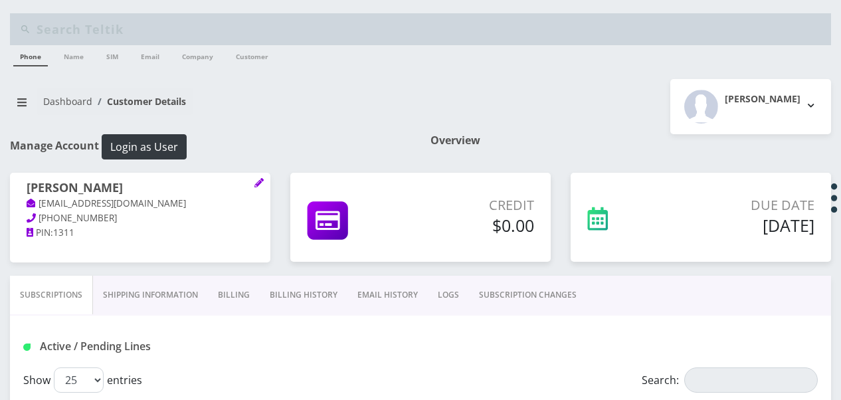
click at [227, 308] on link "Billing" at bounding box center [234, 295] width 52 height 39
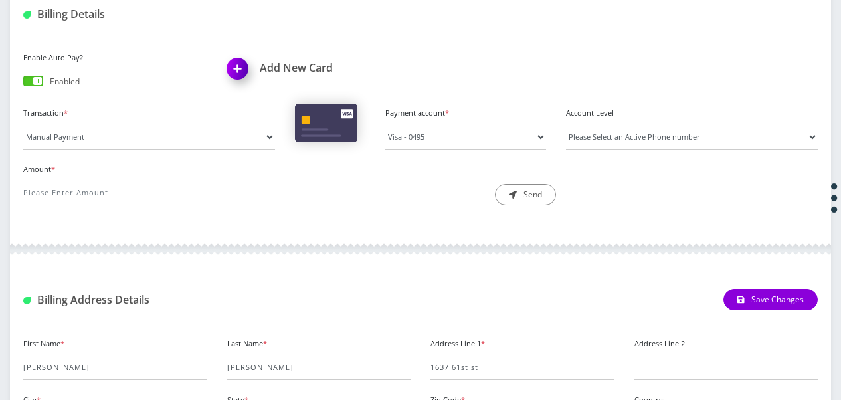
scroll to position [399, 0]
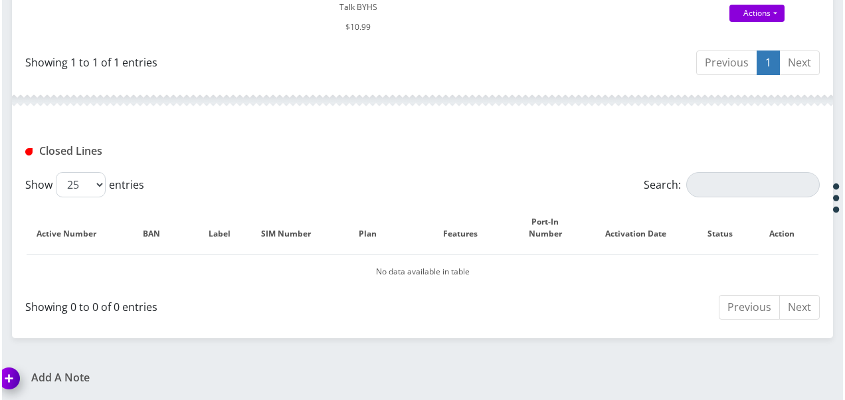
scroll to position [147, 0]
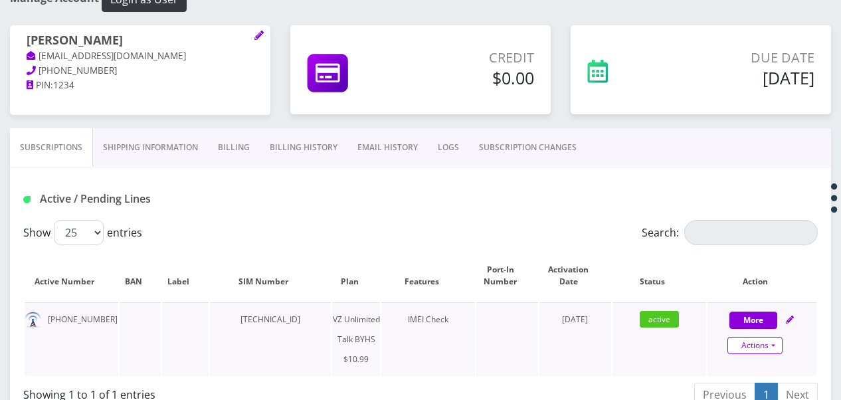
click at [777, 340] on link "Actions" at bounding box center [754, 345] width 55 height 17
select select "467"
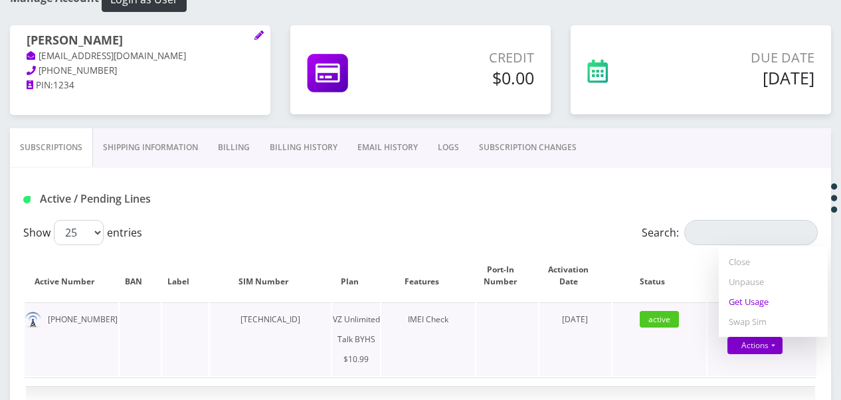
click at [751, 302] on link "Get Usage" at bounding box center [773, 302] width 109 height 20
select select "467"
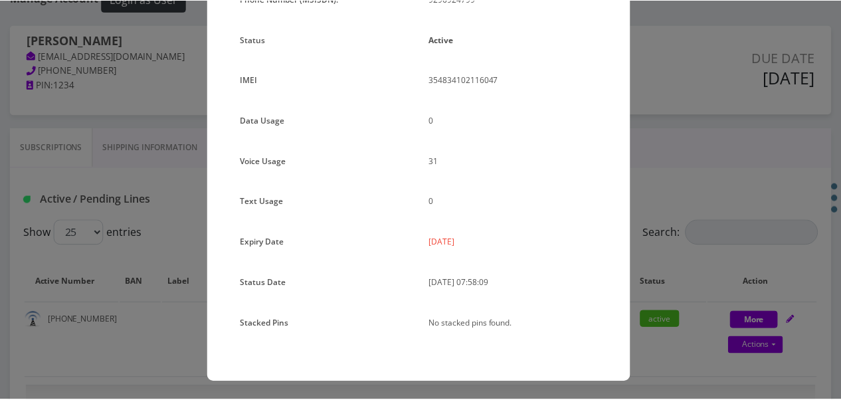
scroll to position [163, 0]
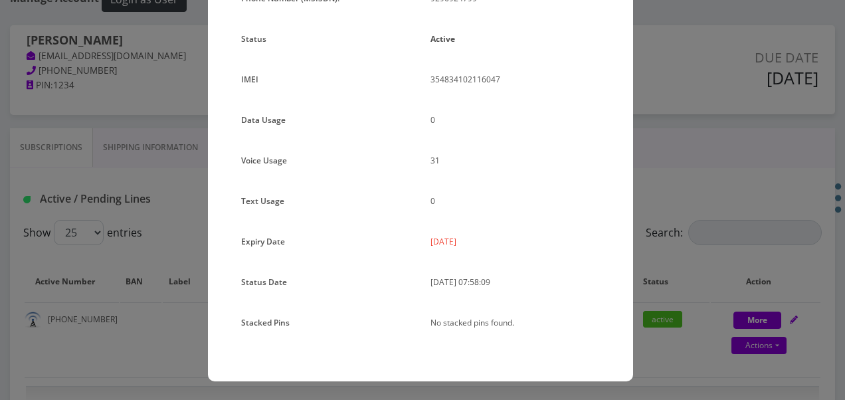
click at [682, 173] on div "× Subscription Info Plan Name TT 4G Monthly Unlimited Voice Plan Phone Number (…" at bounding box center [422, 200] width 845 height 400
